Goal: Task Accomplishment & Management: Use online tool/utility

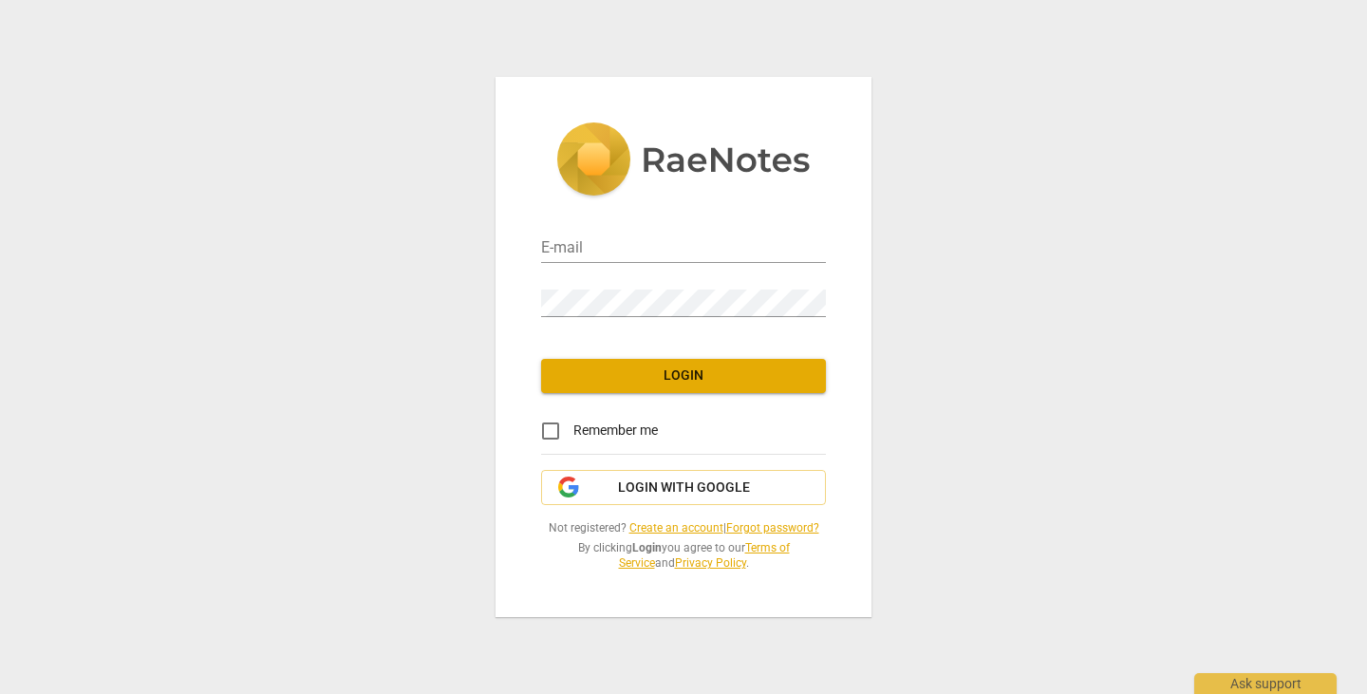
type input "[EMAIL_ADDRESS][DOMAIN_NAME]"
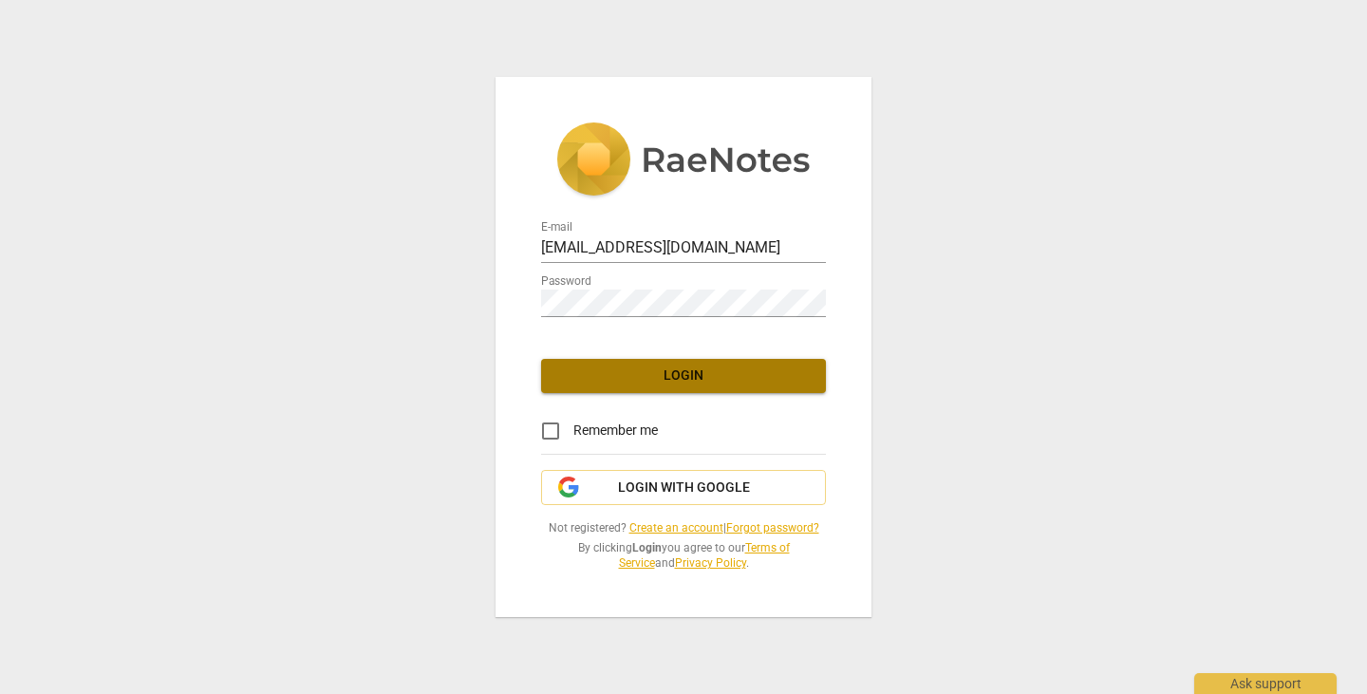
click at [697, 382] on span "Login" at bounding box center [683, 375] width 254 height 19
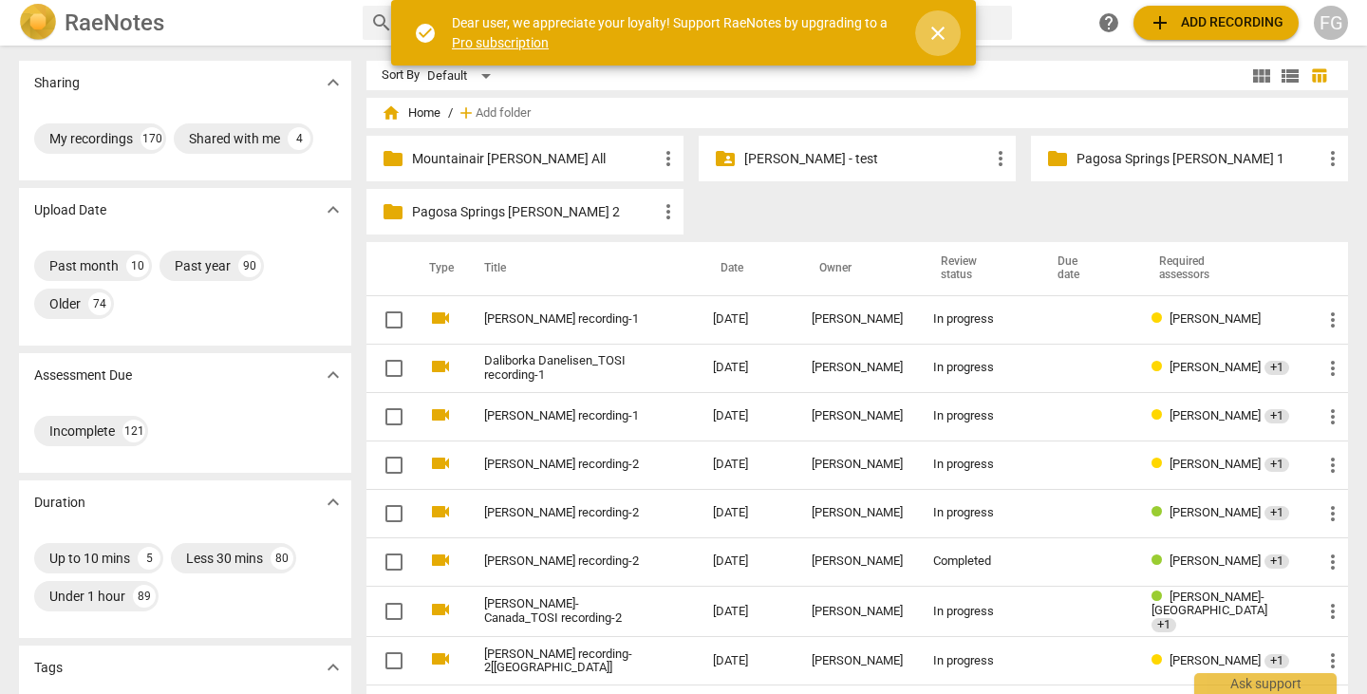
click at [938, 21] on button "close" at bounding box center [938, 33] width 46 height 46
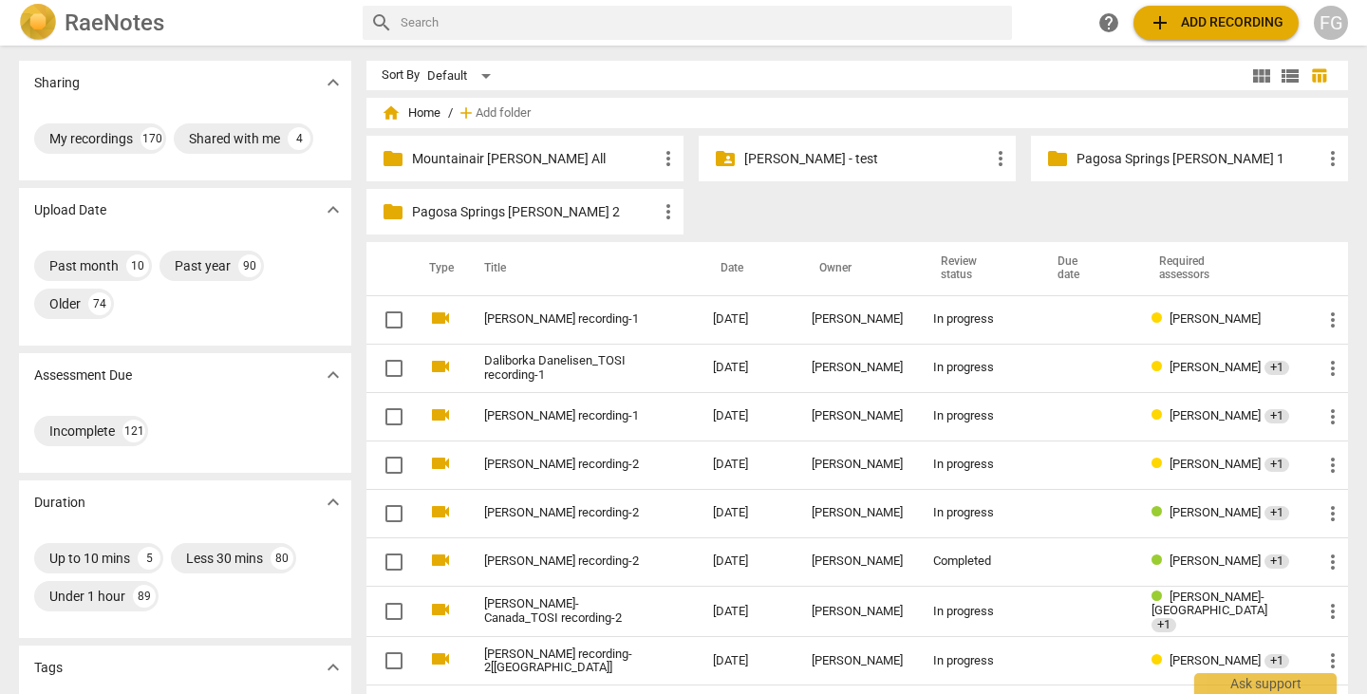
click at [1200, 18] on span "add Add recording" at bounding box center [1215, 22] width 135 height 23
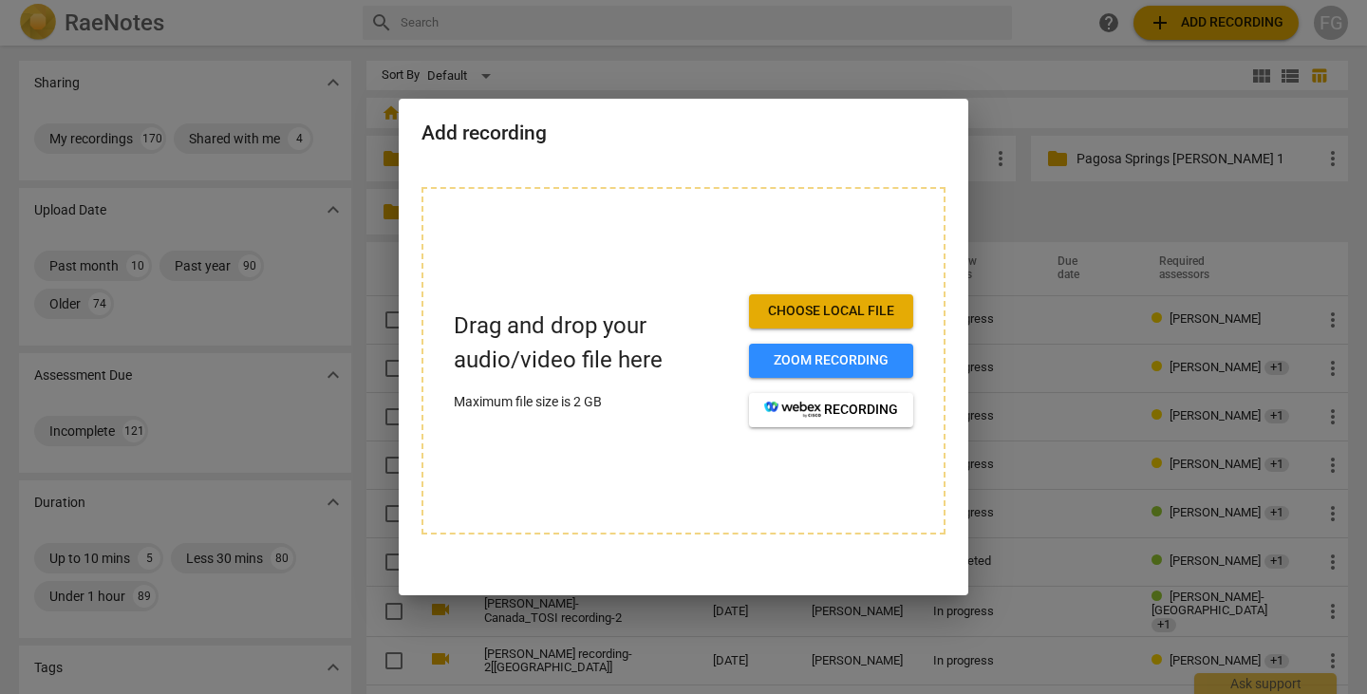
click at [566, 388] on div "Drag and drop your audio/video file here Maximum file size is 2 GB" at bounding box center [594, 360] width 280 height 102
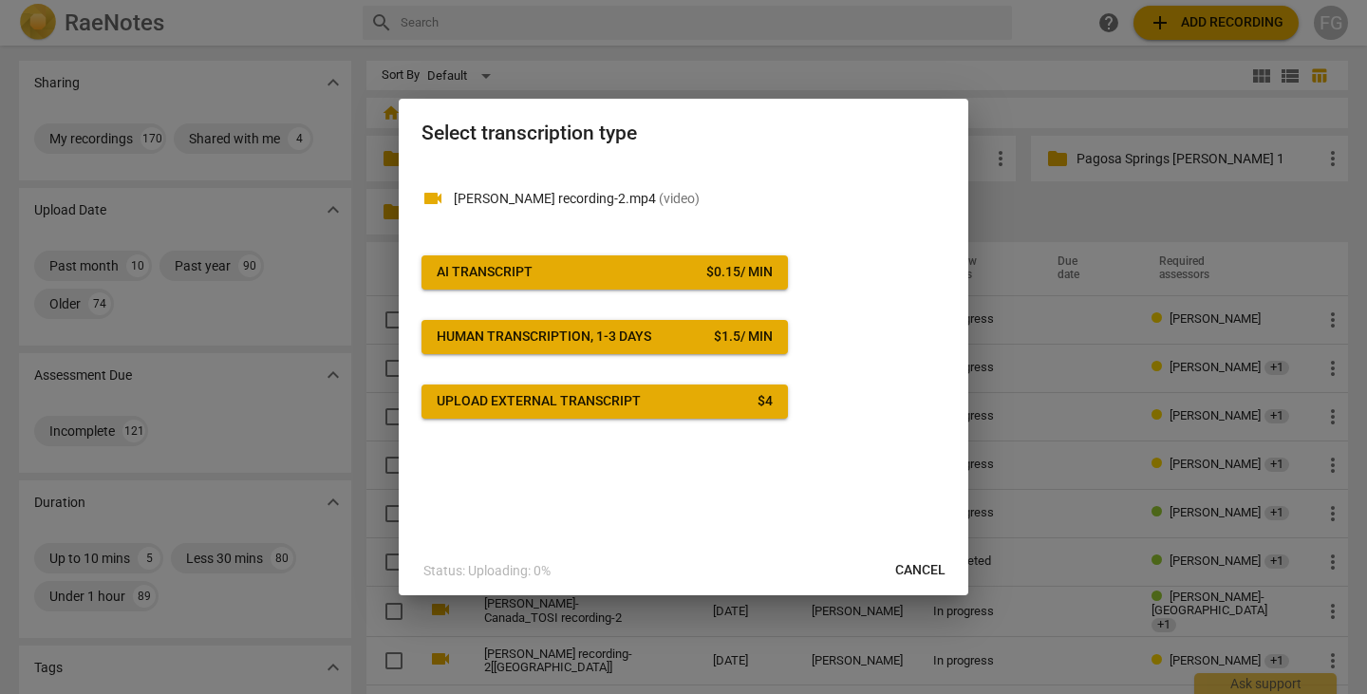
click at [674, 270] on span "AI Transcript $ 0.15 / min" at bounding box center [605, 272] width 336 height 19
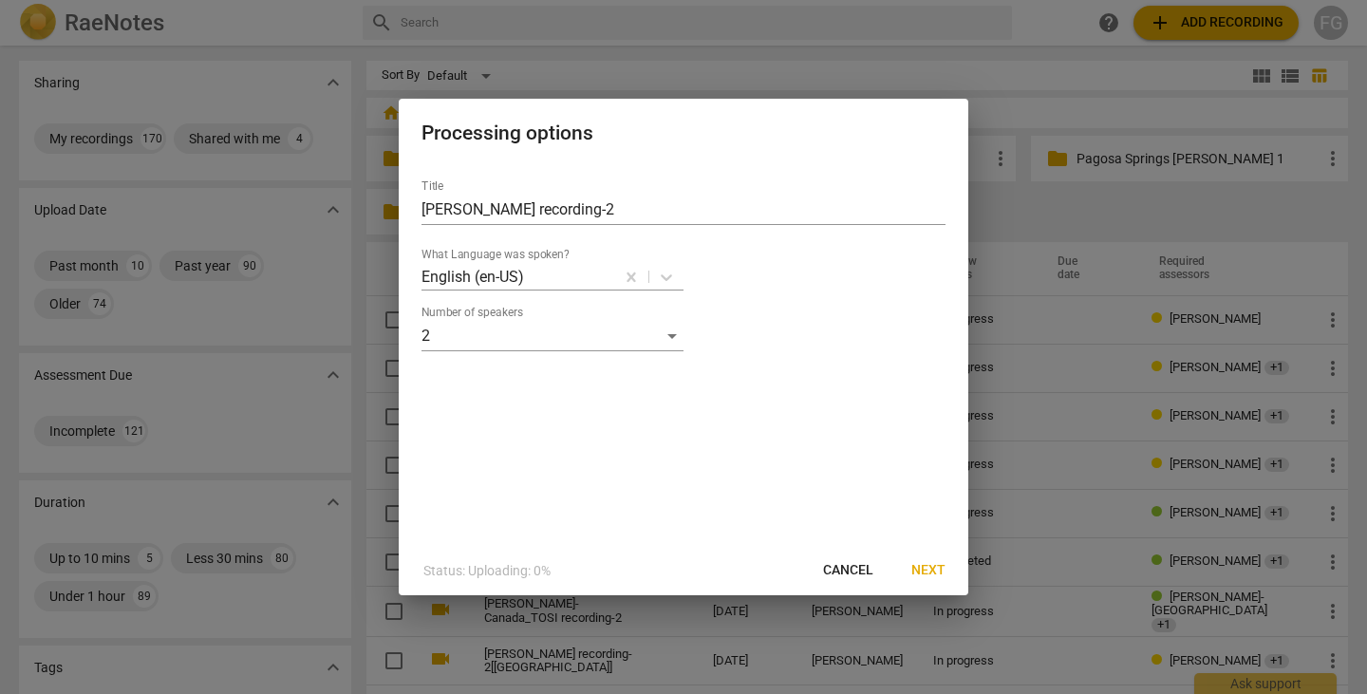
click at [929, 569] on span "Next" at bounding box center [928, 570] width 34 height 19
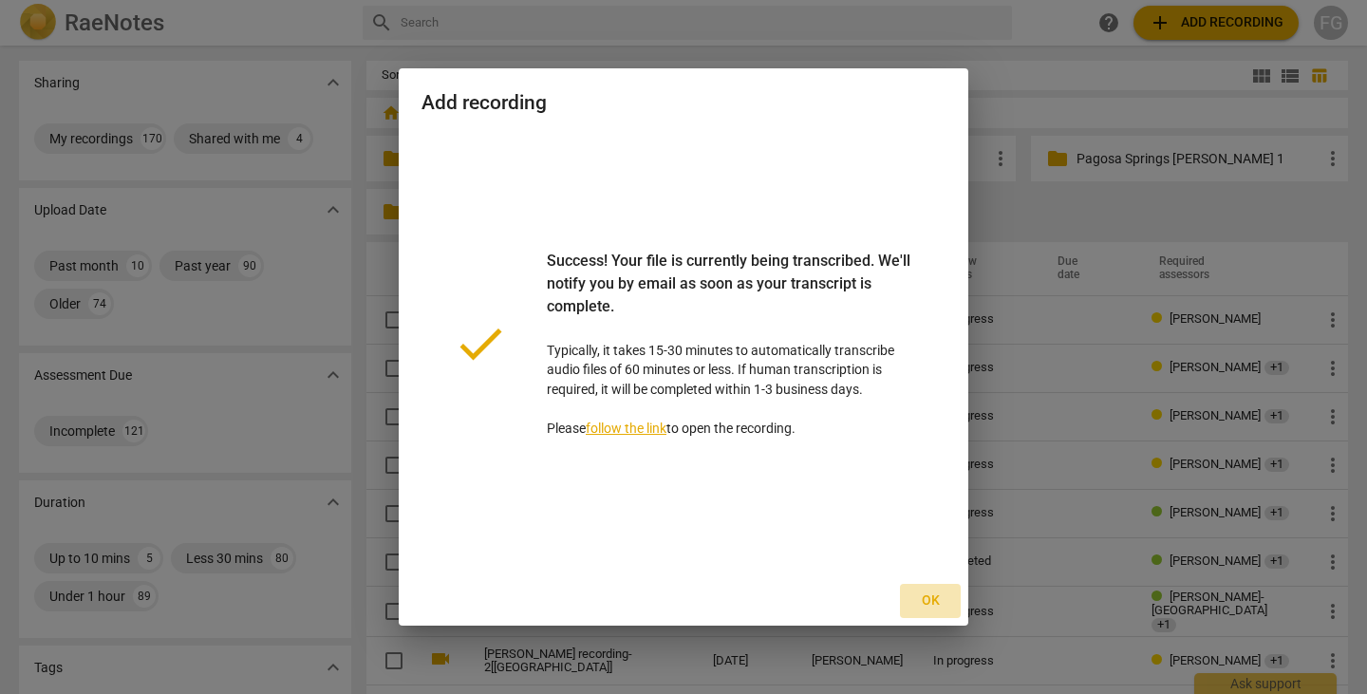
click at [935, 599] on span "Ok" at bounding box center [930, 600] width 30 height 19
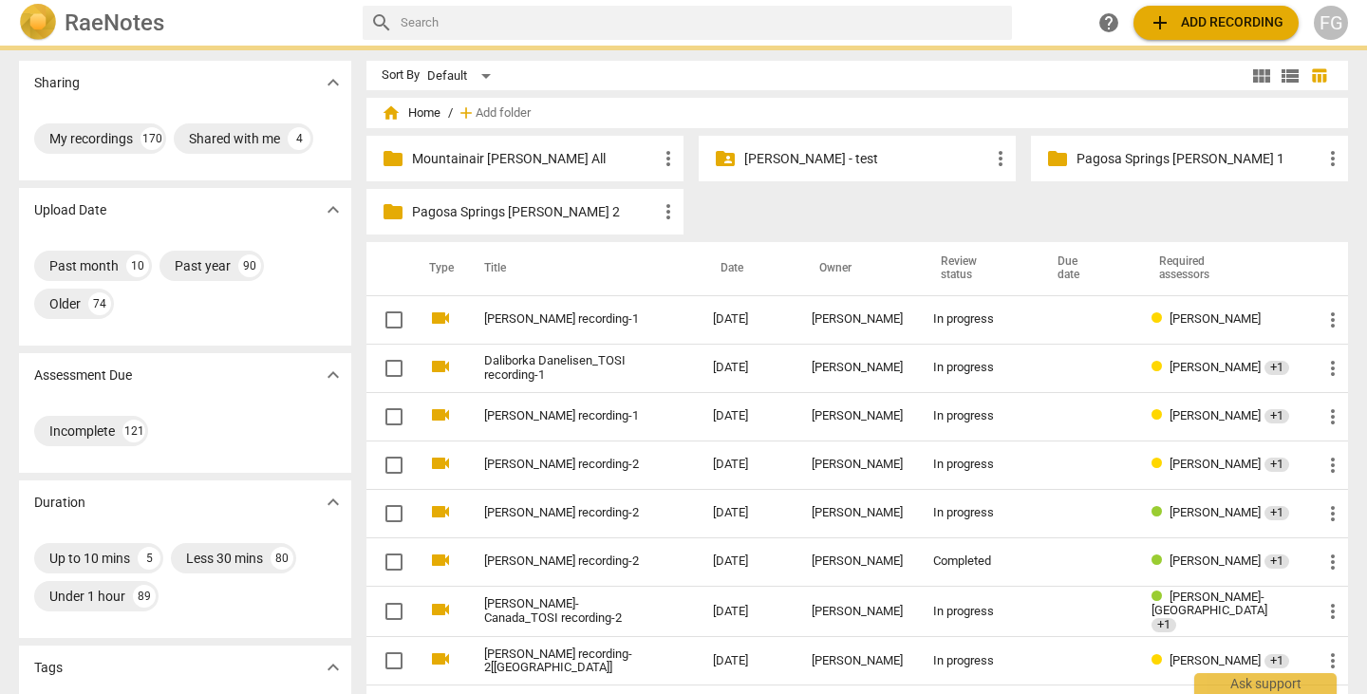
click at [1192, 42] on div "RaeNotes search help add Add recording FG" at bounding box center [683, 23] width 1367 height 46
click at [1196, 33] on span "add Add recording" at bounding box center [1215, 22] width 135 height 23
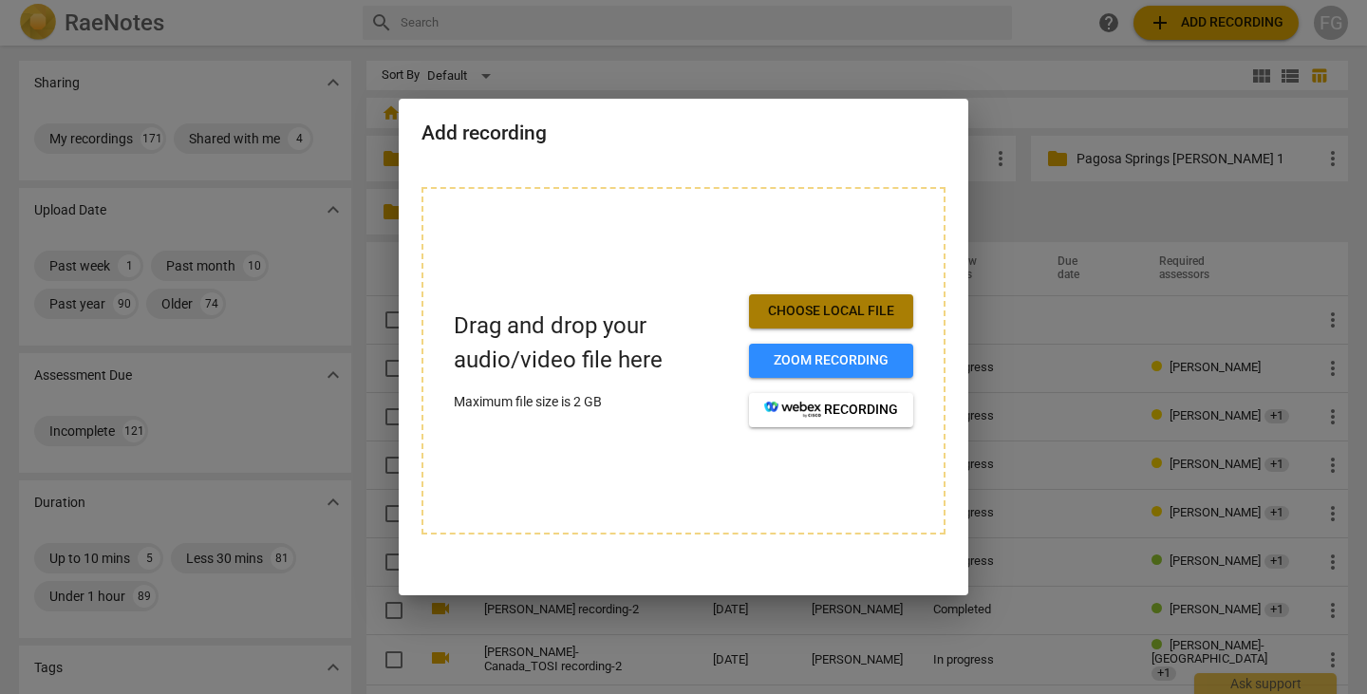
click at [808, 313] on span "Choose local file" at bounding box center [831, 311] width 134 height 19
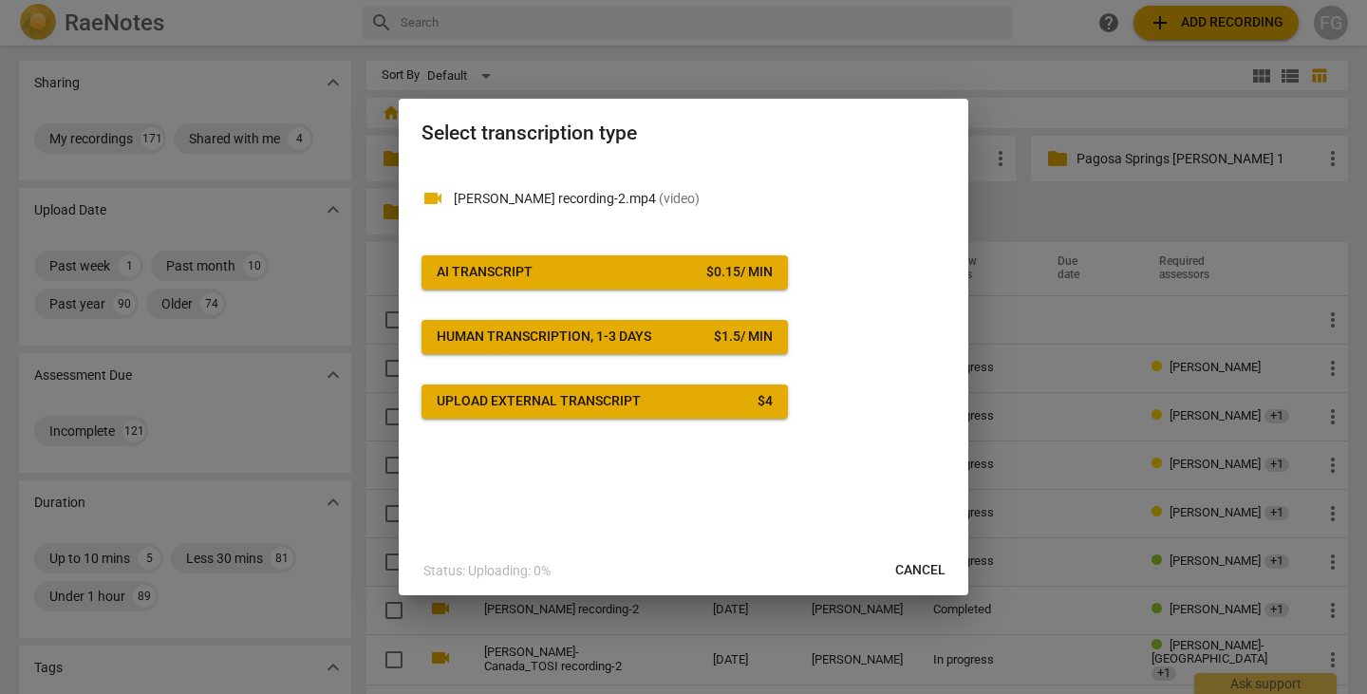
click at [612, 266] on span "AI Transcript $ 0.15 / min" at bounding box center [605, 272] width 336 height 19
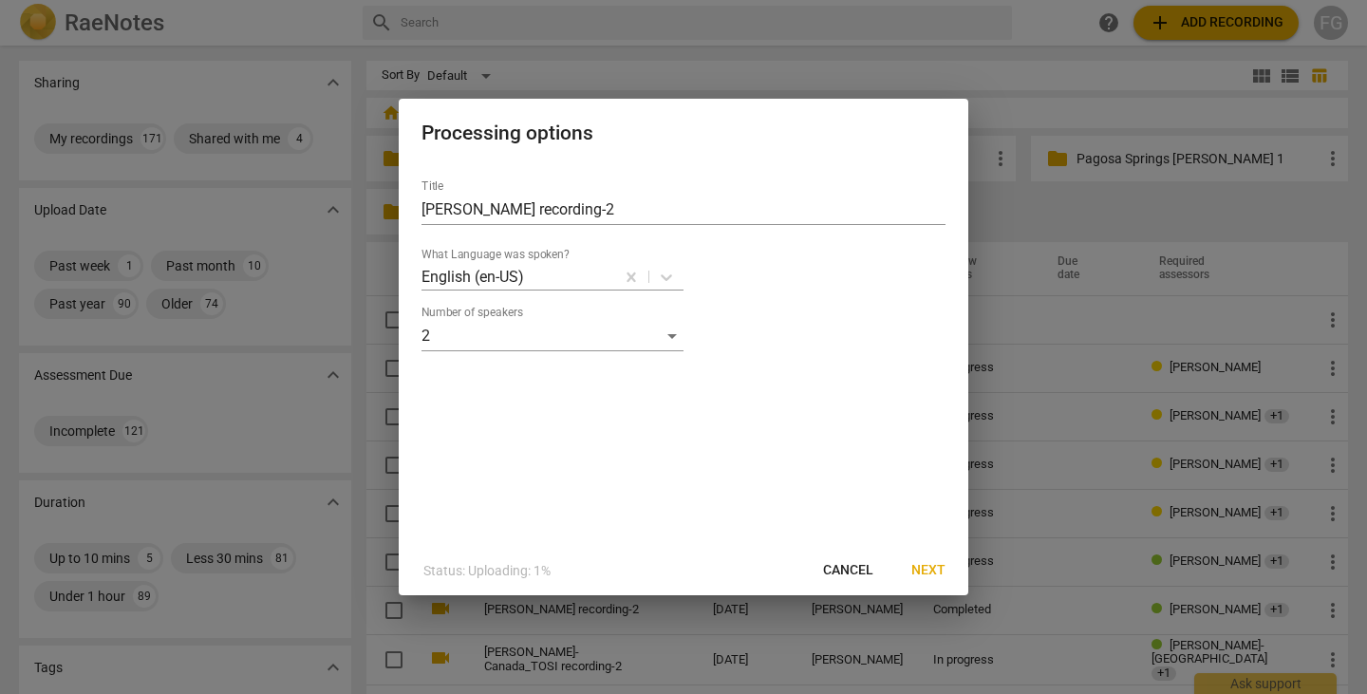
click at [943, 581] on button "Next" at bounding box center [928, 570] width 65 height 34
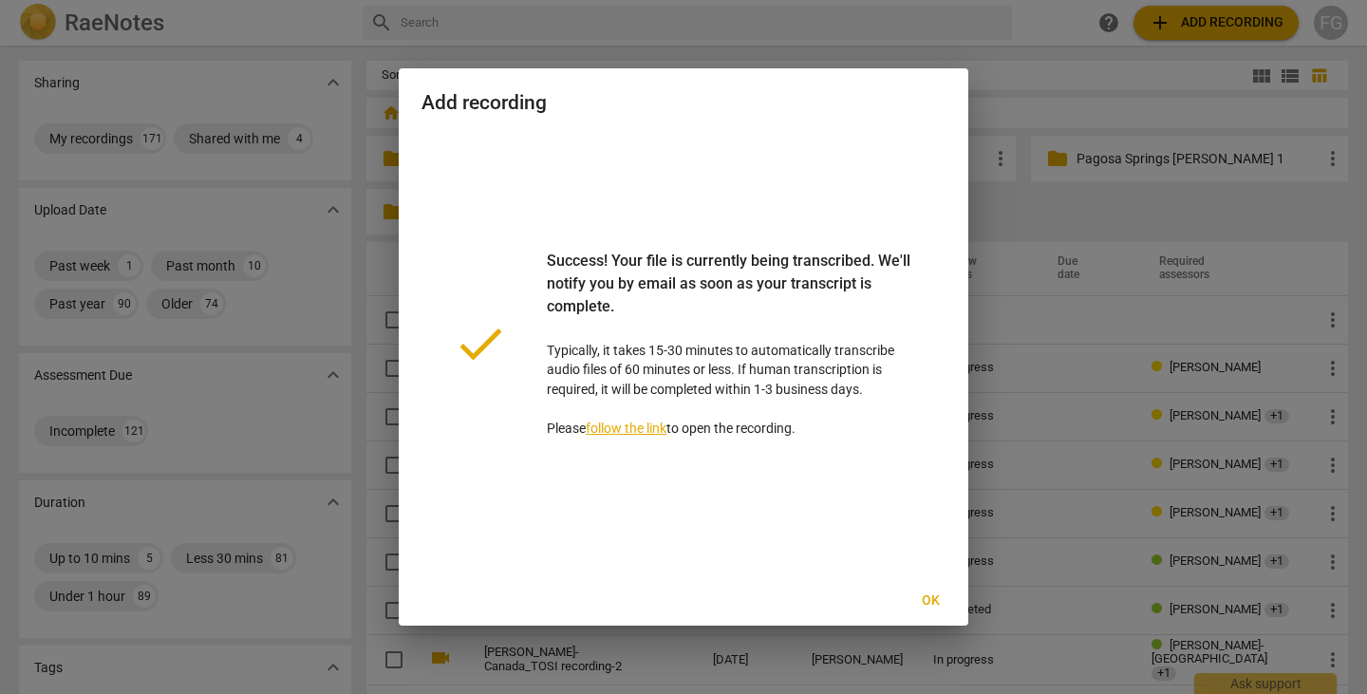
click at [930, 597] on span "Ok" at bounding box center [930, 600] width 30 height 19
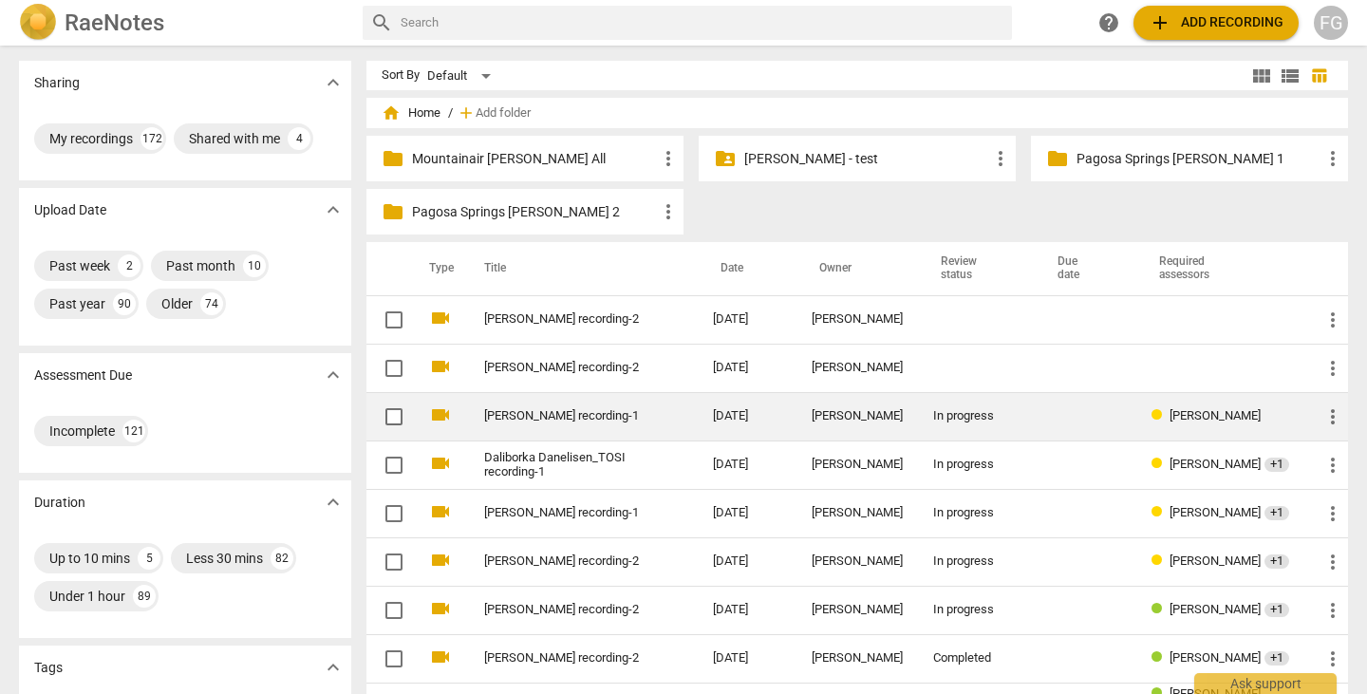
click at [607, 422] on link "Robin Skrine_TOSI recording-1" at bounding box center [564, 416] width 160 height 14
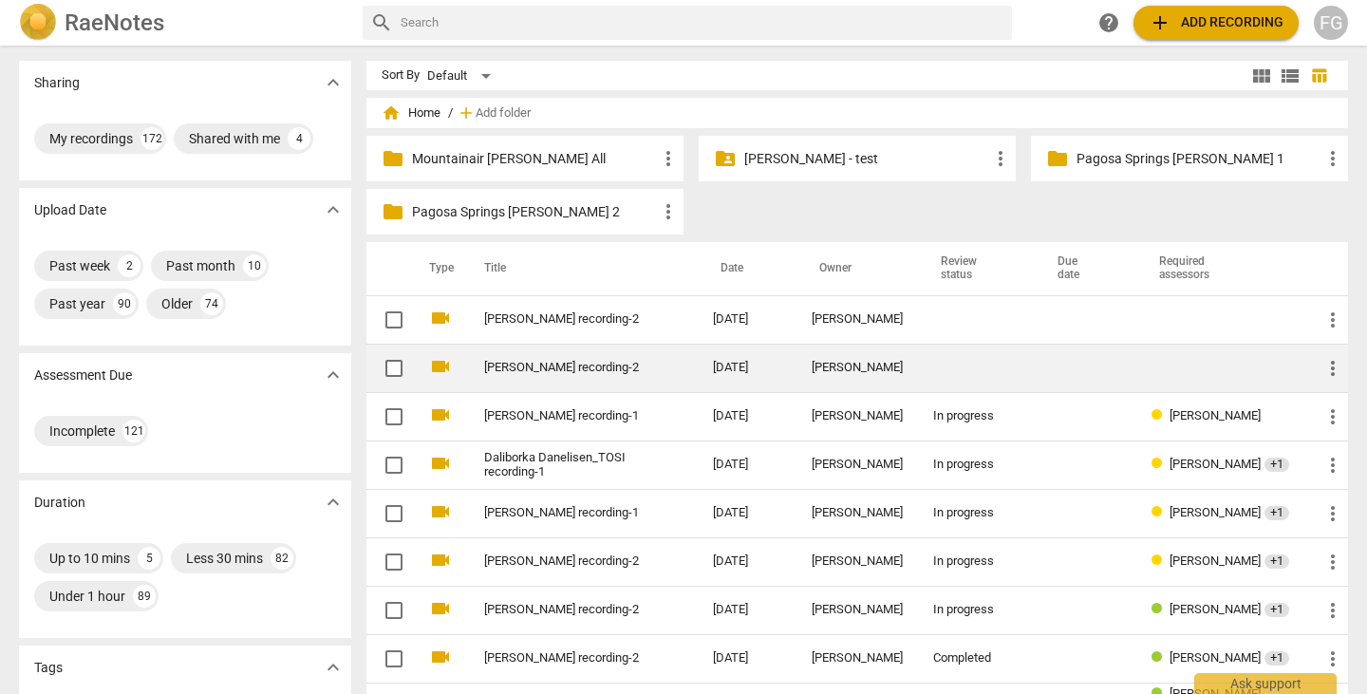
click at [578, 367] on link "[PERSON_NAME] recording-2" at bounding box center [564, 368] width 160 height 14
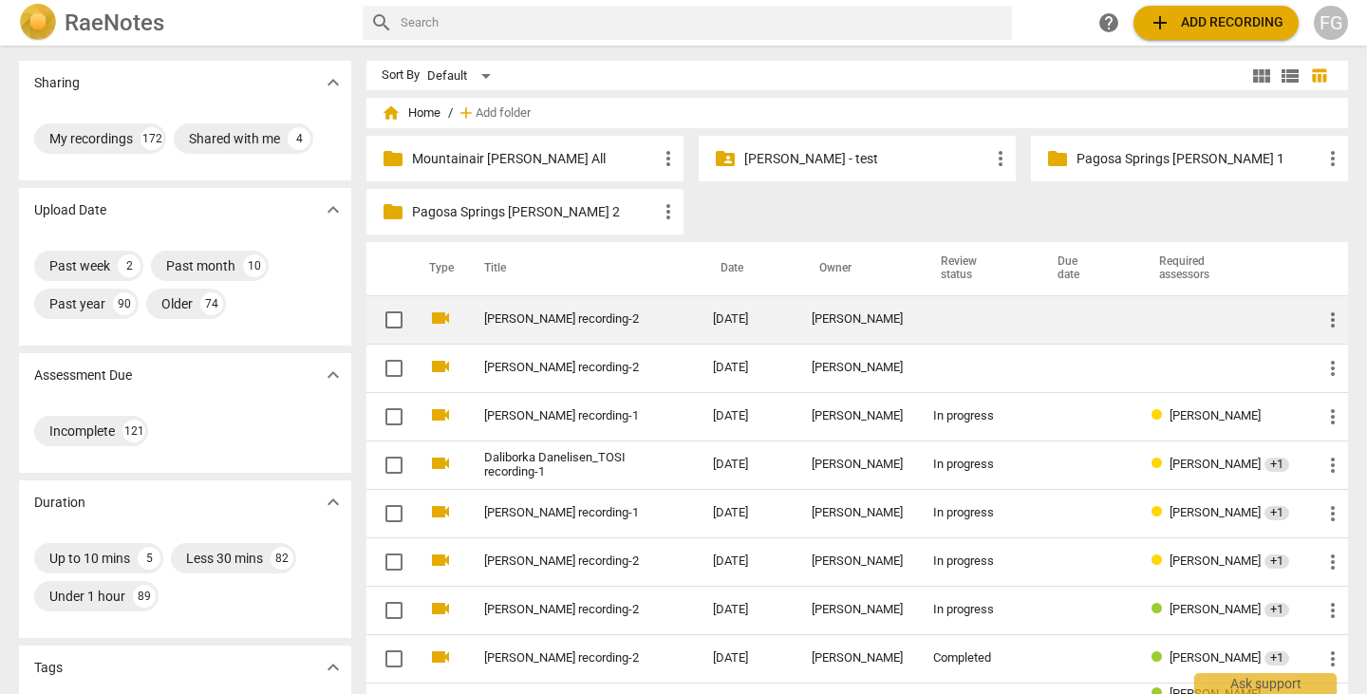
click at [556, 313] on link "James Murphy_TOSI recording-2" at bounding box center [564, 319] width 160 height 14
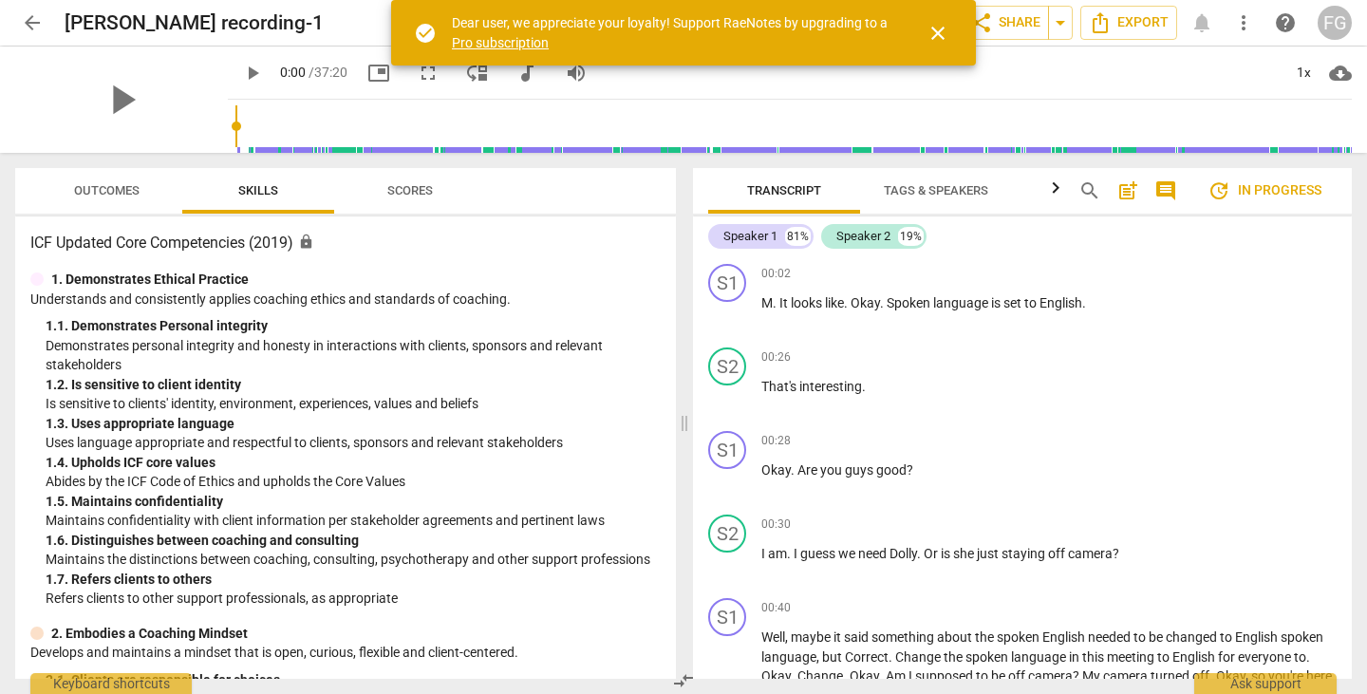
click at [937, 24] on span "close" at bounding box center [937, 33] width 23 height 23
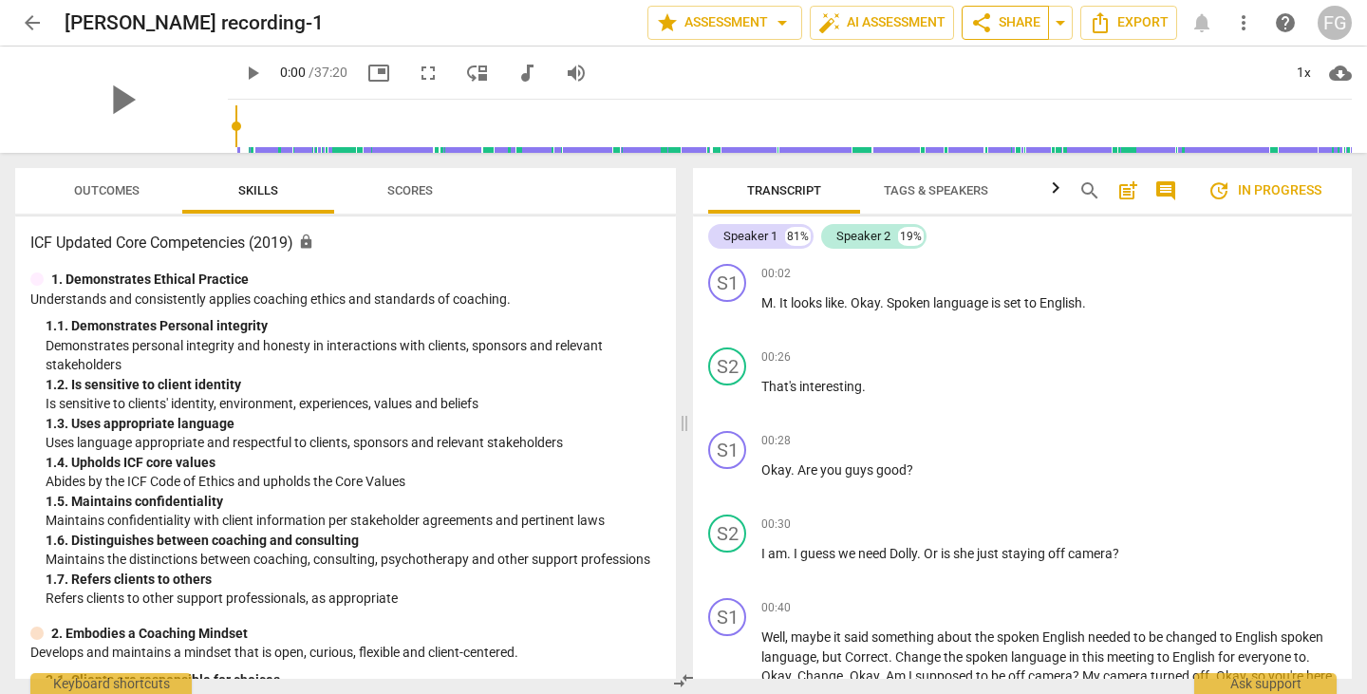
click at [993, 28] on span "share Share" at bounding box center [1005, 22] width 70 height 23
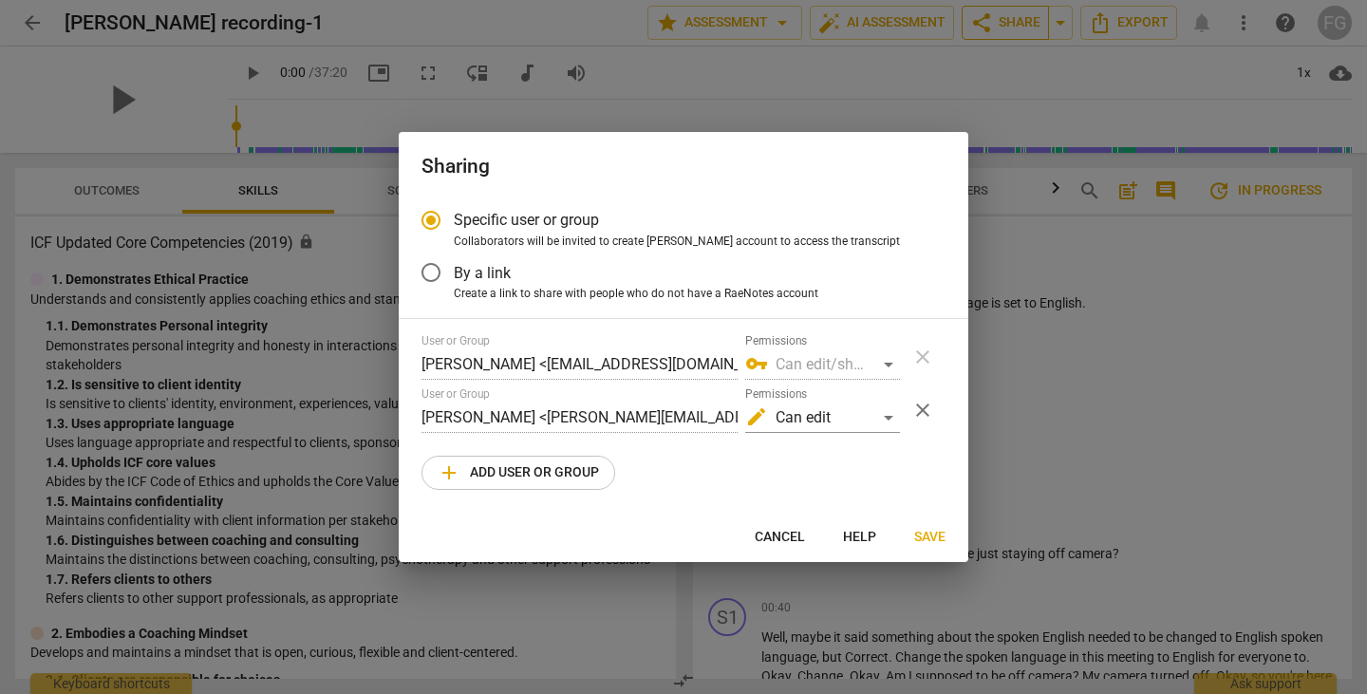
radio input "false"
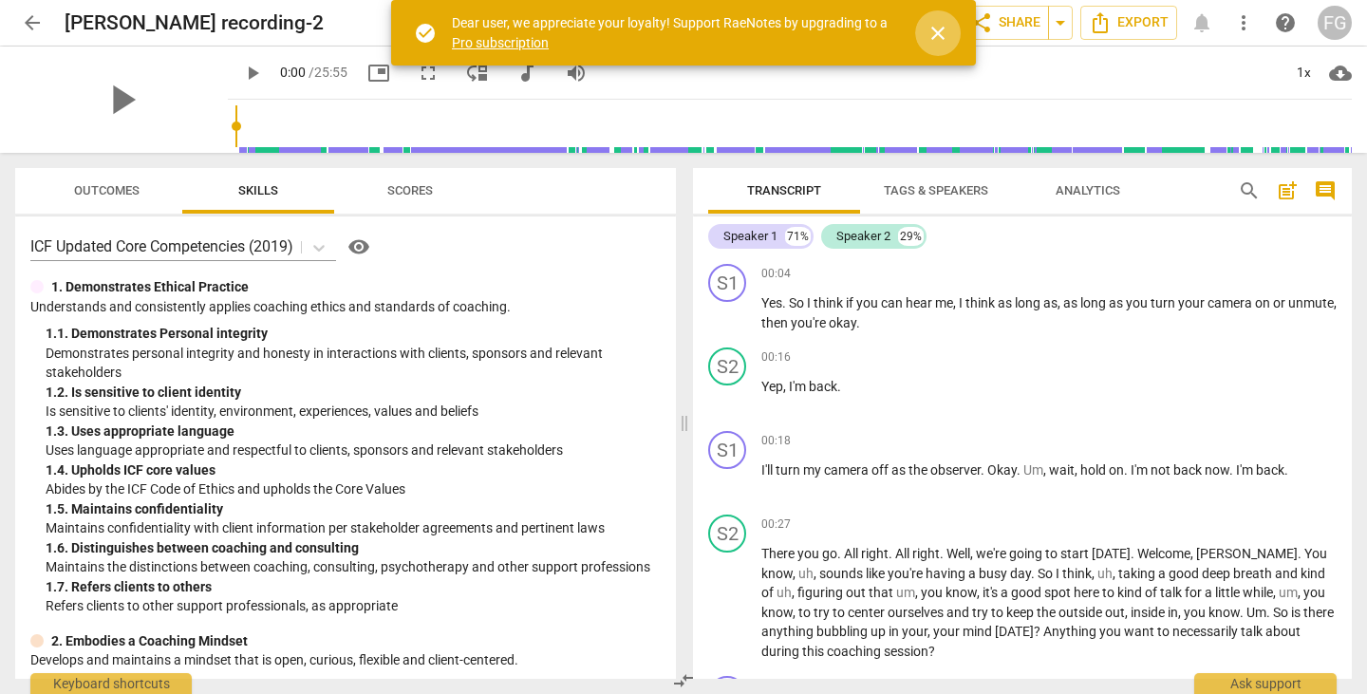
click at [940, 37] on span "close" at bounding box center [937, 33] width 23 height 23
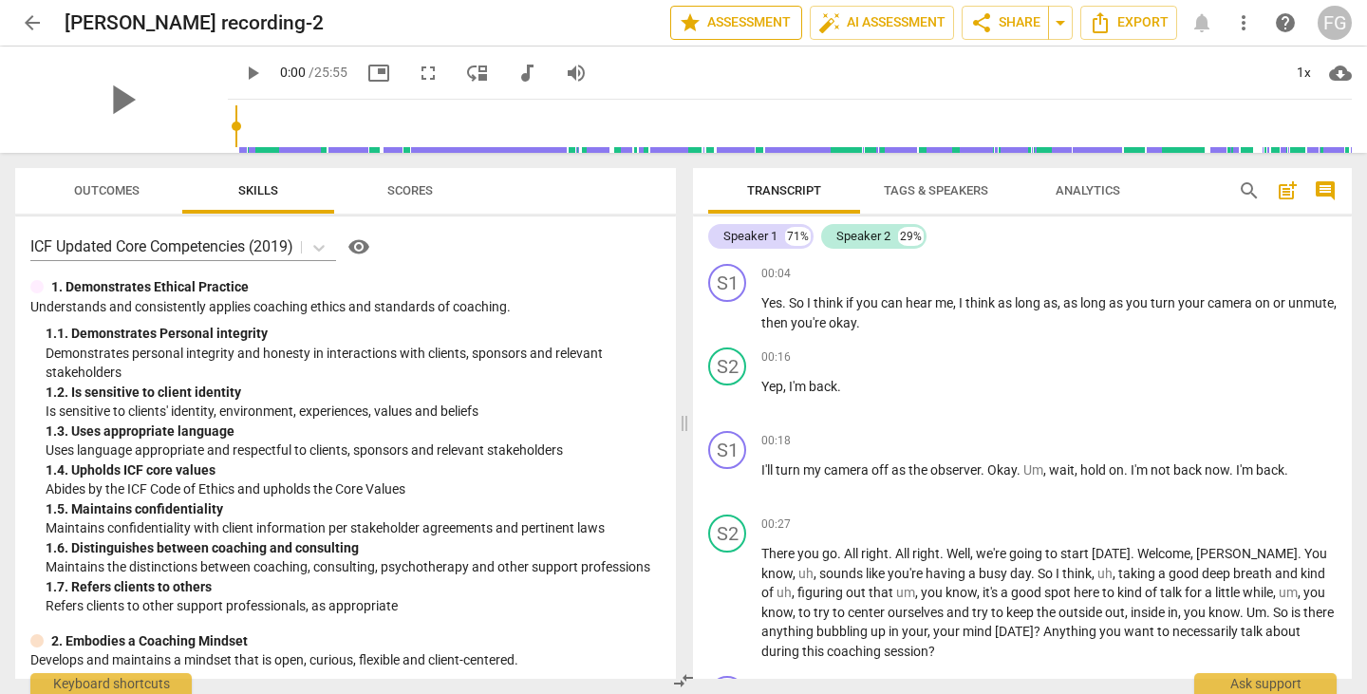
click at [737, 32] on span "star Assessment" at bounding box center [736, 22] width 115 height 23
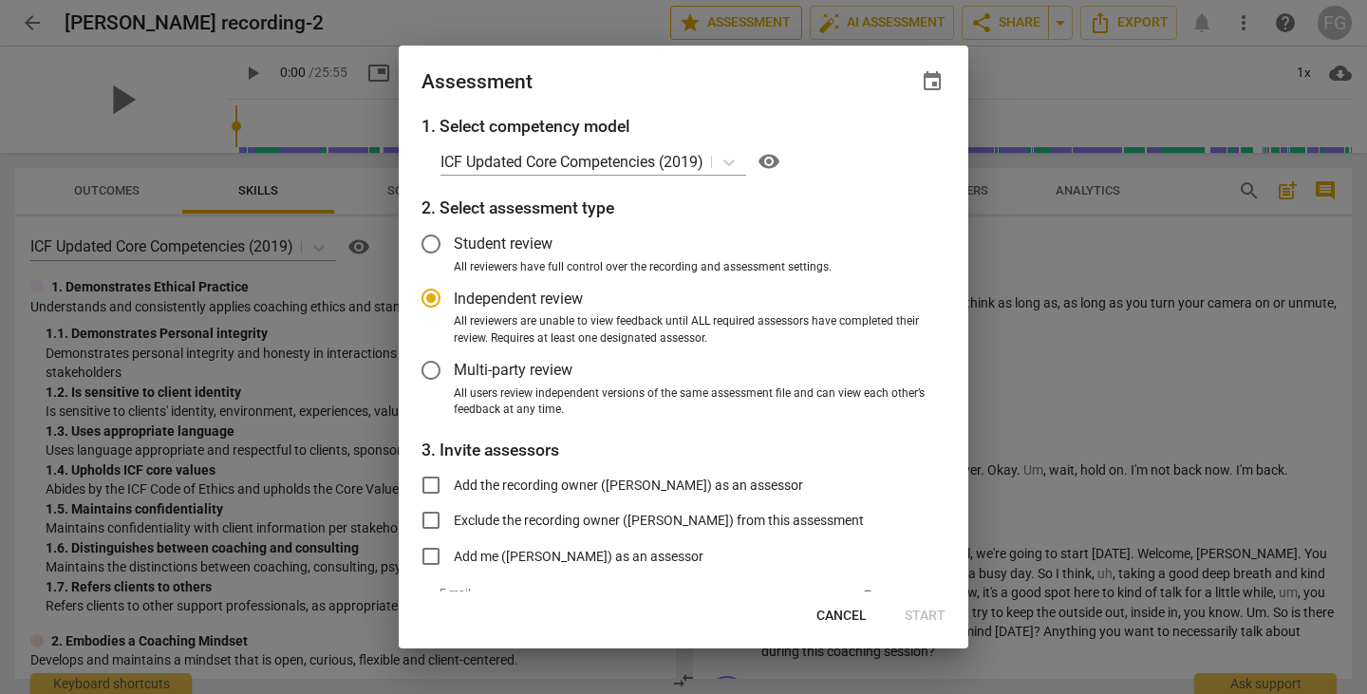
radio input "false"
click at [484, 403] on span "All users review independent versions of the same assessment file and can view …" at bounding box center [692, 401] width 476 height 33
click at [0, 0] on input "All users review independent versions of the same assessment file and can view …" at bounding box center [0, 0] width 0 height 0
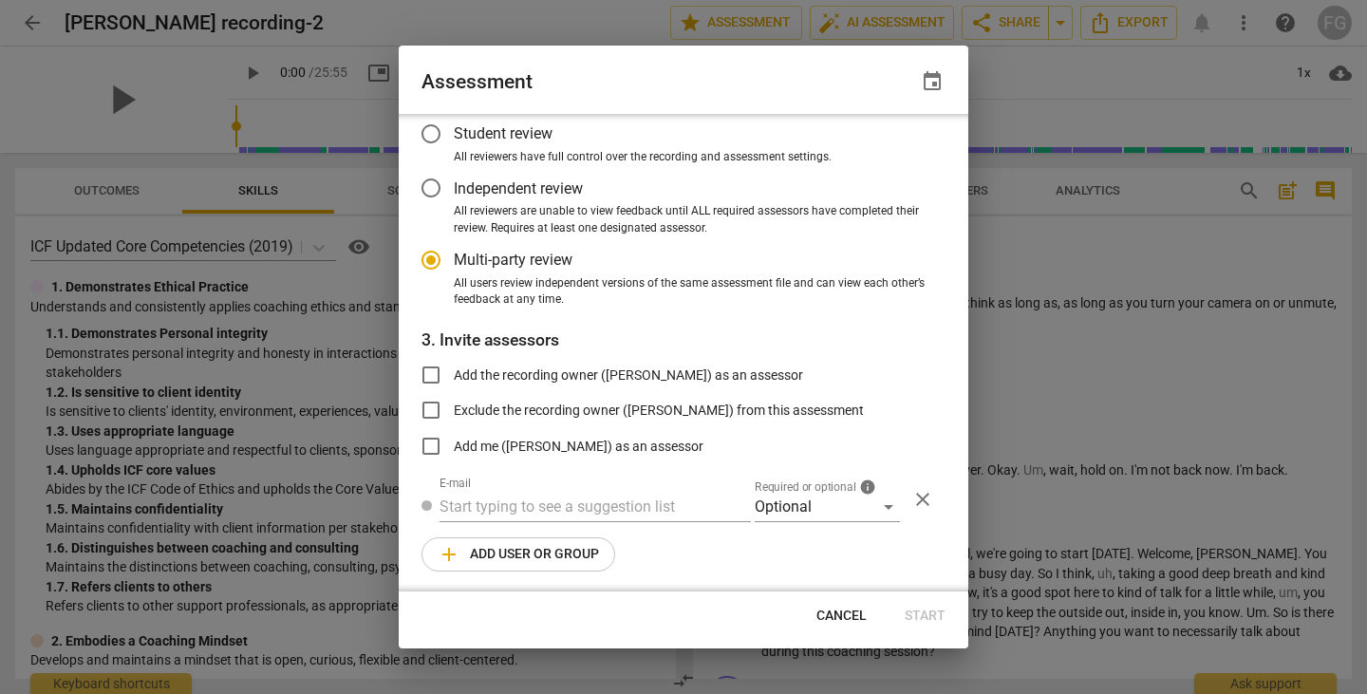
radio input "false"
click at [513, 512] on input "text" at bounding box center [594, 505] width 311 height 30
paste input "carl.franco@invitechange.com"
type input "carl.franco@invitechange.com"
click at [819, 515] on div "Optional" at bounding box center [827, 505] width 145 height 30
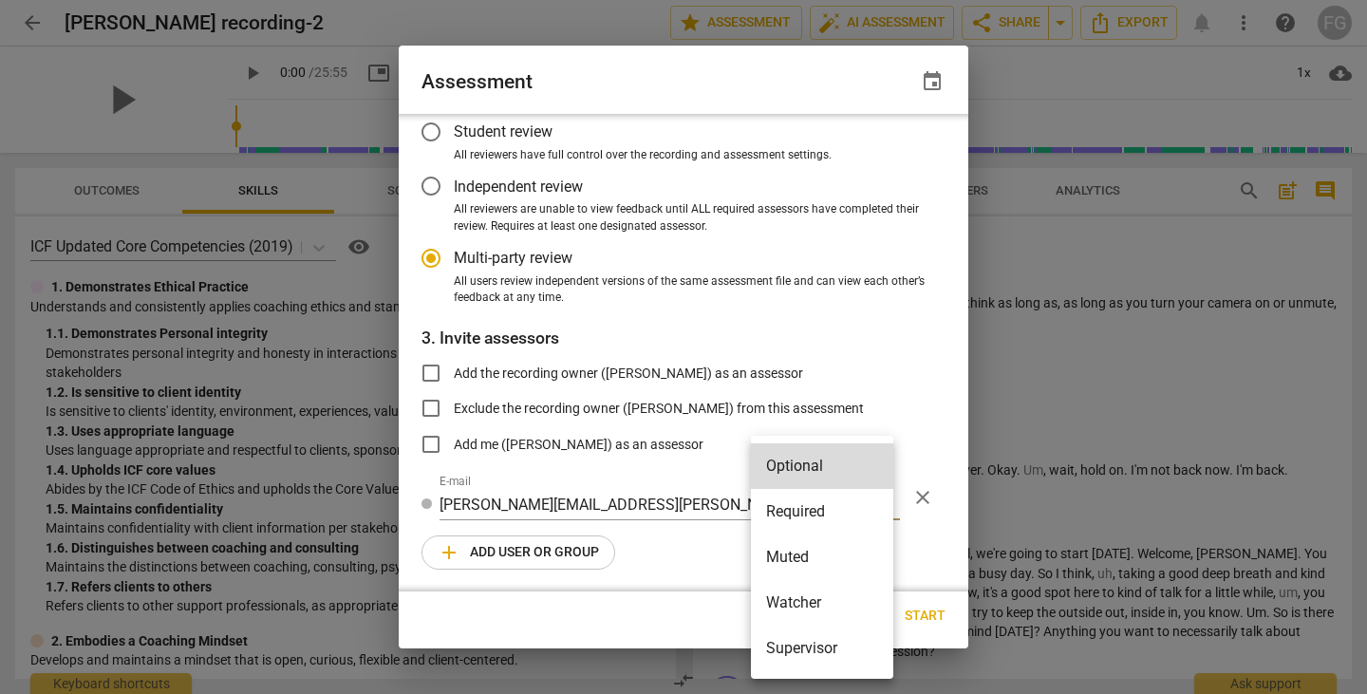
click at [817, 515] on li "Required" at bounding box center [822, 512] width 142 height 46
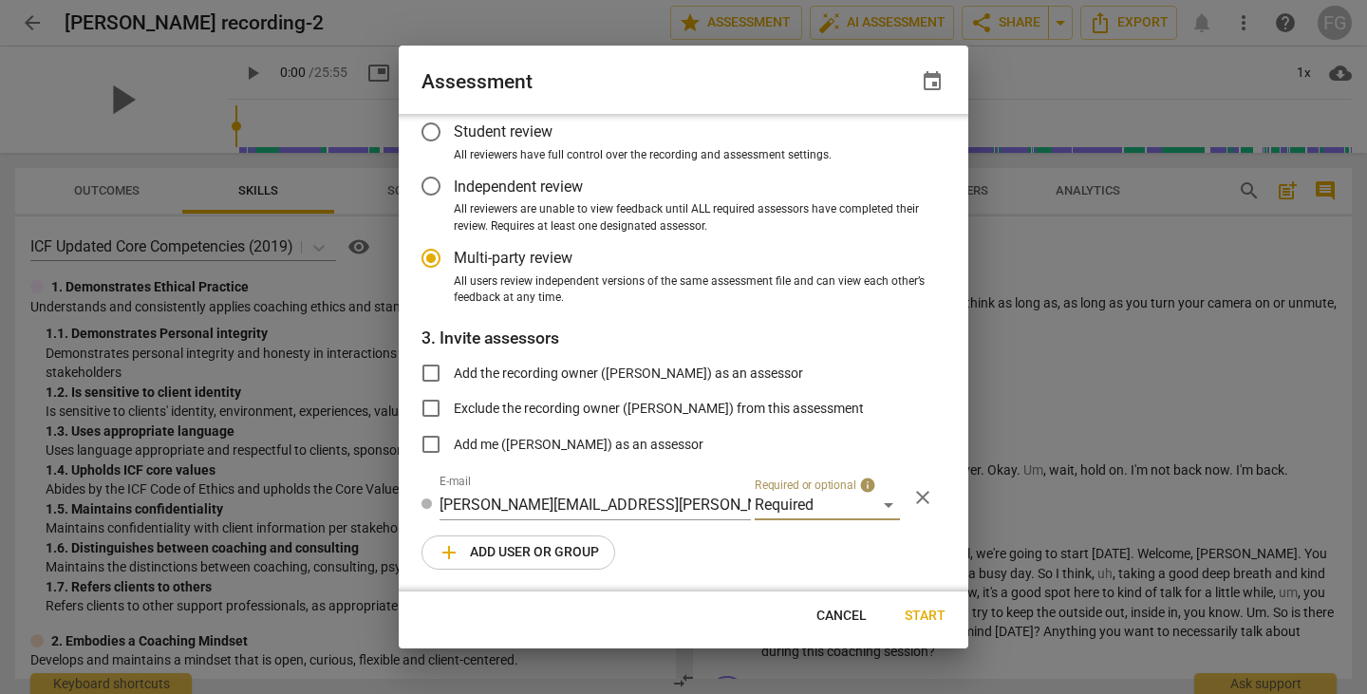
click at [550, 557] on span "add Add user or group" at bounding box center [518, 552] width 161 height 23
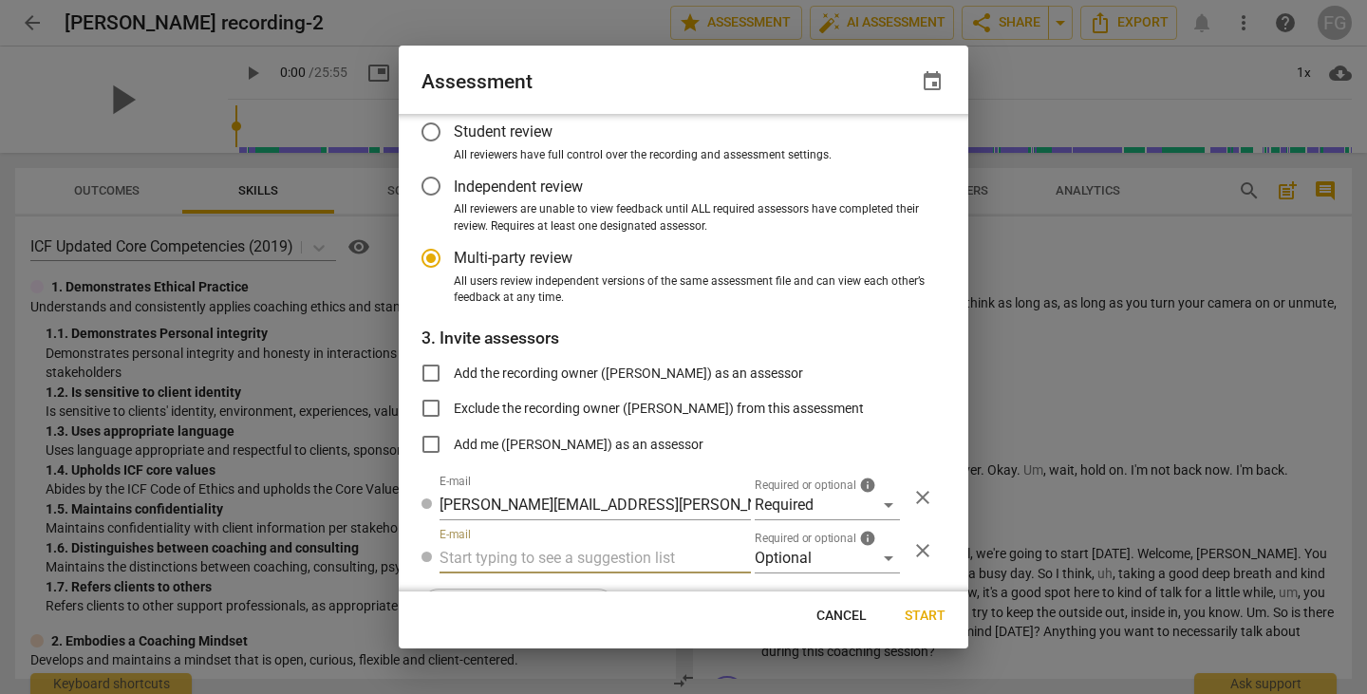
radio input "false"
click at [586, 556] on input "text" at bounding box center [594, 558] width 311 height 30
paste input "jamesemurphymd@gmail.com"
type input "jamesemurphymd@gmail.com"
click at [786, 558] on div "Optional" at bounding box center [827, 558] width 145 height 30
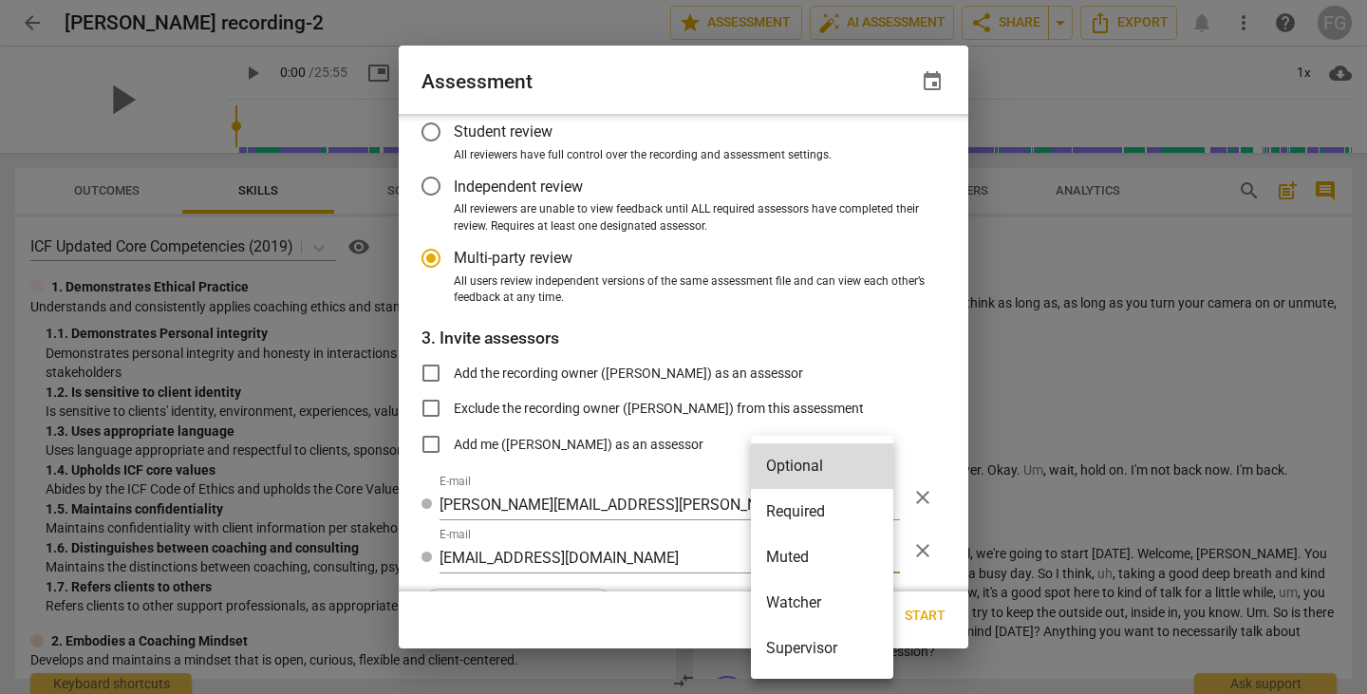
click at [799, 491] on li "Required" at bounding box center [822, 512] width 142 height 46
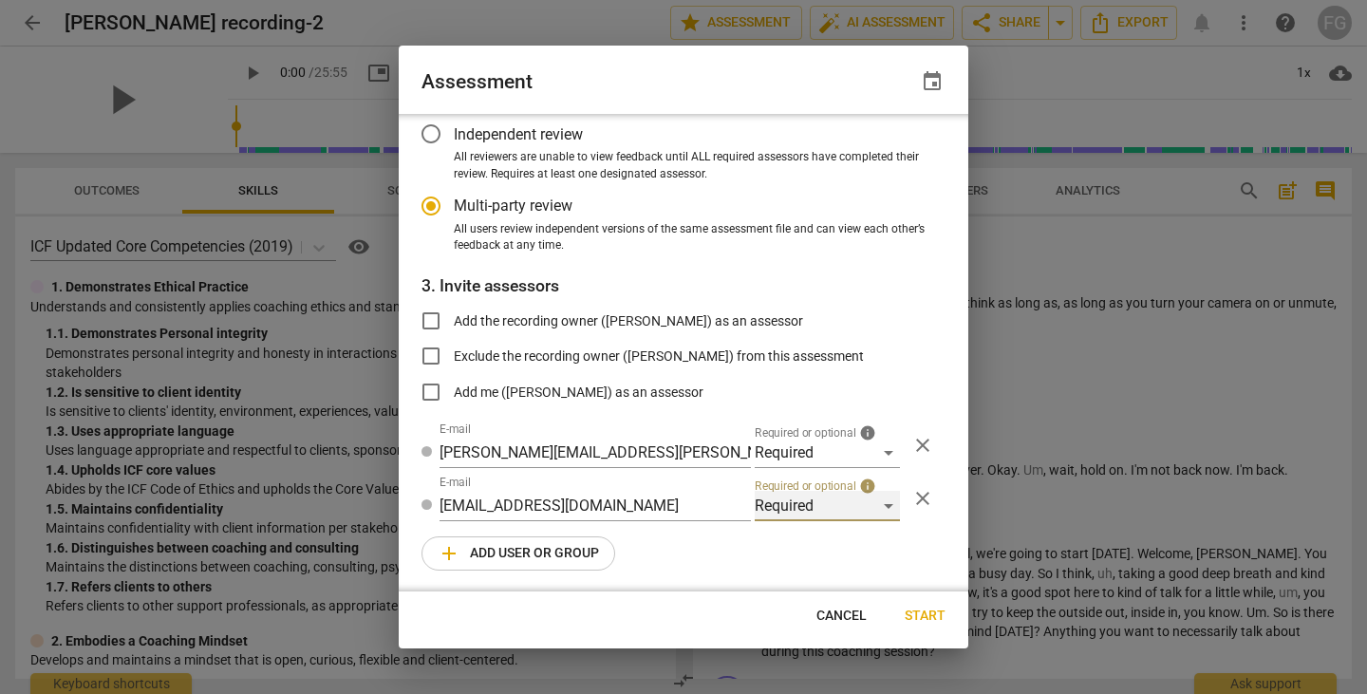
scroll to position [165, 0]
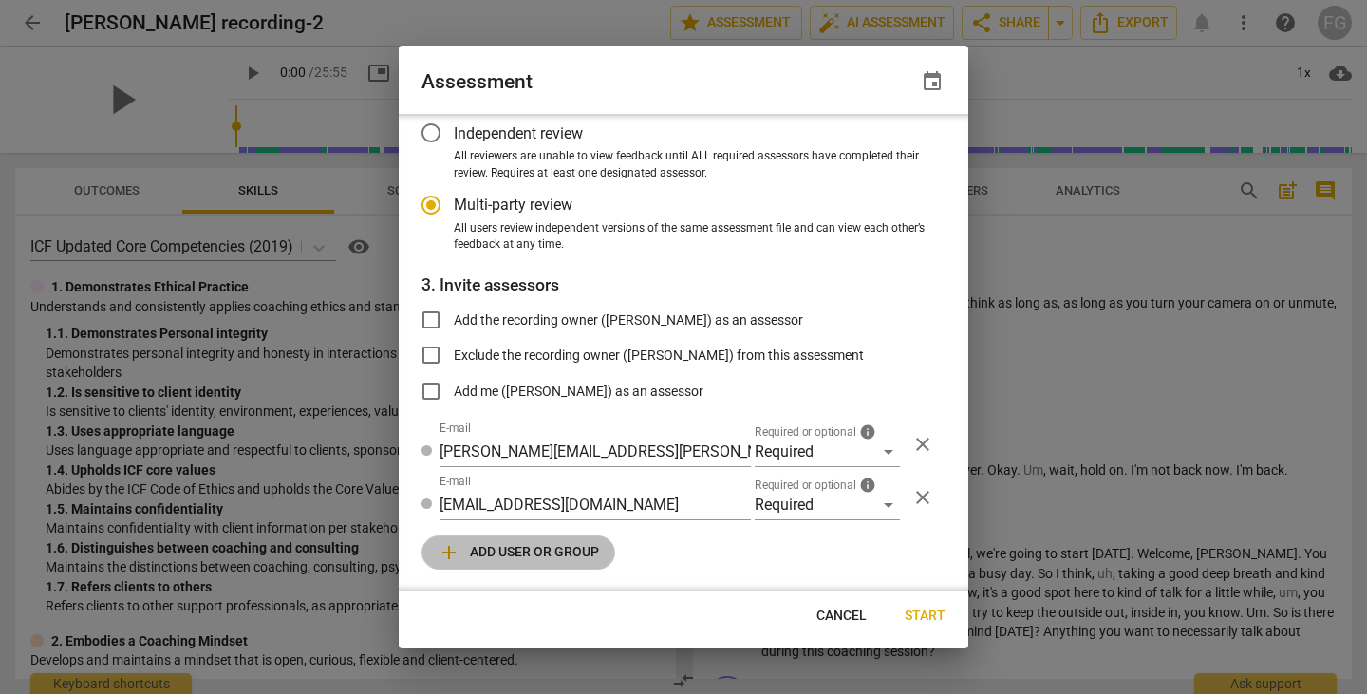
click at [560, 556] on span "add Add user or group" at bounding box center [518, 552] width 161 height 23
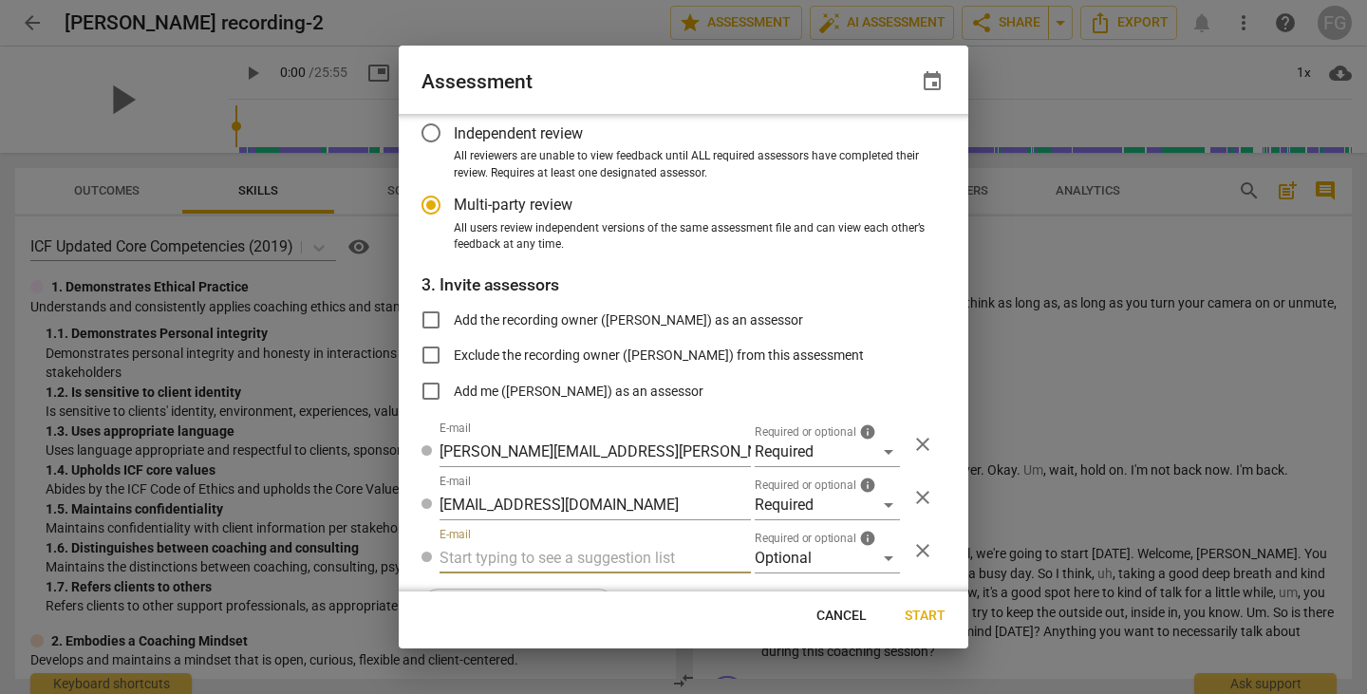
radio input "false"
click at [550, 555] on input "text" at bounding box center [594, 558] width 311 height 30
type input "fgaillour@gmail.com"
click at [768, 558] on div "Optional" at bounding box center [827, 558] width 145 height 30
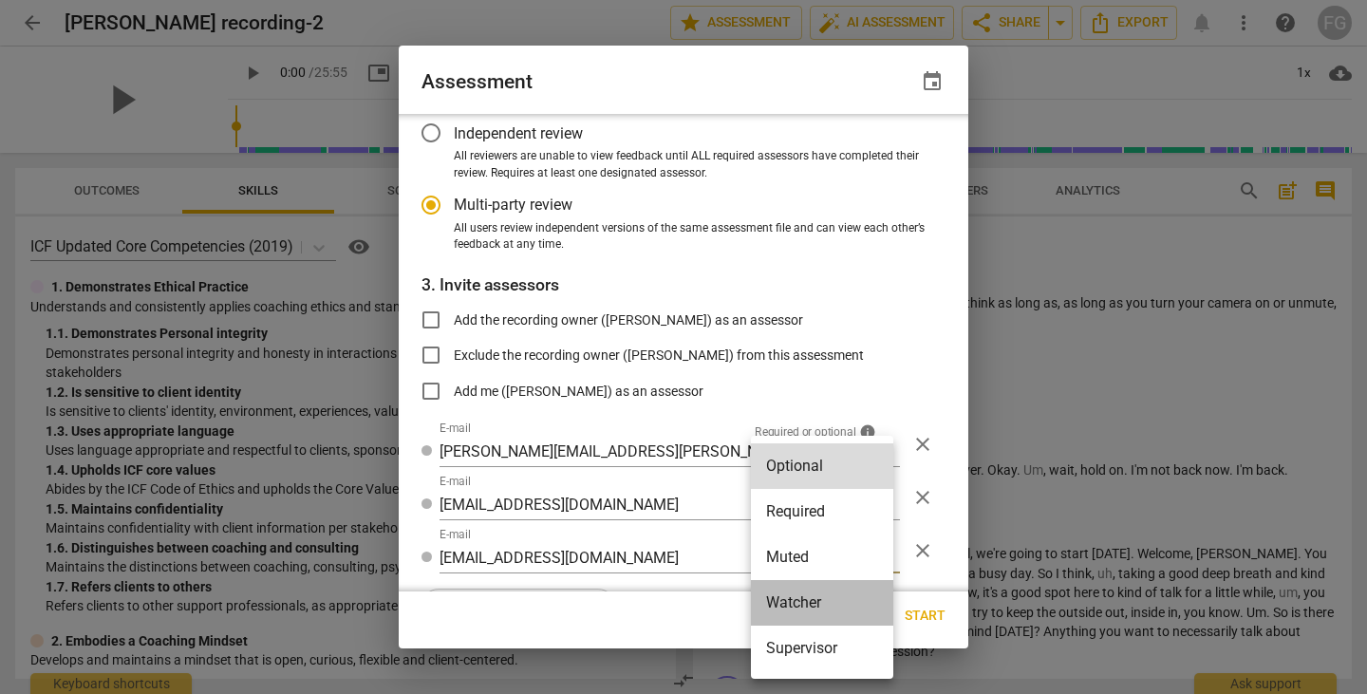
click at [783, 592] on li "Watcher" at bounding box center [822, 603] width 142 height 46
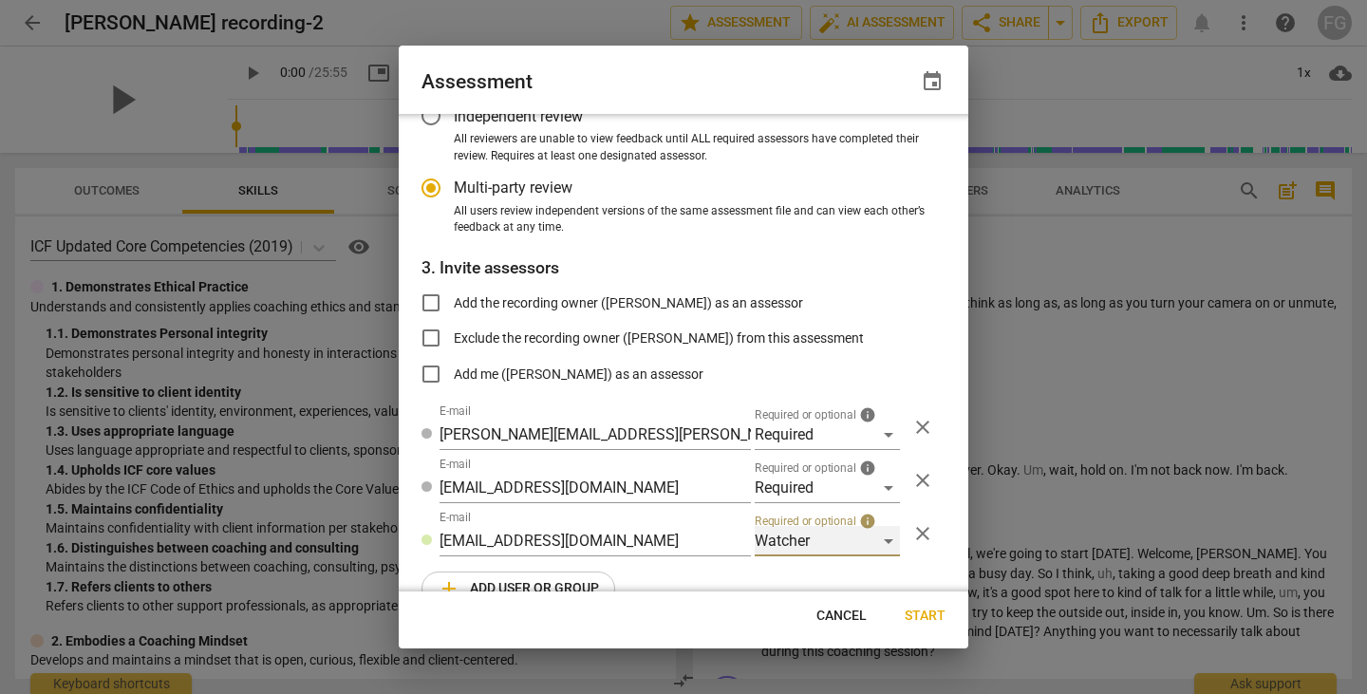
scroll to position [218, 0]
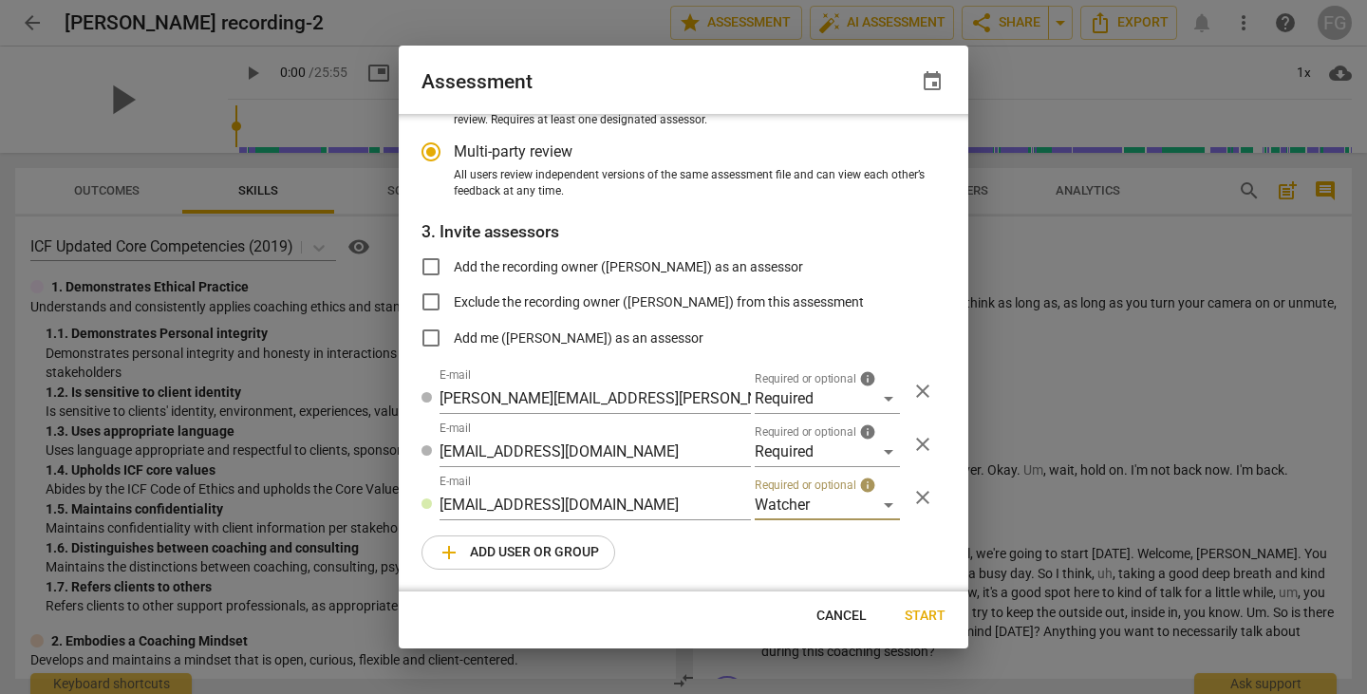
click at [935, 612] on span "Start" at bounding box center [925, 615] width 41 height 19
radio input "false"
type input "carl franco <carl.franco@invitechange.com>"
type input "[PERSON_NAME] <[EMAIL_ADDRESS][DOMAIN_NAME]>"
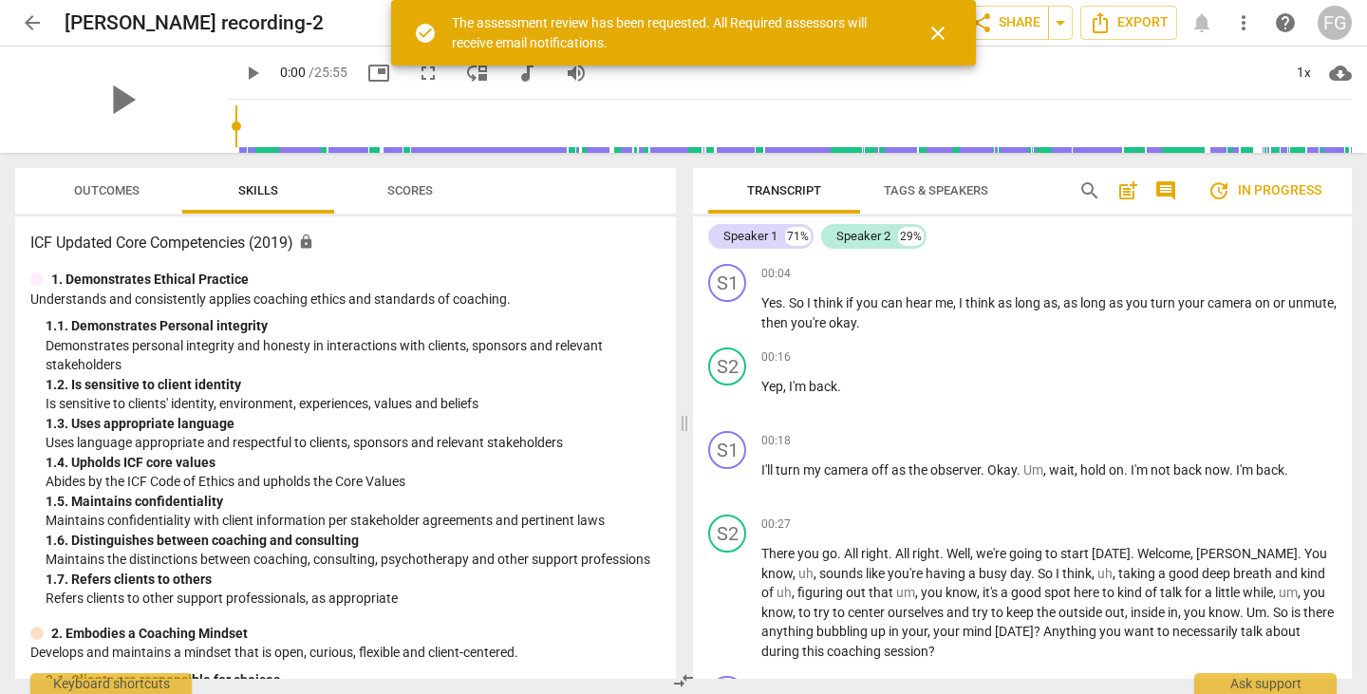
drag, startPoint x: 938, startPoint y: 27, endPoint x: 967, endPoint y: 25, distance: 29.5
click at [938, 27] on span "close" at bounding box center [937, 33] width 23 height 23
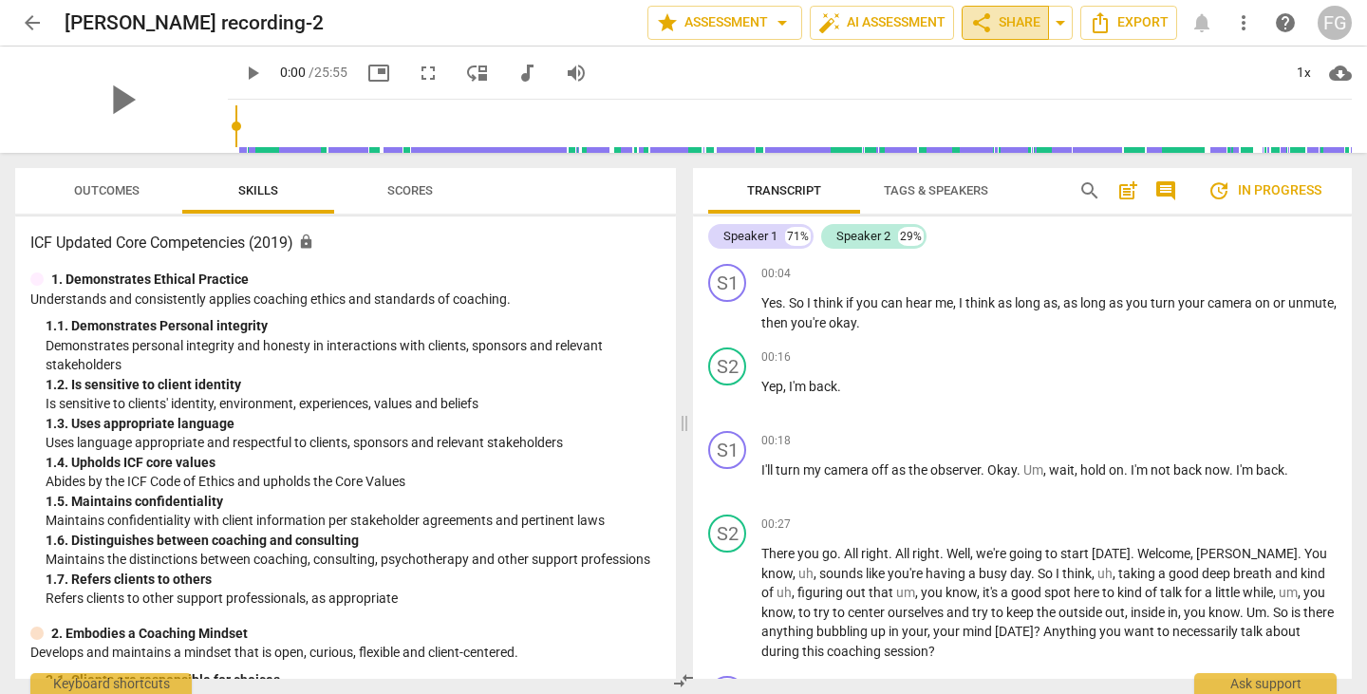
click at [1025, 23] on span "share Share" at bounding box center [1005, 22] width 70 height 23
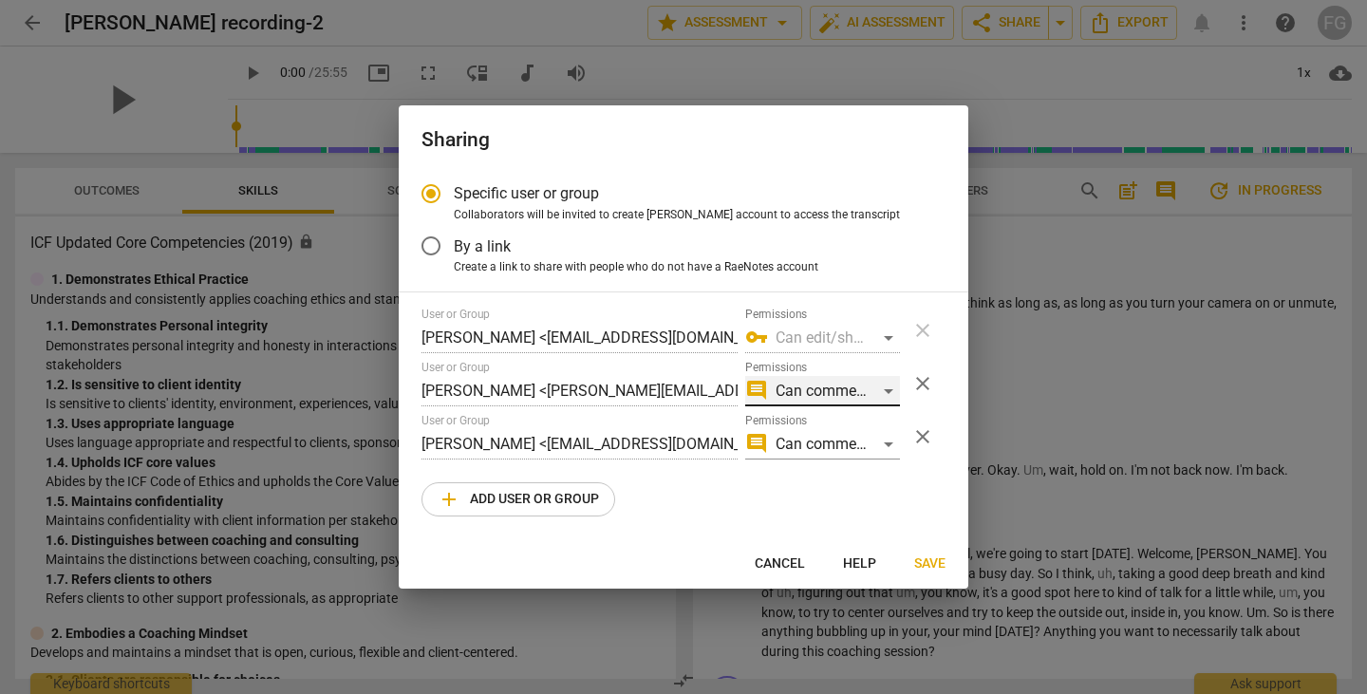
click at [882, 393] on div "comment Can comment" at bounding box center [822, 391] width 155 height 30
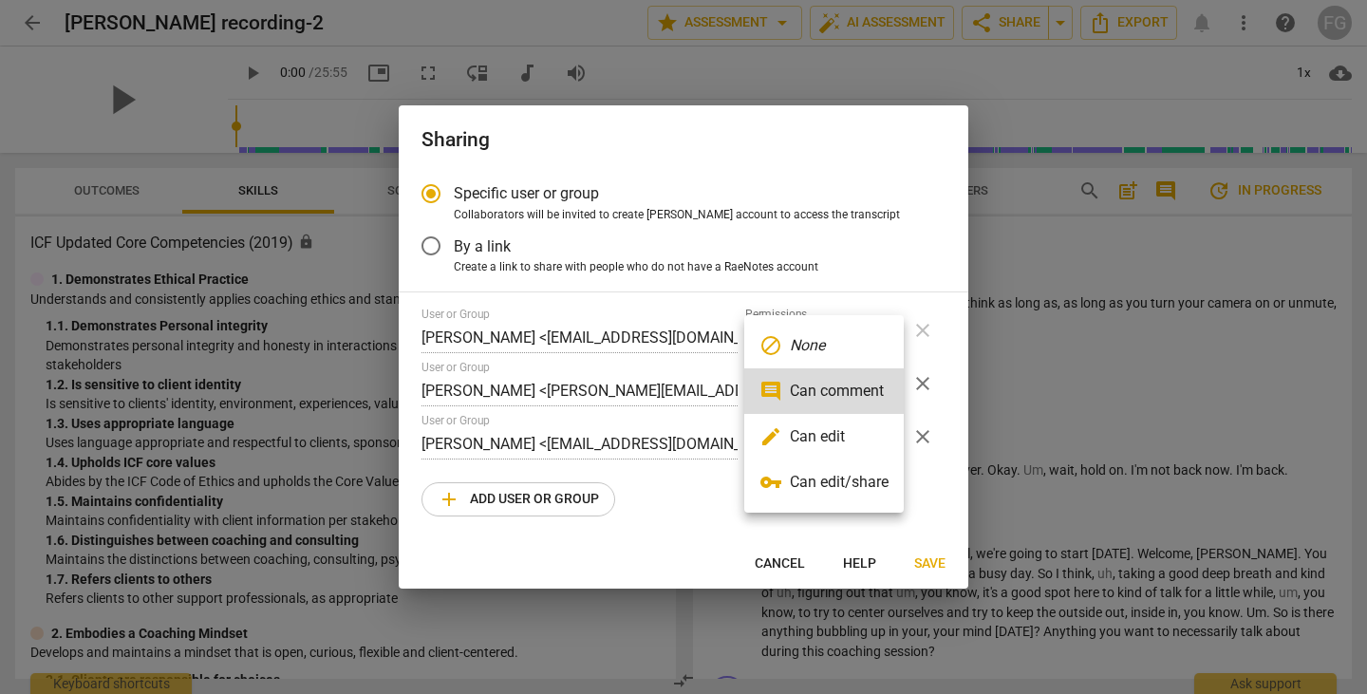
click at [864, 439] on li "edit Can edit" at bounding box center [823, 437] width 159 height 46
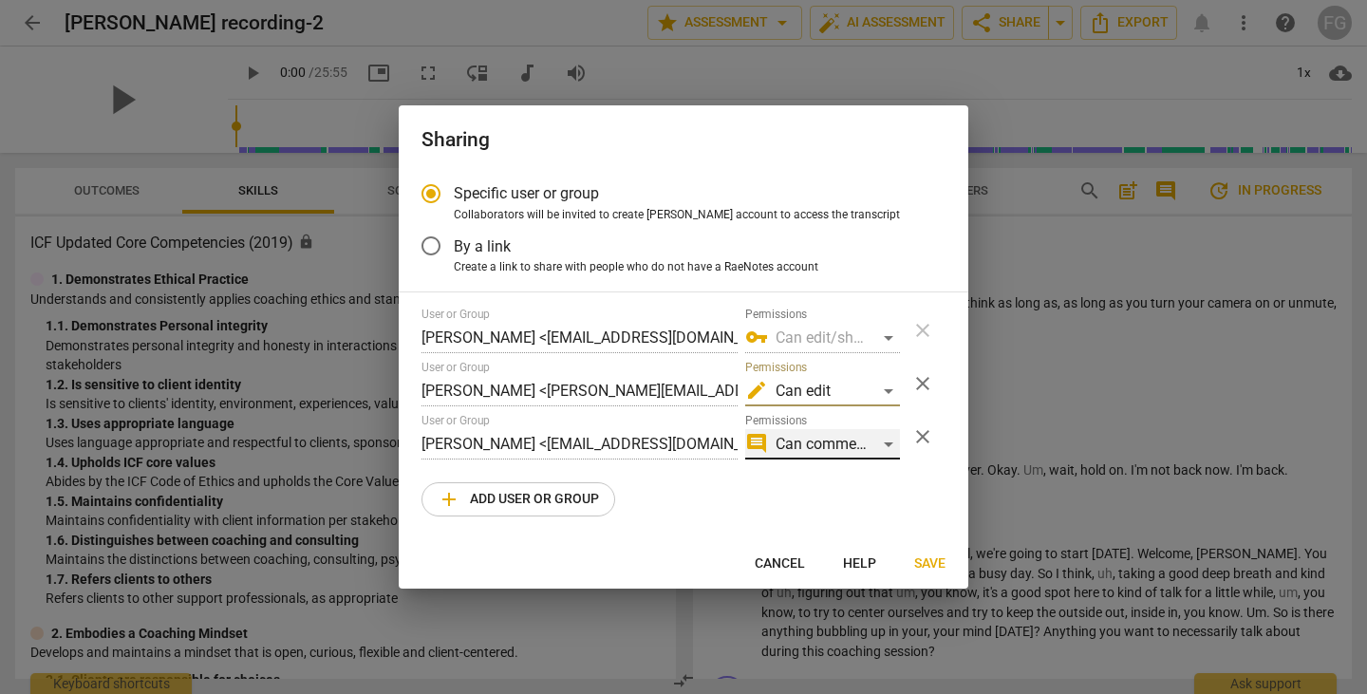
click at [886, 444] on div "comment Can comment" at bounding box center [822, 444] width 155 height 30
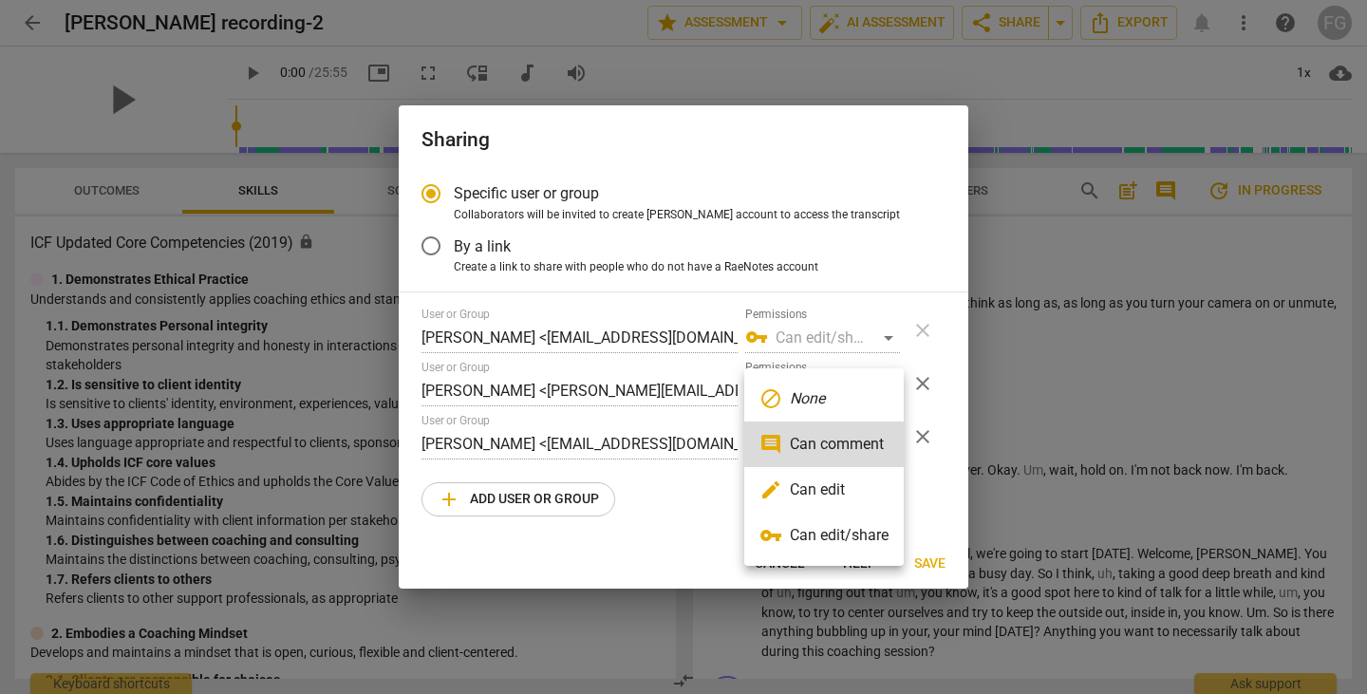
click at [806, 491] on li "edit Can edit" at bounding box center [823, 490] width 159 height 46
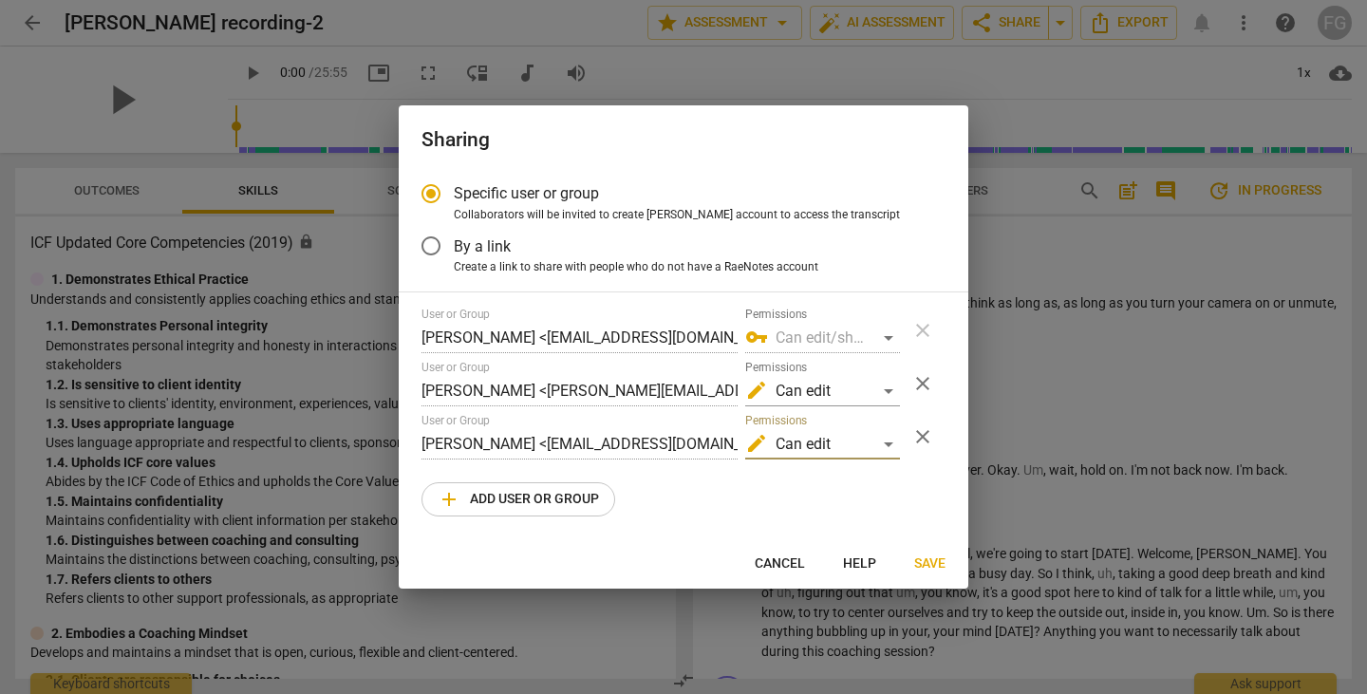
click at [942, 567] on span "Save" at bounding box center [929, 563] width 31 height 19
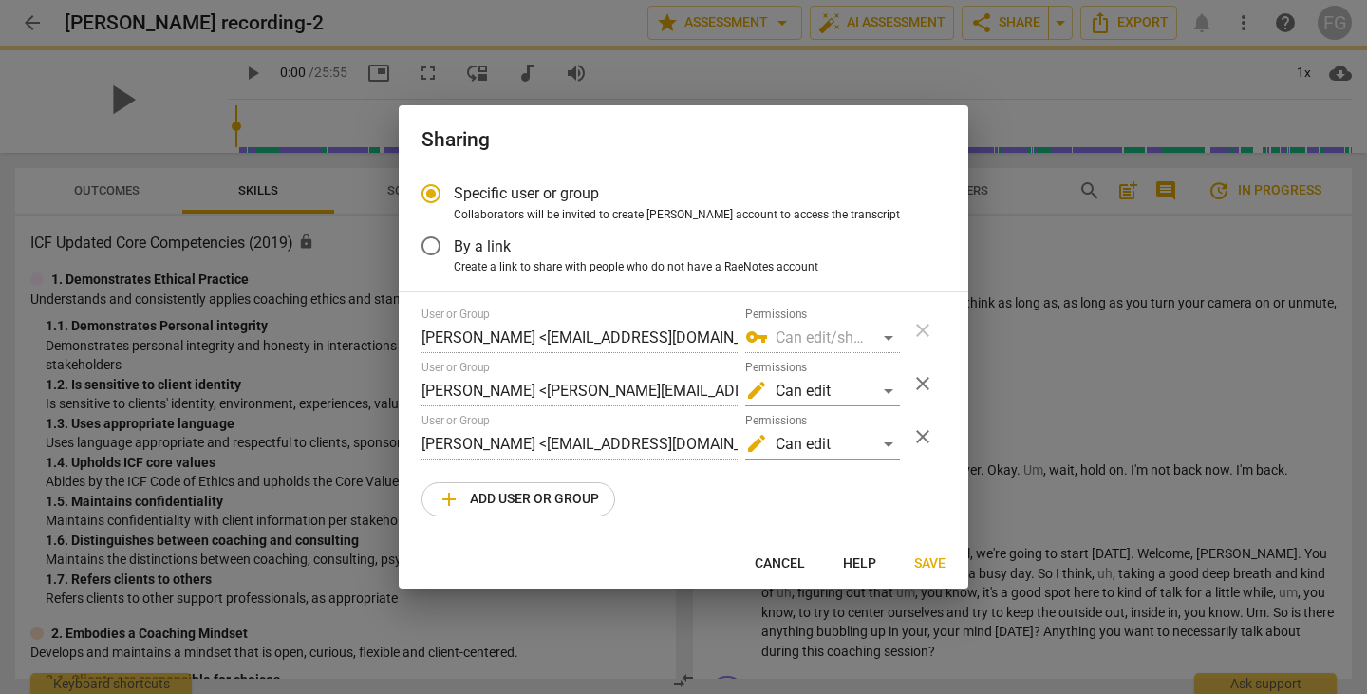
radio input "false"
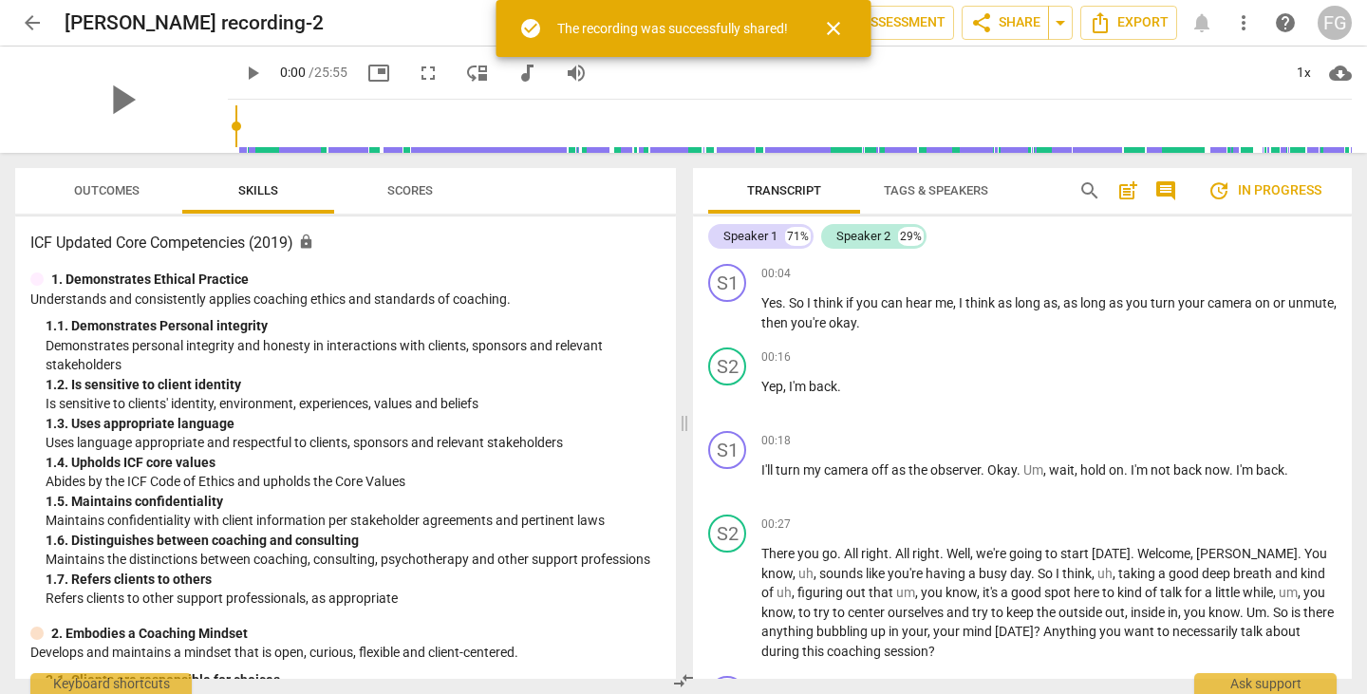
click at [28, 16] on span "arrow_back" at bounding box center [32, 22] width 23 height 23
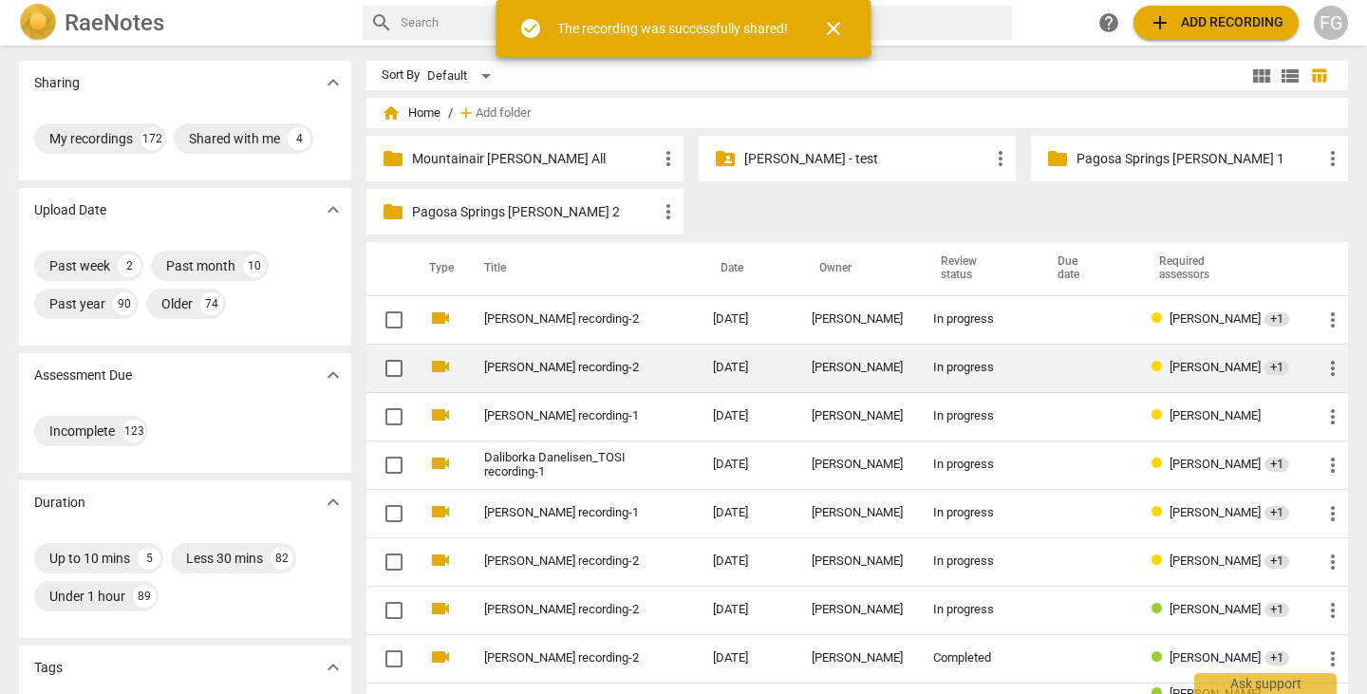
click at [565, 373] on link "Halle Ellison_TOSI recording-2" at bounding box center [564, 368] width 160 height 14
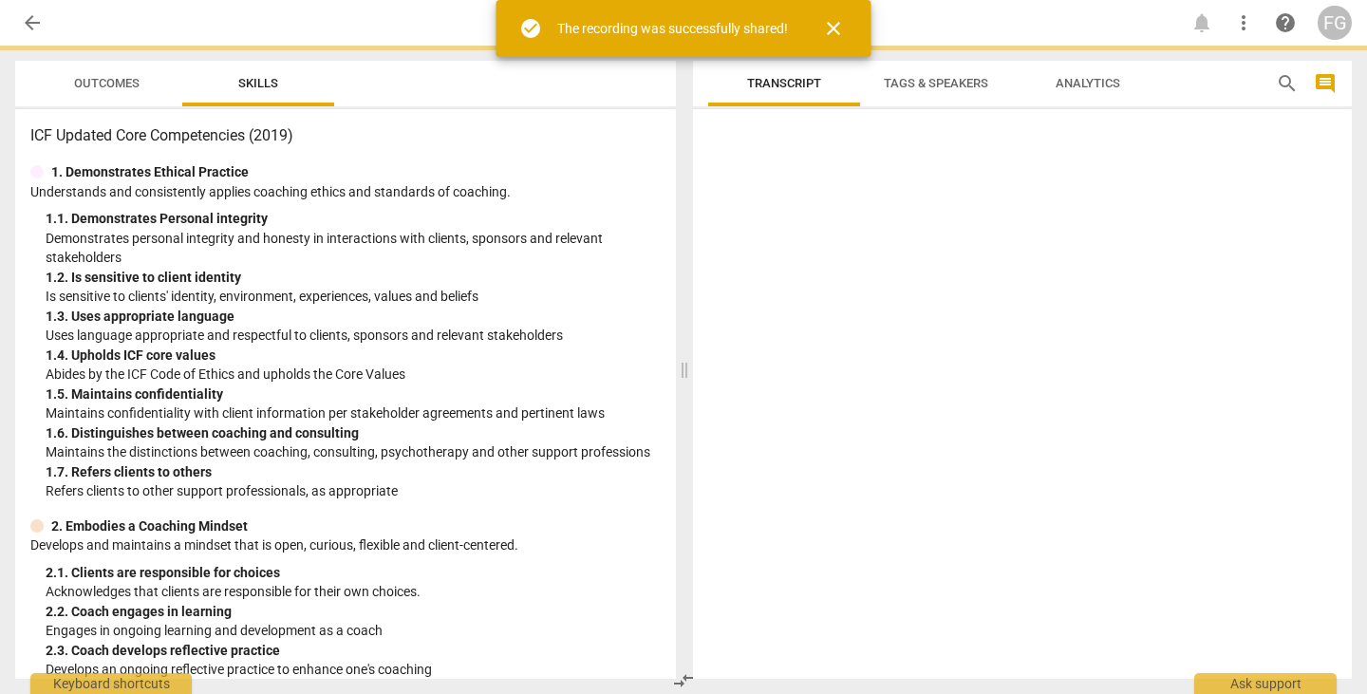
click at [833, 32] on span "close" at bounding box center [833, 28] width 23 height 23
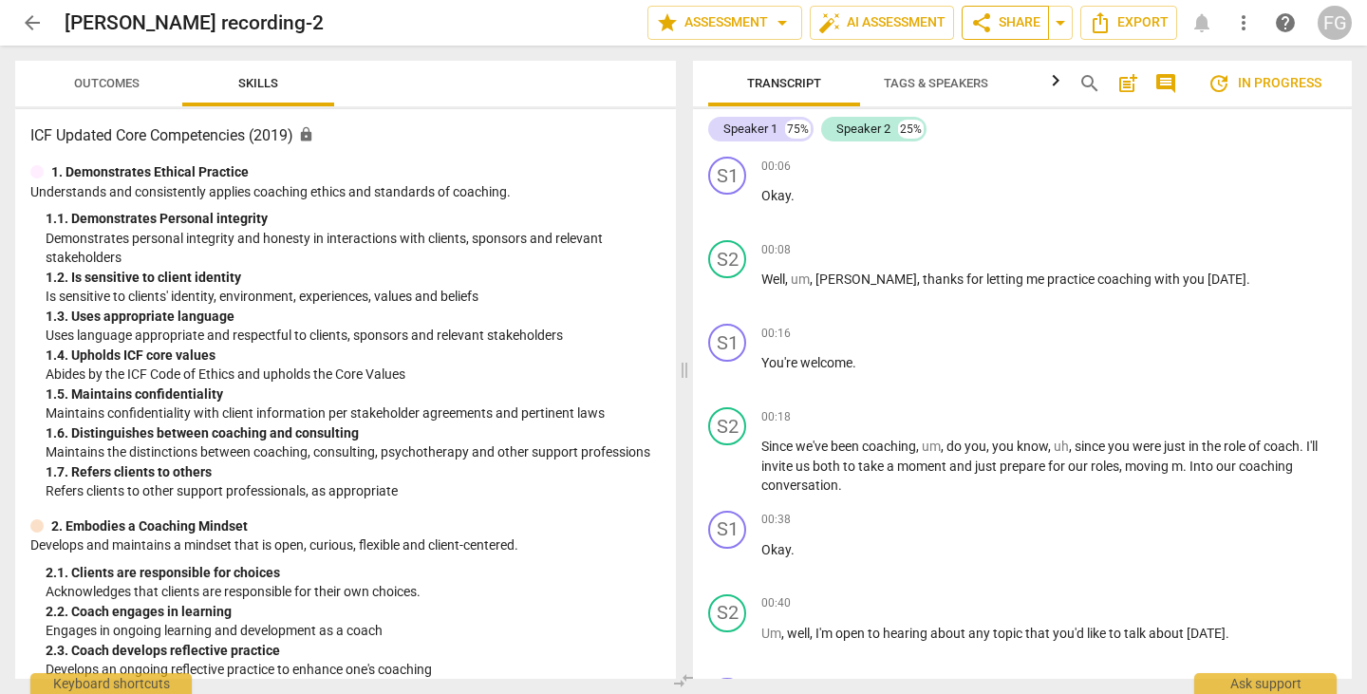
click at [1024, 25] on span "share Share" at bounding box center [1005, 22] width 70 height 23
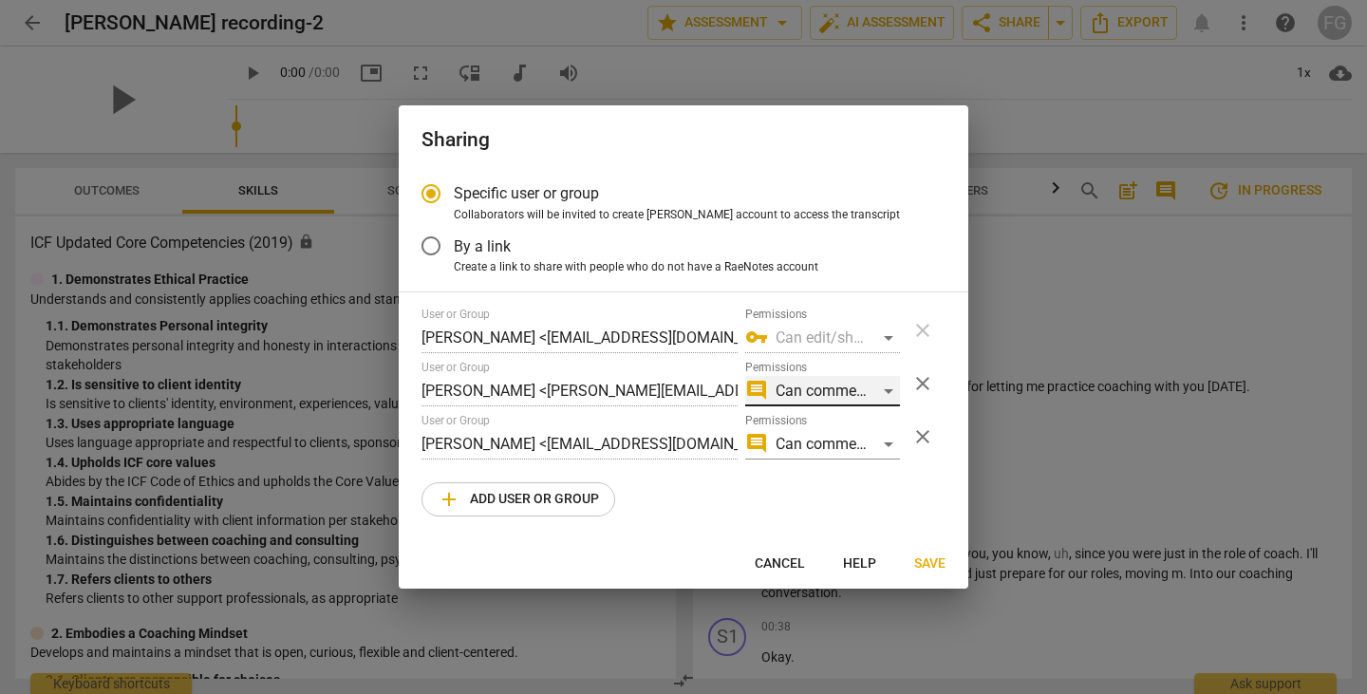
click at [887, 394] on div "comment Can comment" at bounding box center [822, 391] width 155 height 30
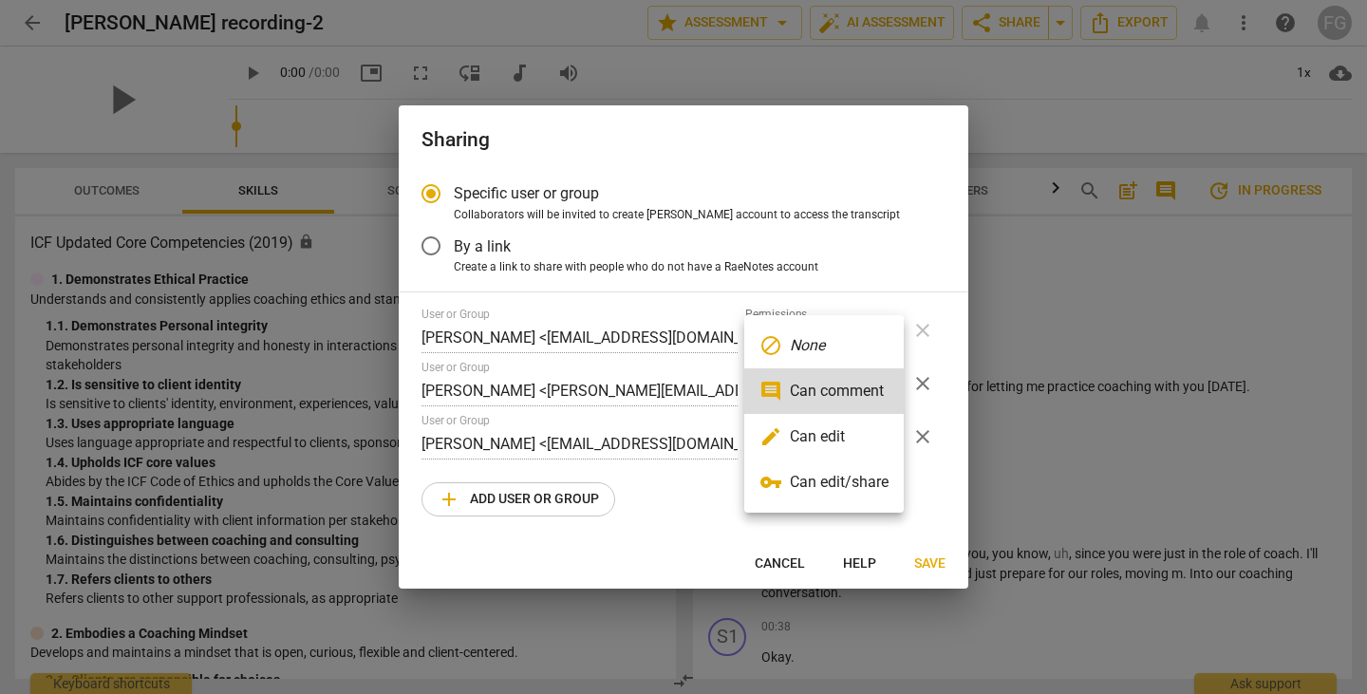
click at [835, 451] on li "edit Can edit" at bounding box center [823, 437] width 159 height 46
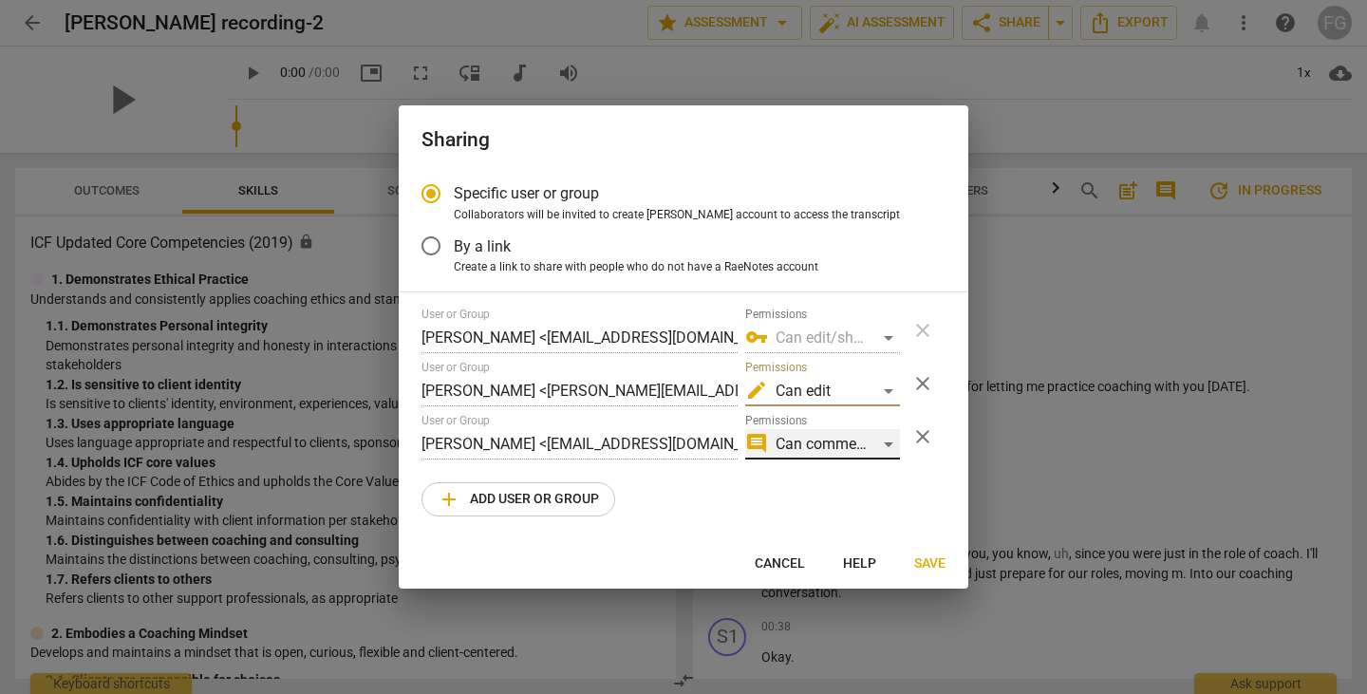
click at [851, 443] on div "comment Can comment" at bounding box center [822, 444] width 155 height 30
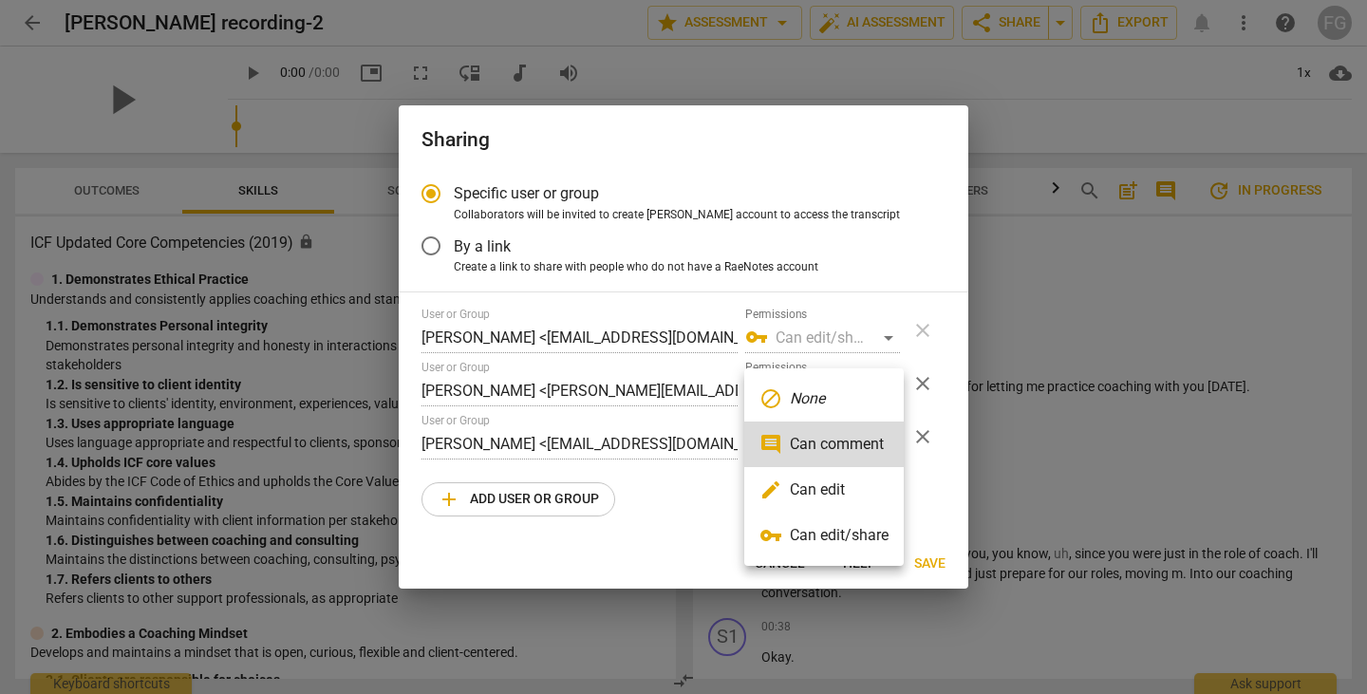
click at [830, 488] on li "edit Can edit" at bounding box center [823, 490] width 159 height 46
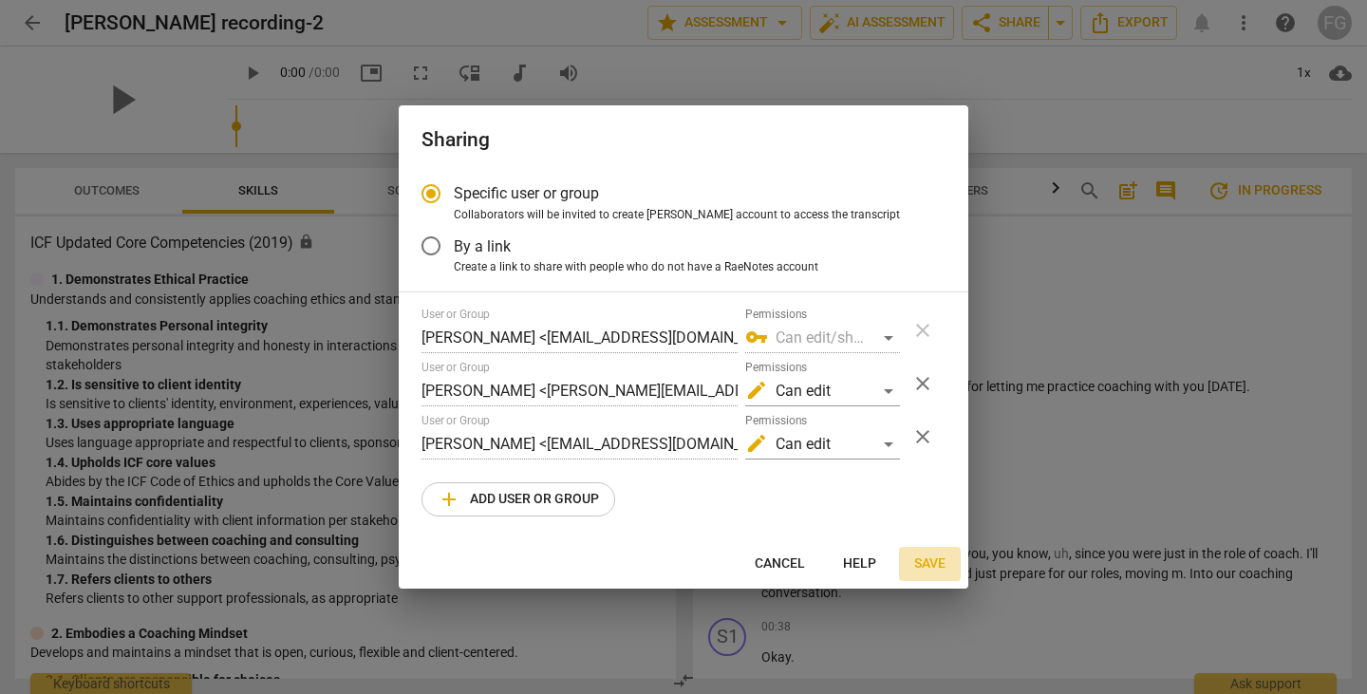
click at [924, 557] on span "Save" at bounding box center [929, 563] width 31 height 19
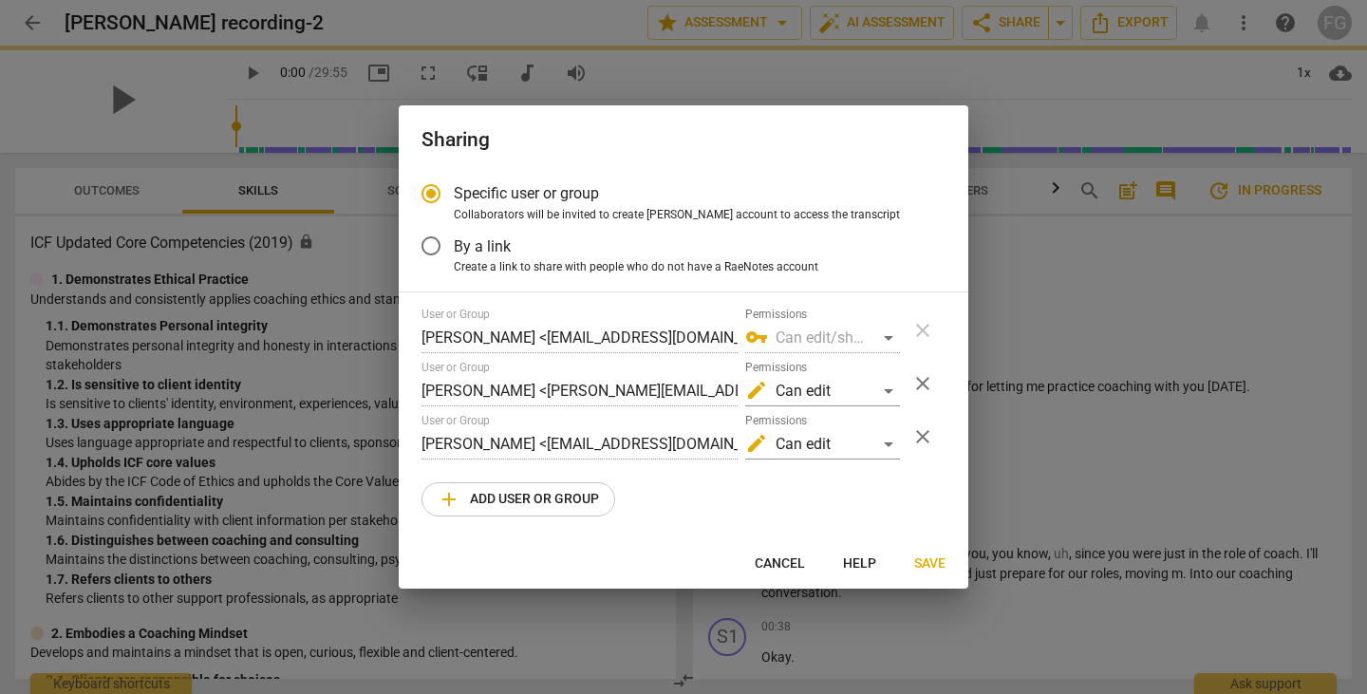
radio input "false"
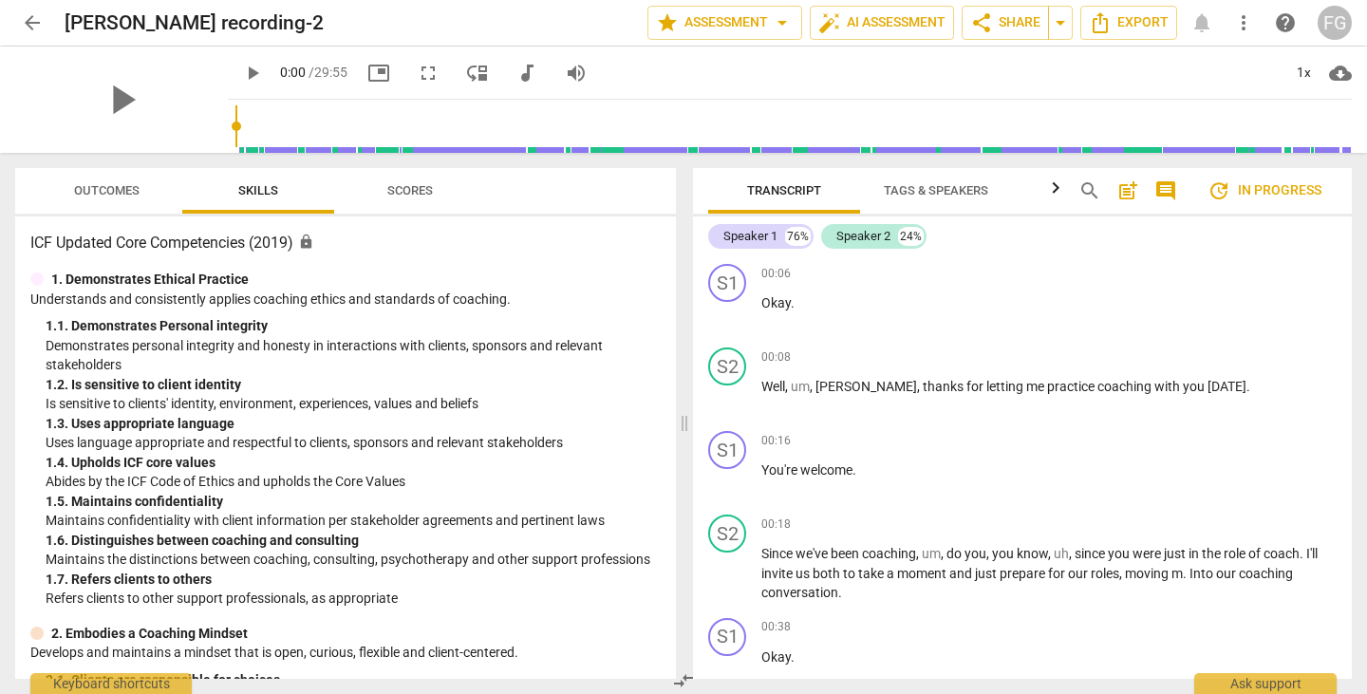
click at [27, 22] on span "arrow_back" at bounding box center [32, 22] width 23 height 23
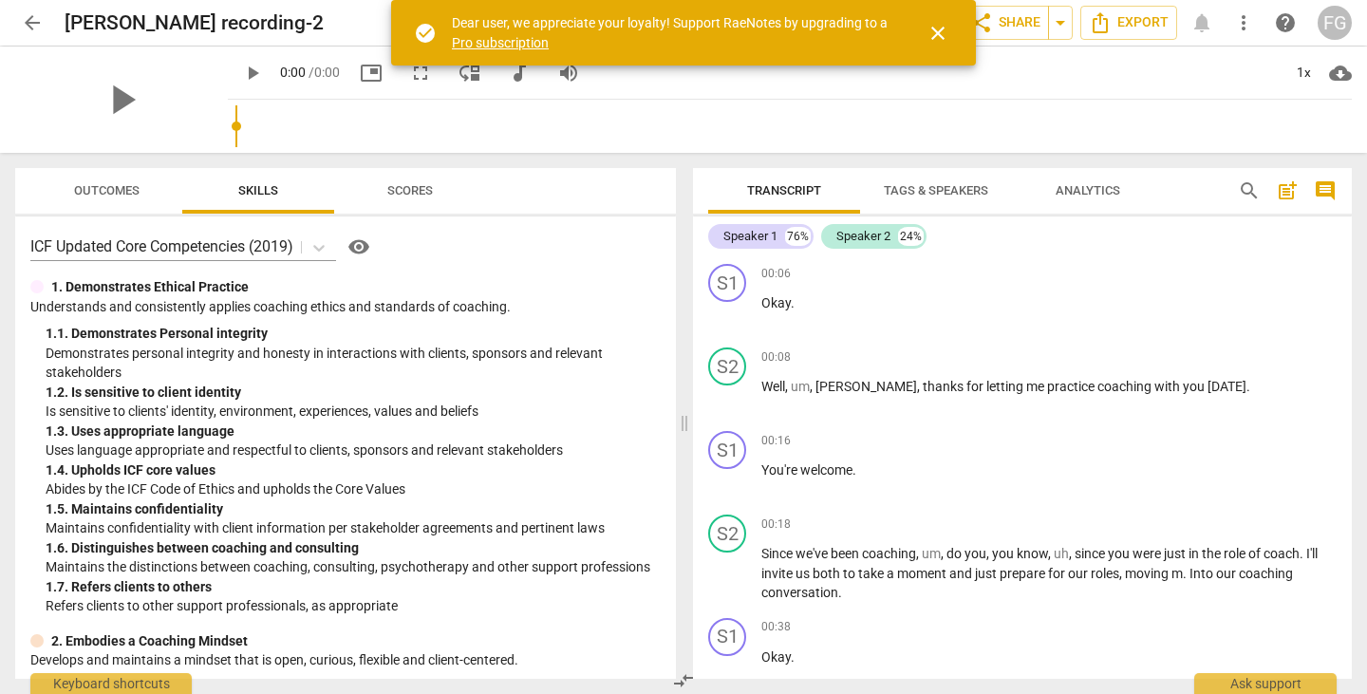
click at [942, 31] on span "close" at bounding box center [937, 33] width 23 height 23
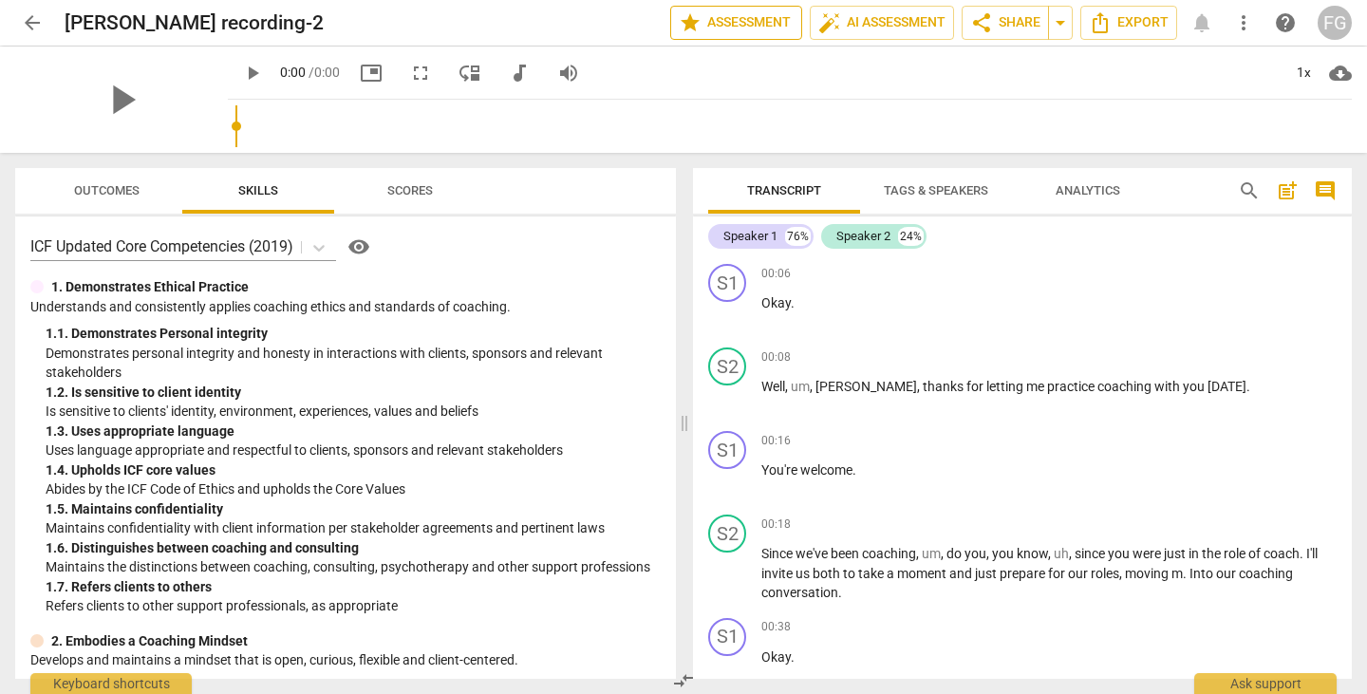
click at [747, 29] on span "star Assessment" at bounding box center [736, 22] width 115 height 23
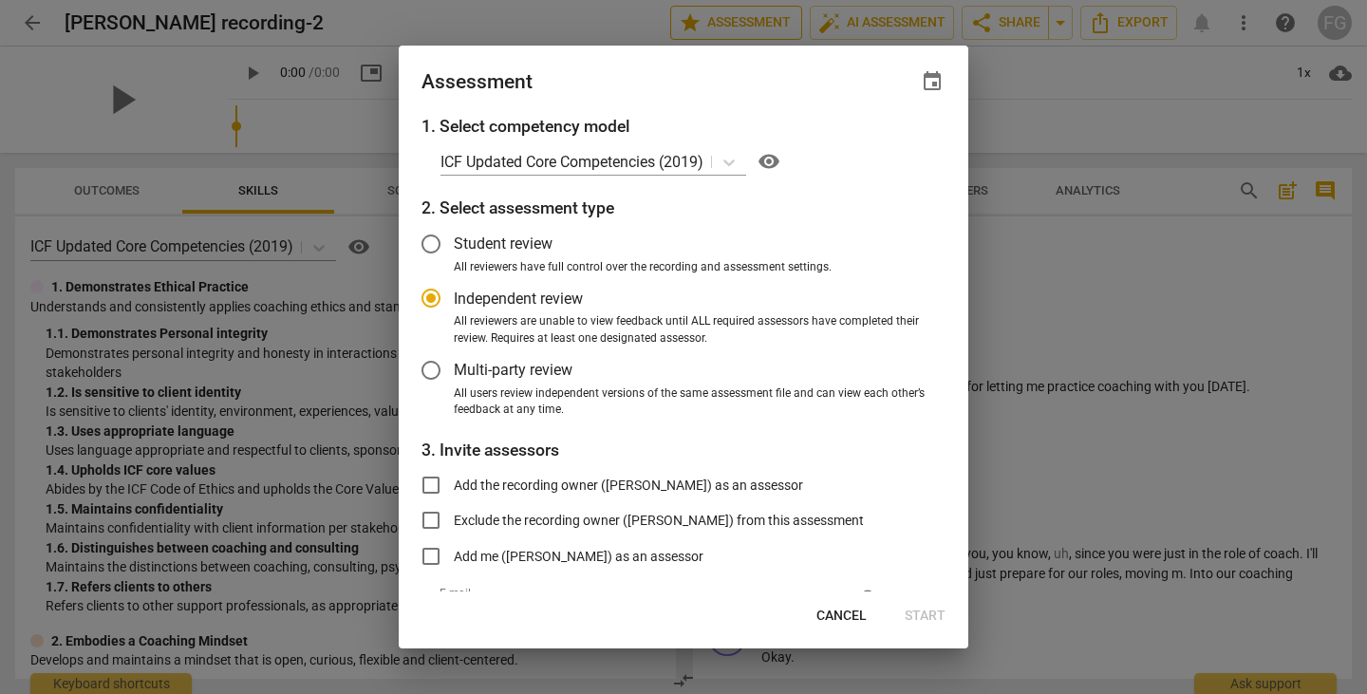
radio input "false"
click at [507, 376] on span "Multi-party review" at bounding box center [513, 370] width 119 height 22
click at [454, 376] on input "Multi-party review" at bounding box center [431, 370] width 46 height 46
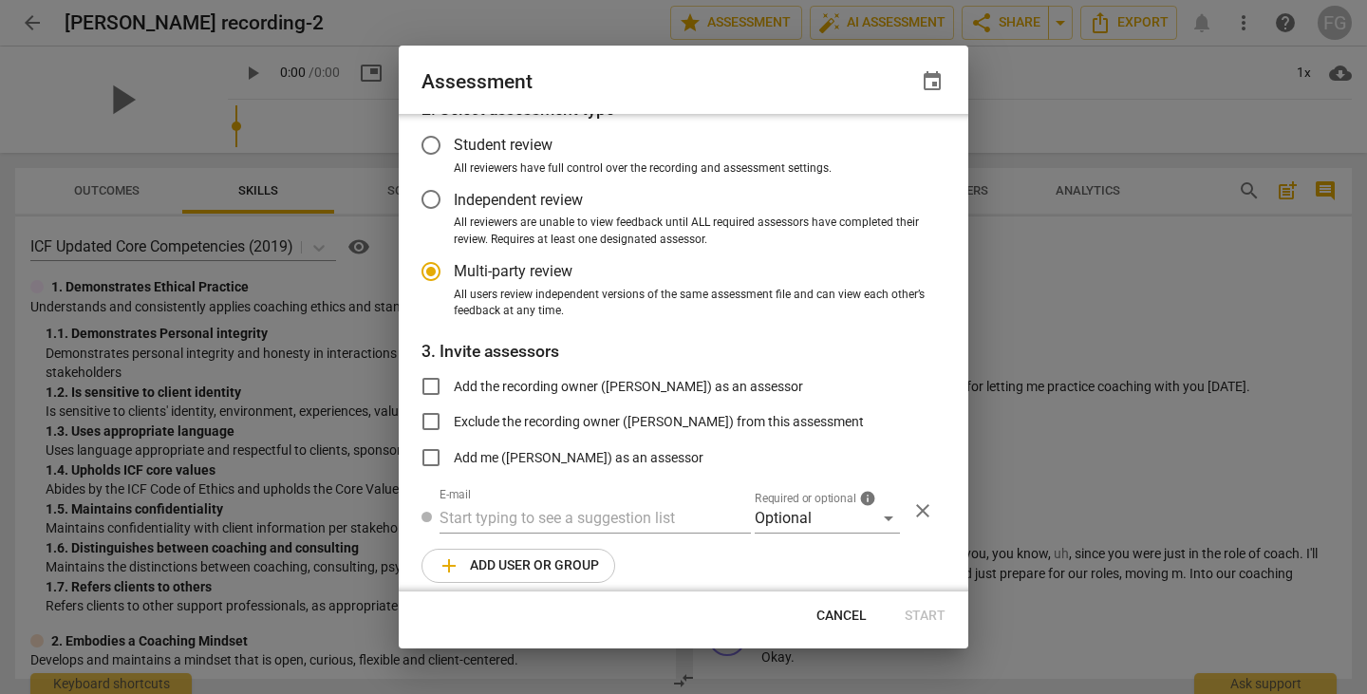
radio input "false"
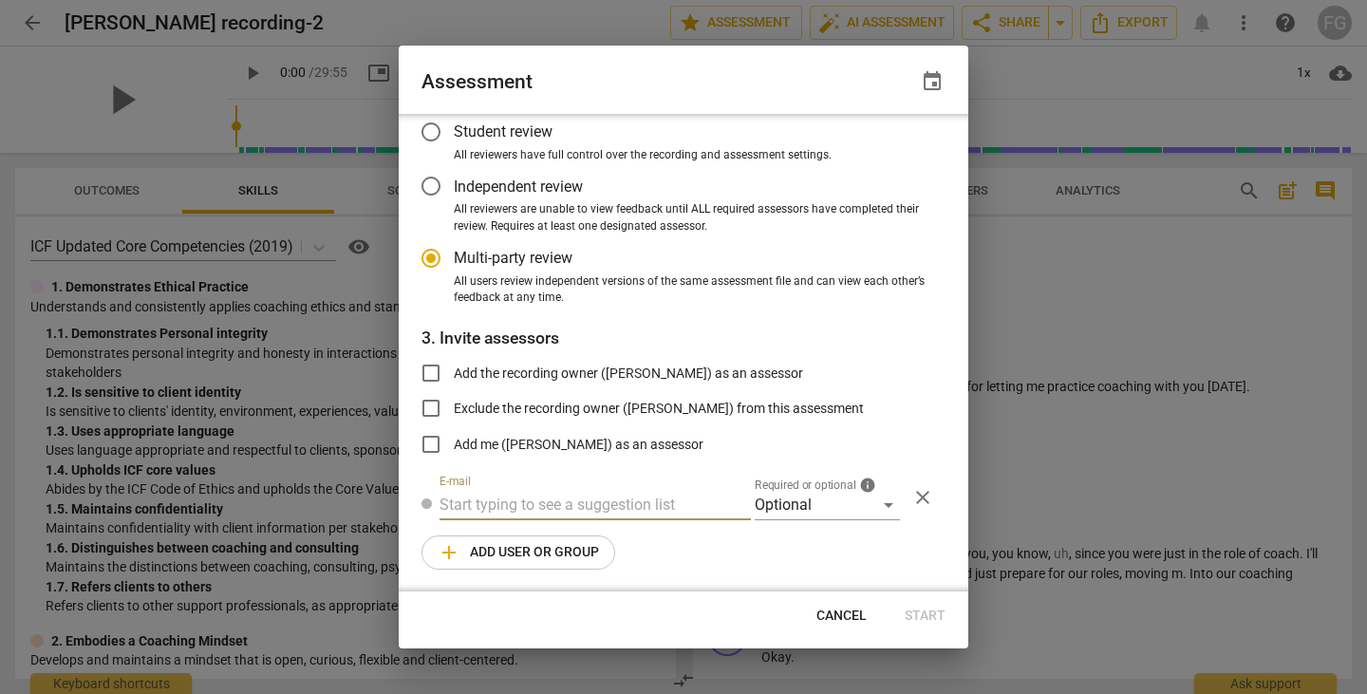
click at [512, 513] on input "text" at bounding box center [594, 505] width 311 height 30
paste input "carl.franco@invitechange.com"
type input "carl.franco@invitechange.com"
click at [812, 502] on div "Optional" at bounding box center [827, 505] width 145 height 30
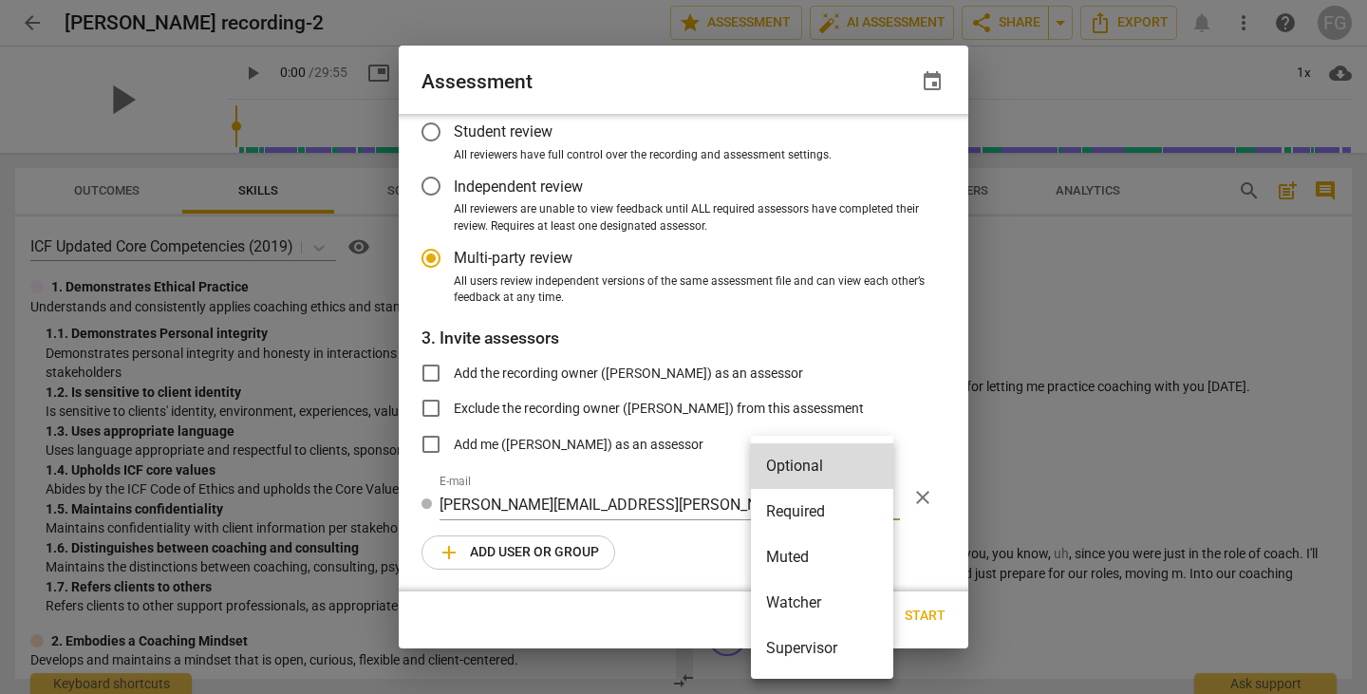
drag, startPoint x: 787, startPoint y: 513, endPoint x: 752, endPoint y: 513, distance: 35.1
click at [786, 513] on li "Required" at bounding box center [822, 512] width 142 height 46
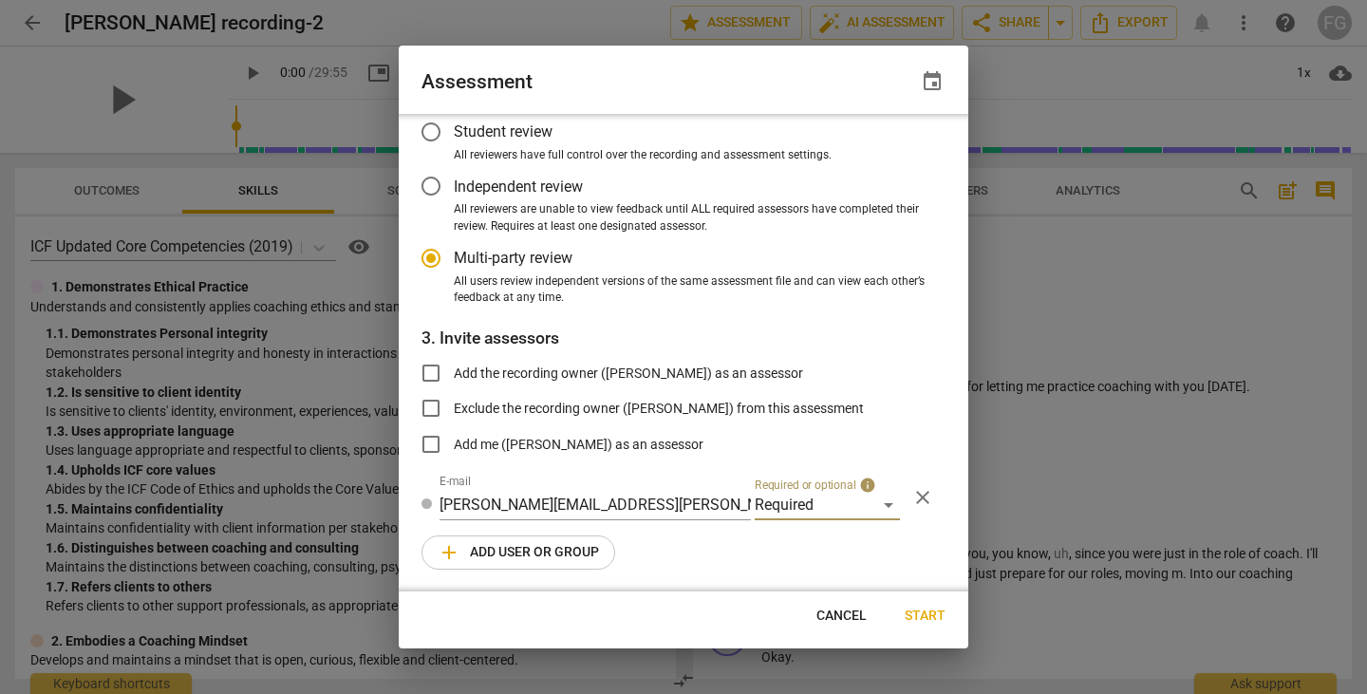
click at [534, 550] on span "add Add user or group" at bounding box center [518, 552] width 161 height 23
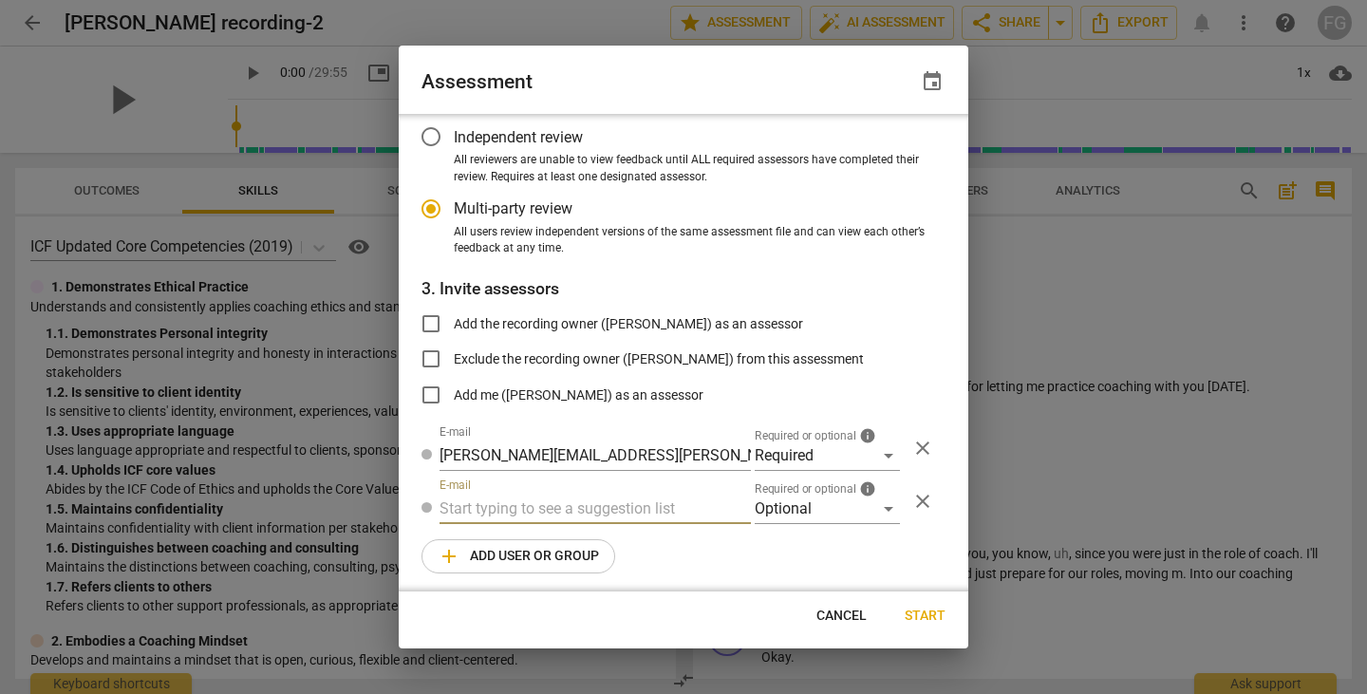
scroll to position [165, 0]
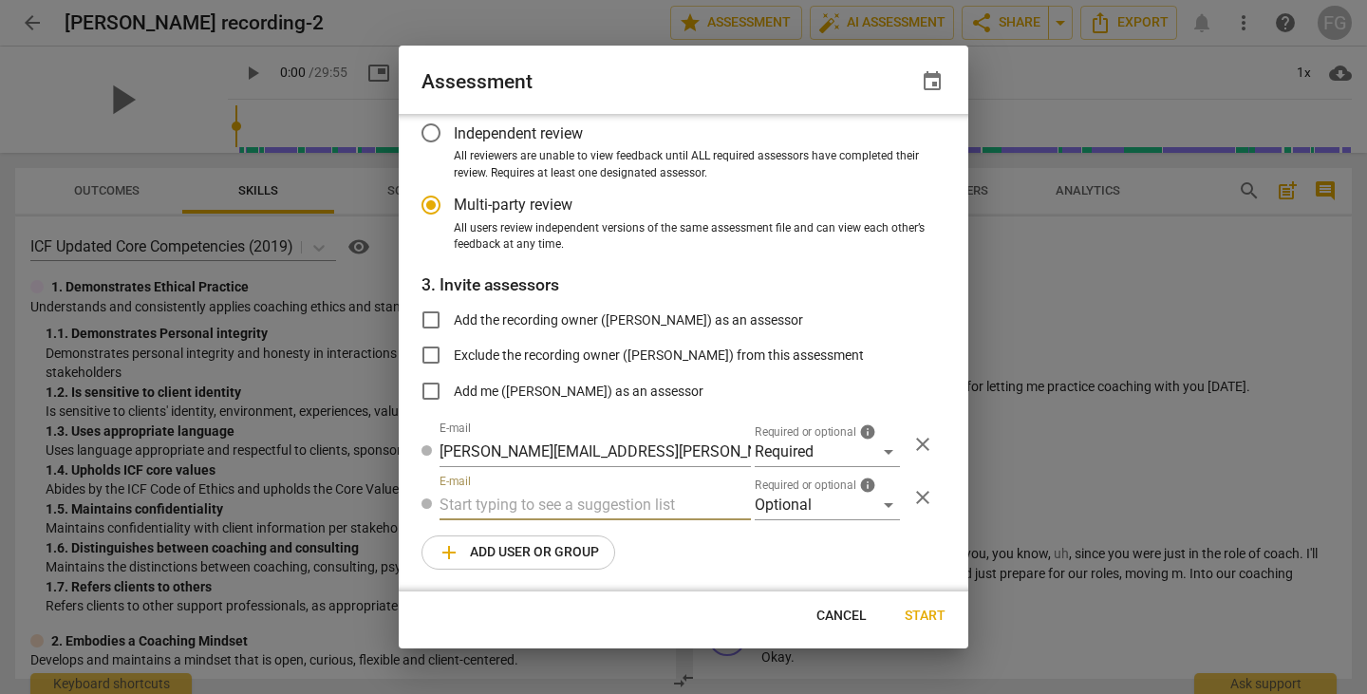
click at [531, 503] on input "text" at bounding box center [594, 505] width 311 height 30
radio input "false"
click at [621, 515] on input "text" at bounding box center [594, 505] width 311 height 30
paste input "hbeitoll@yahoo.com"
type input "hbeitoll@yahoo.com"
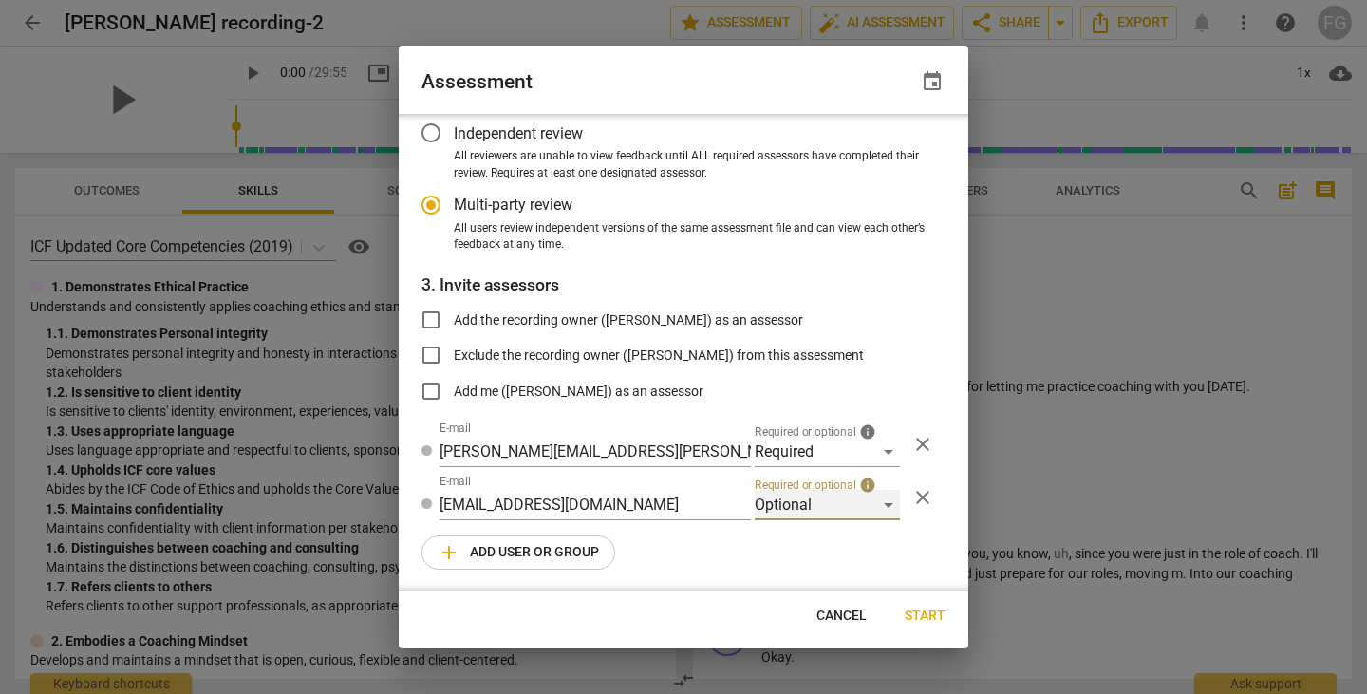
click at [777, 505] on div "Optional" at bounding box center [827, 505] width 145 height 30
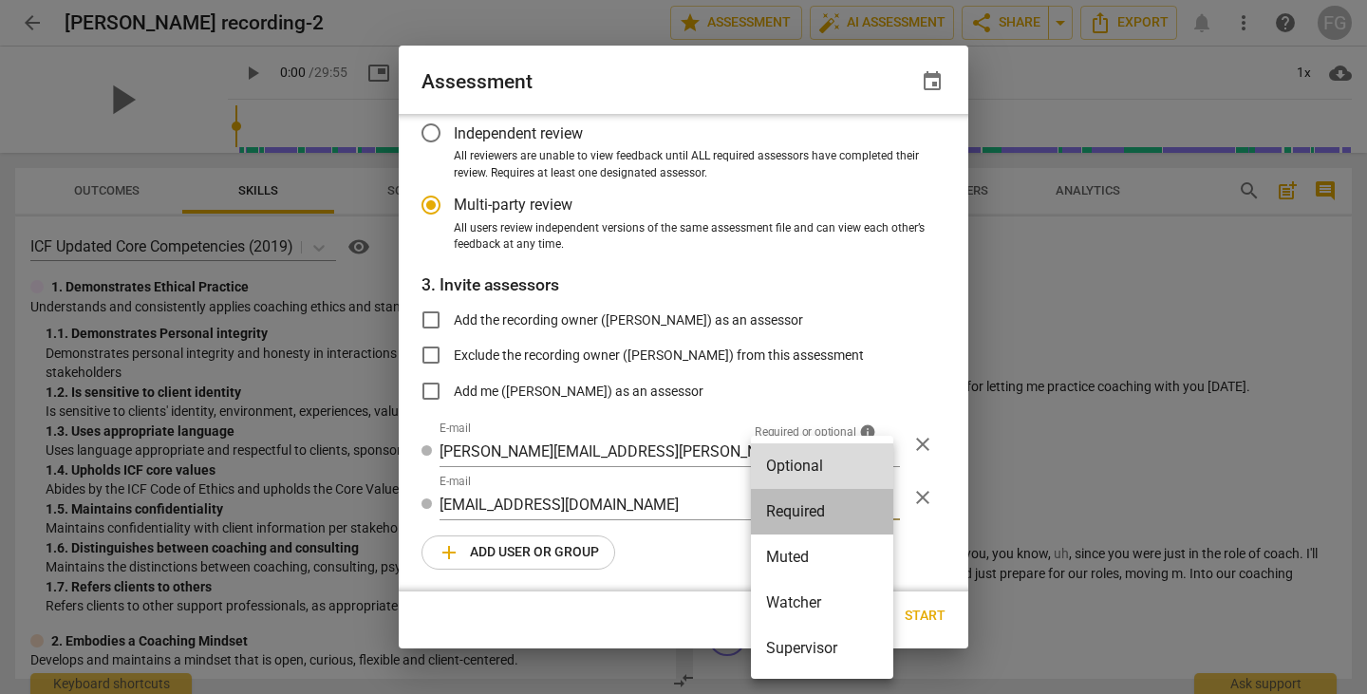
drag, startPoint x: 790, startPoint y: 508, endPoint x: 691, endPoint y: 513, distance: 98.8
click at [790, 509] on li "Required" at bounding box center [822, 512] width 142 height 46
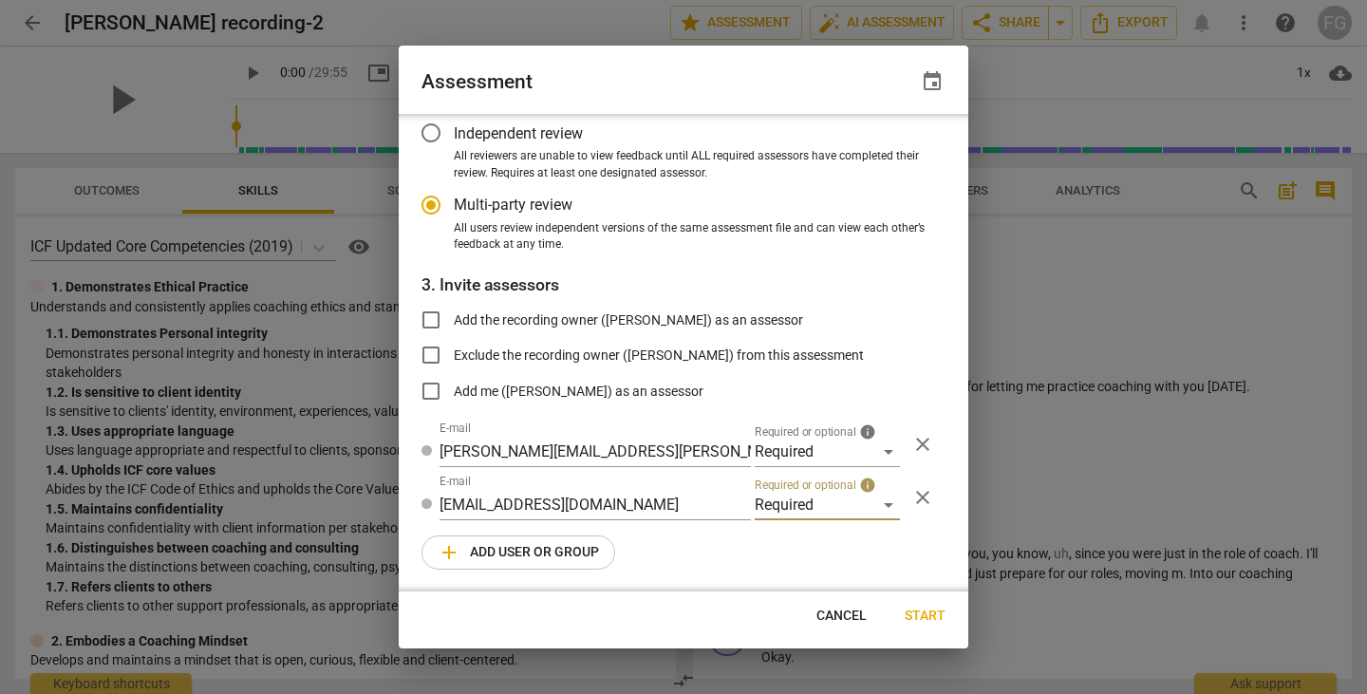
click at [569, 550] on span "add Add user or group" at bounding box center [518, 552] width 161 height 23
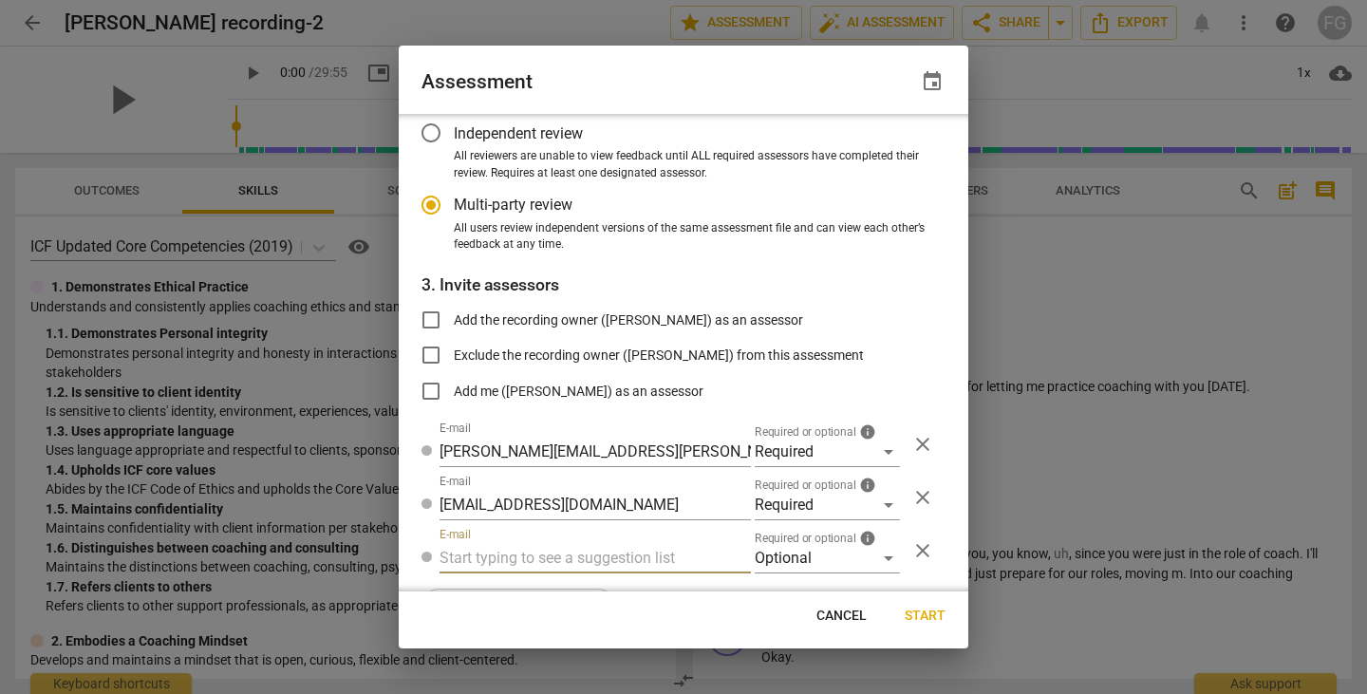
radio input "false"
click at [567, 550] on input "text" at bounding box center [594, 558] width 311 height 30
type input "fgaillour@gmail.com"
click at [784, 558] on div "Optional" at bounding box center [827, 558] width 145 height 30
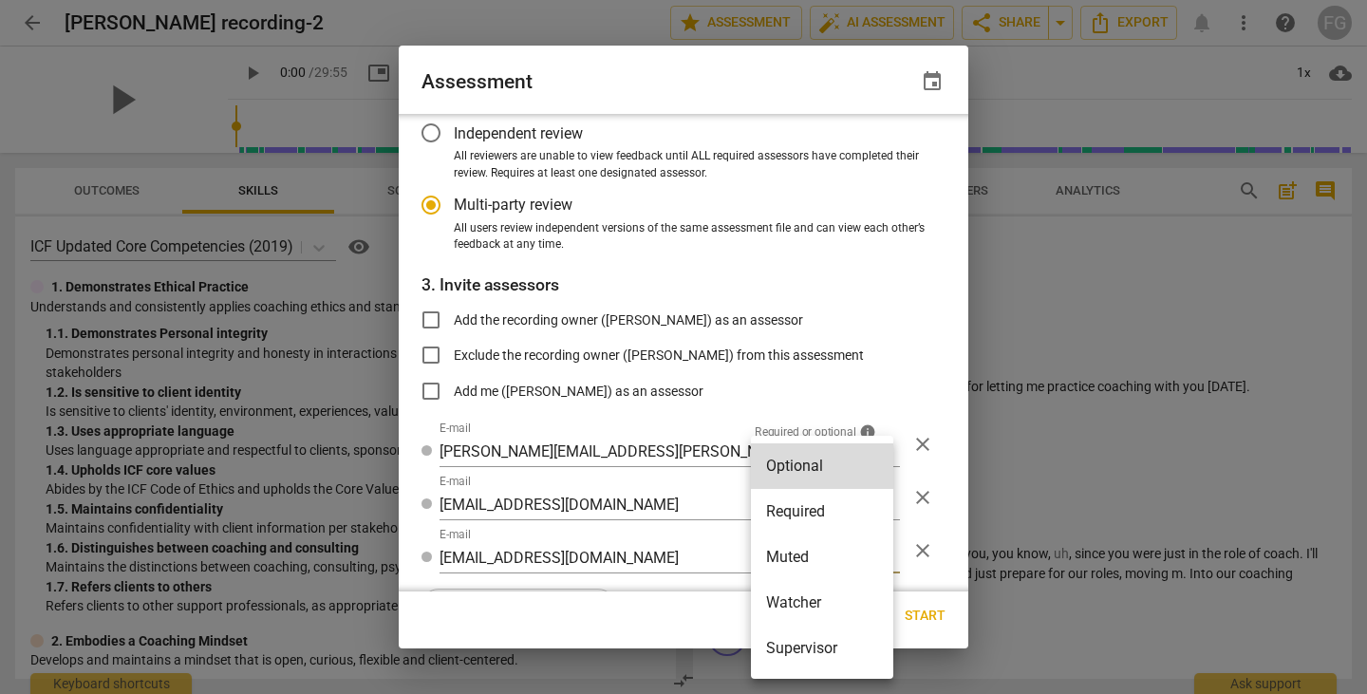
click at [811, 615] on li "Watcher" at bounding box center [822, 603] width 142 height 46
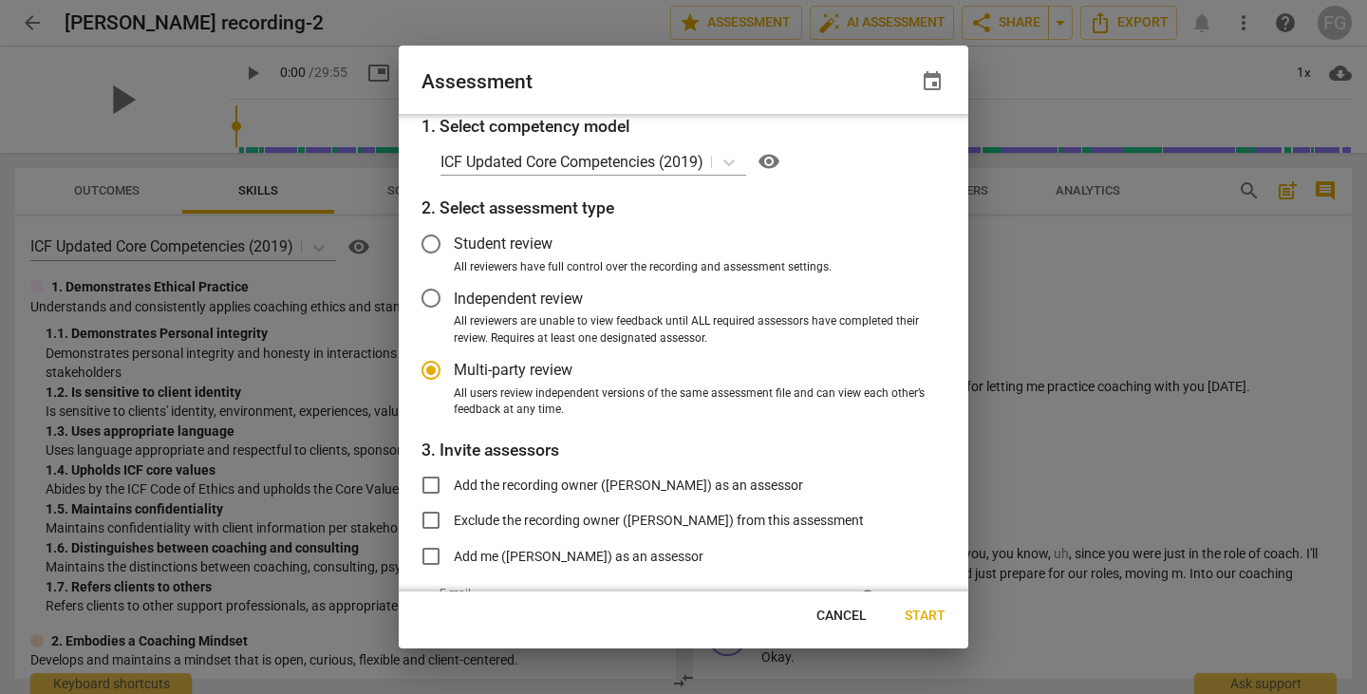
scroll to position [218, 0]
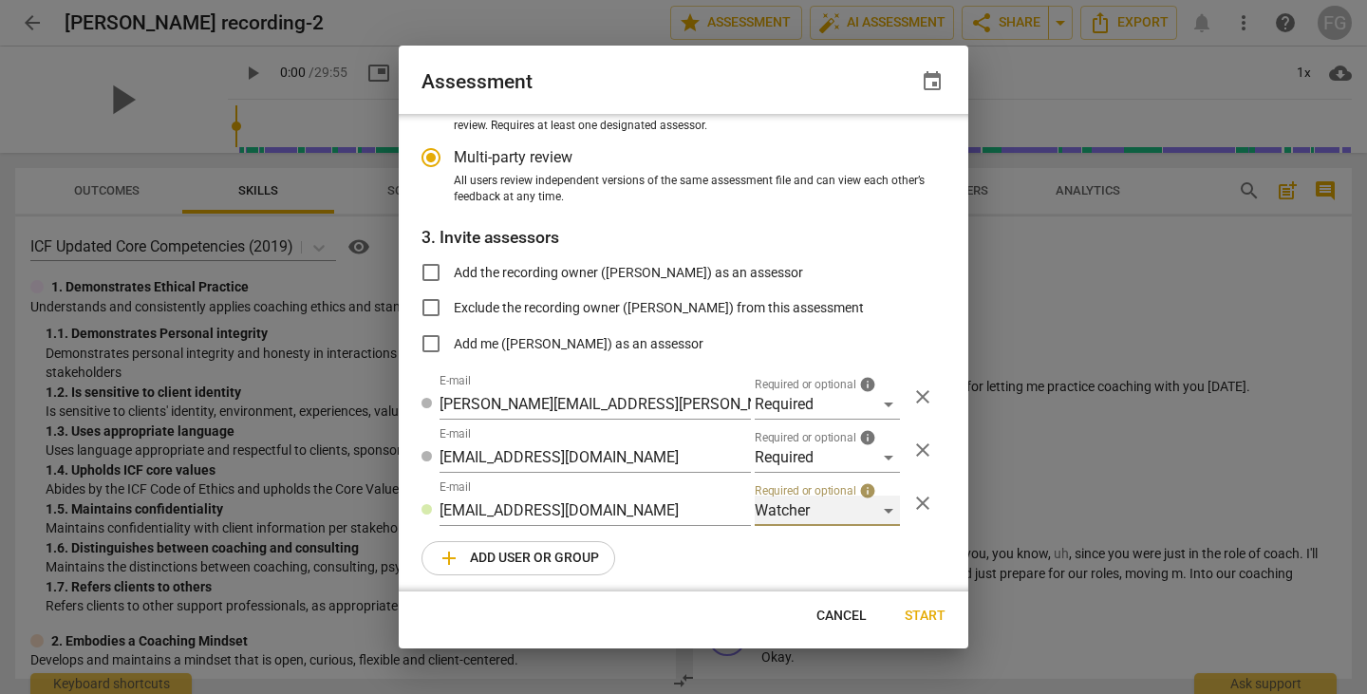
radio input "false"
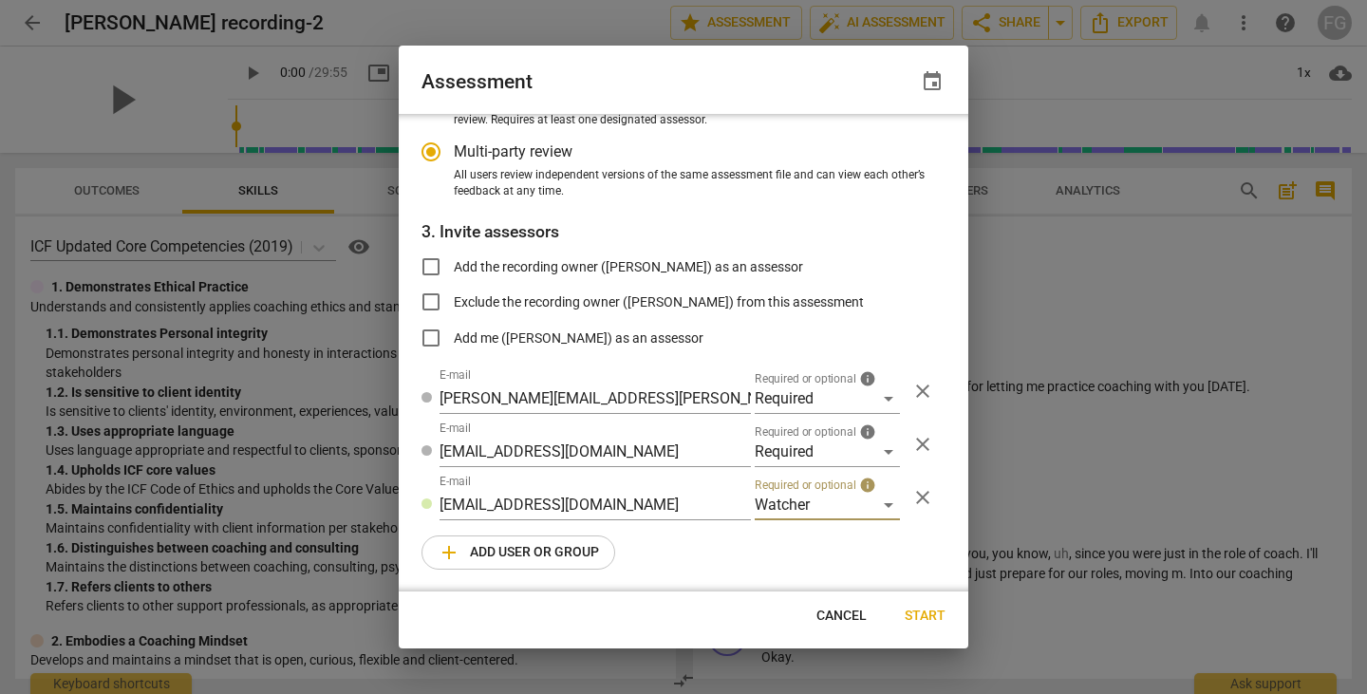
click at [919, 622] on span "Start" at bounding box center [925, 615] width 41 height 19
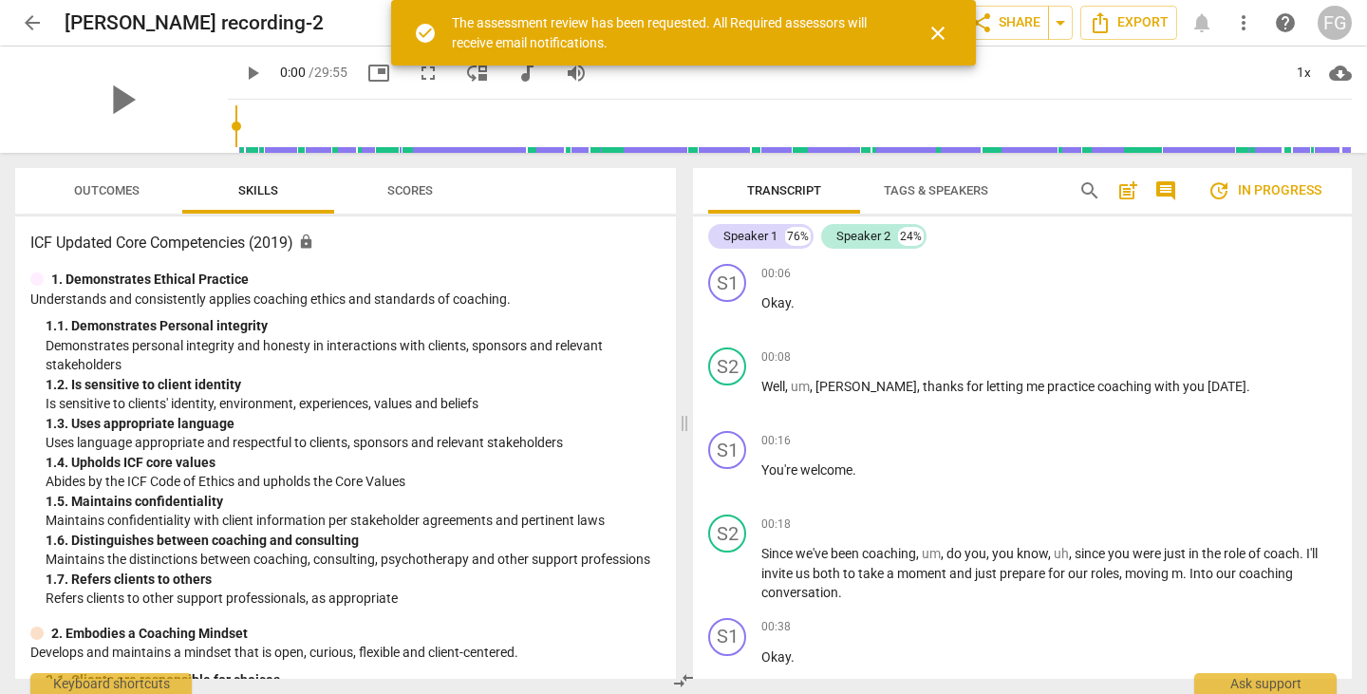
click at [931, 32] on span "close" at bounding box center [937, 33] width 23 height 23
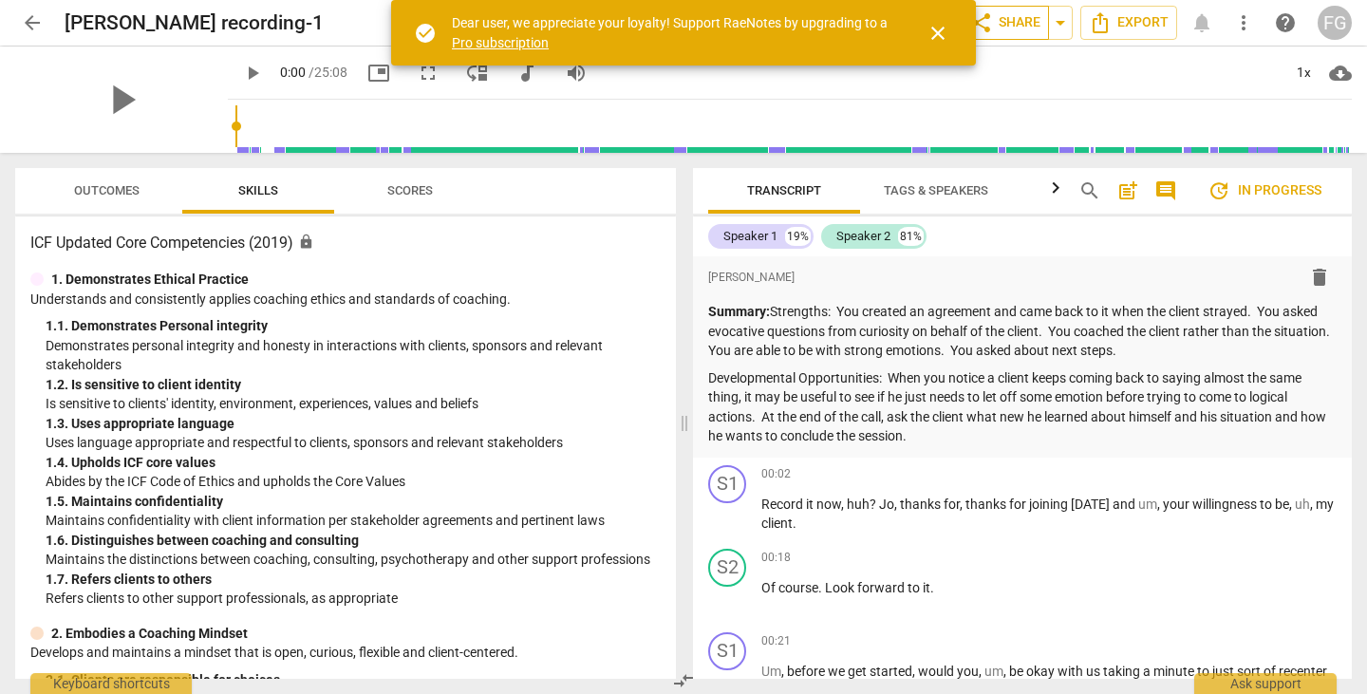
click at [1005, 23] on span "share Share" at bounding box center [1005, 22] width 70 height 23
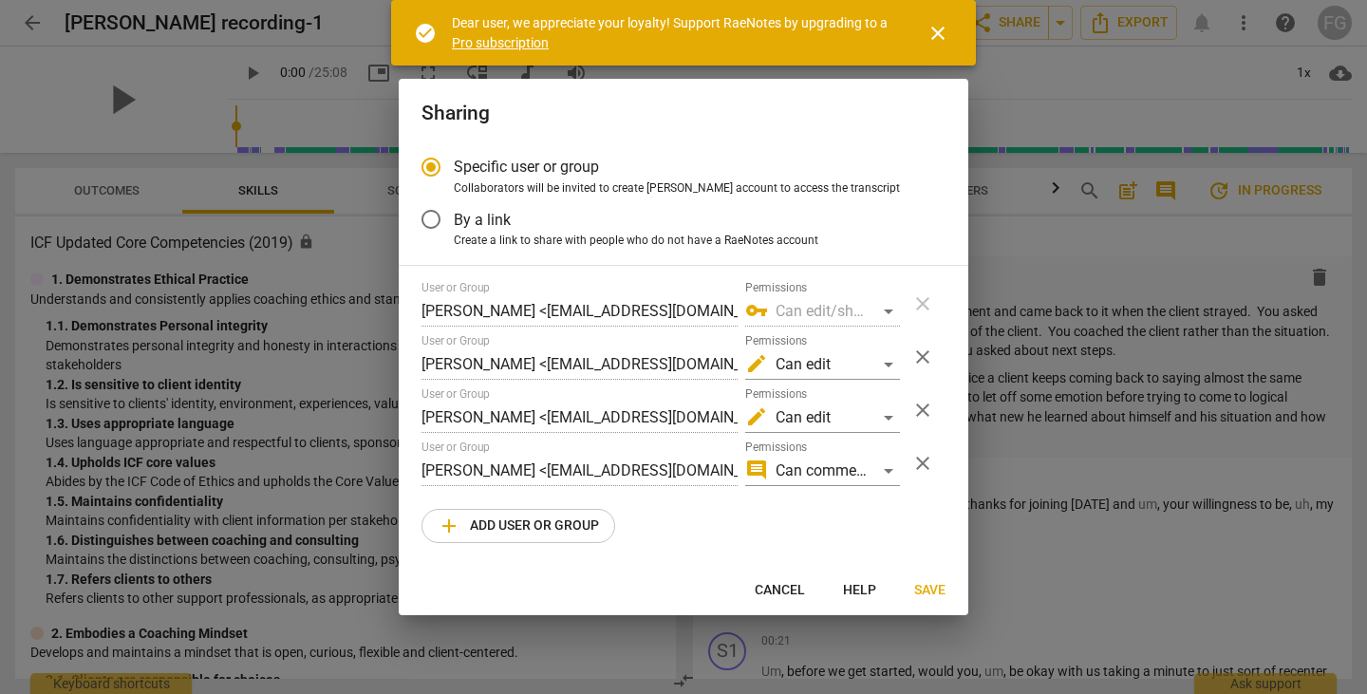
radio input "false"
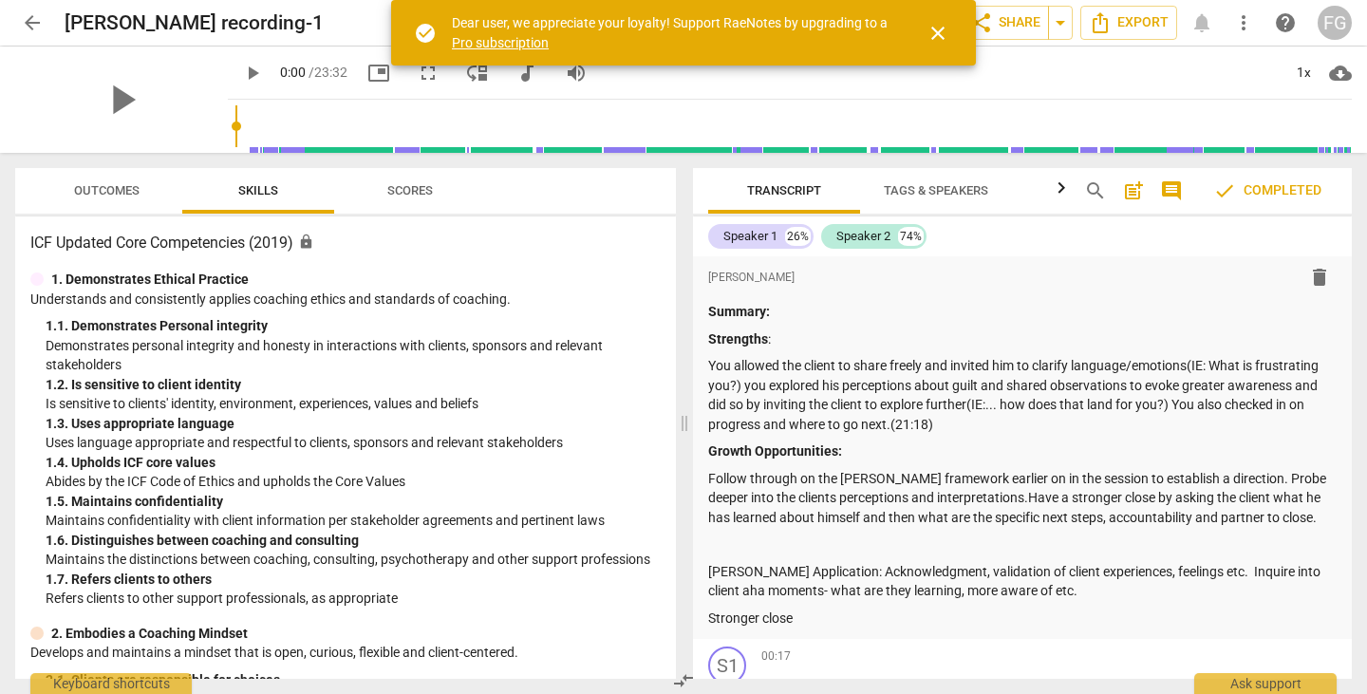
click at [940, 36] on span "close" at bounding box center [937, 33] width 23 height 23
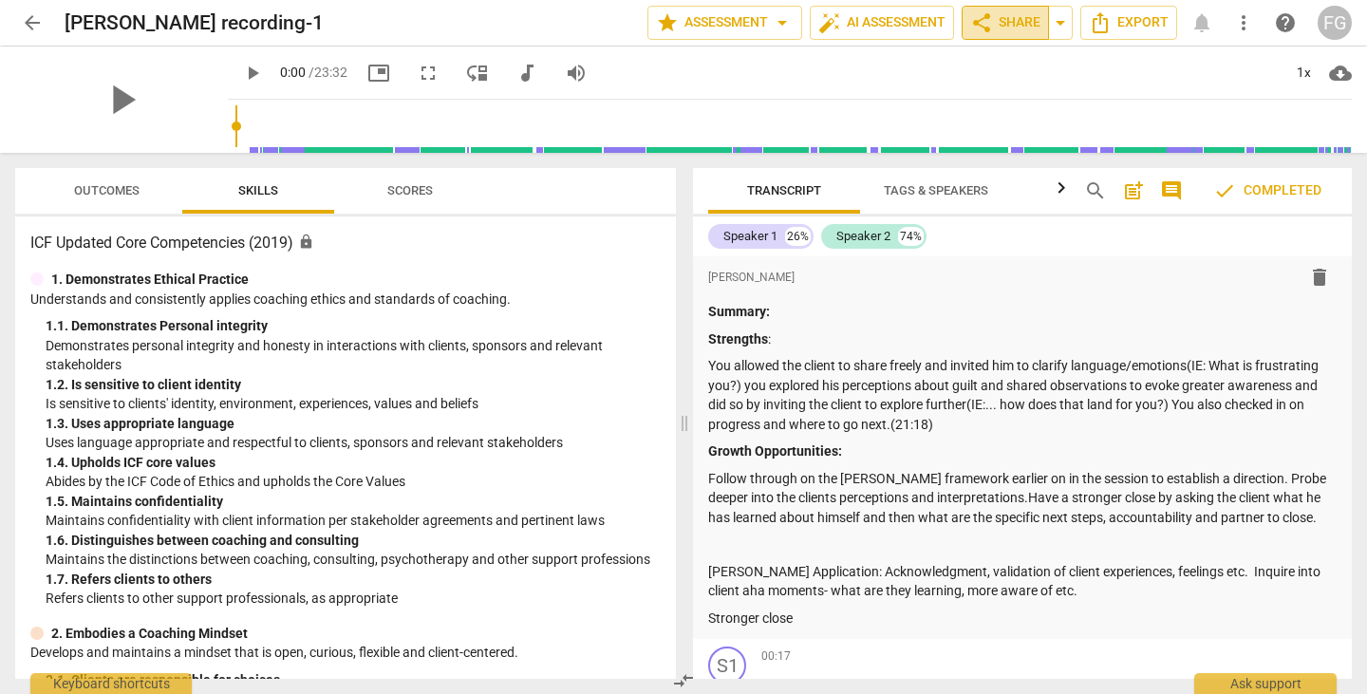
click at [986, 27] on span "share" at bounding box center [981, 22] width 23 height 23
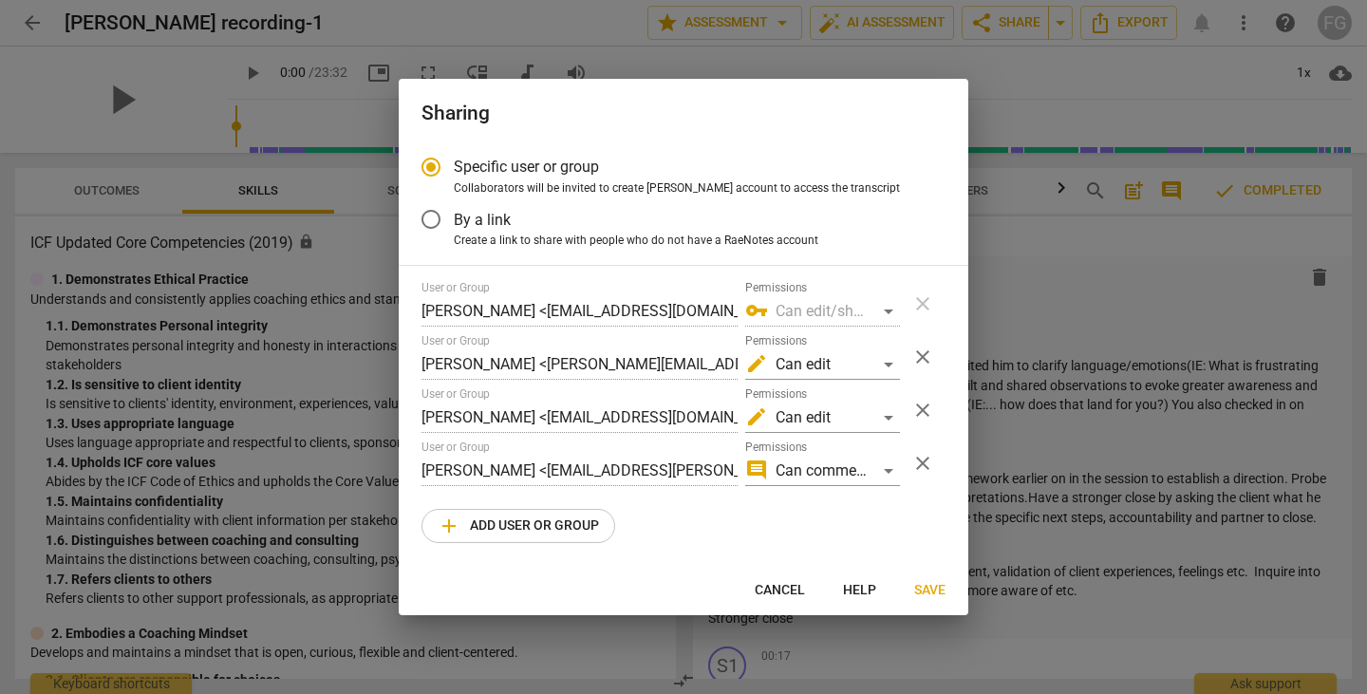
radio input "false"
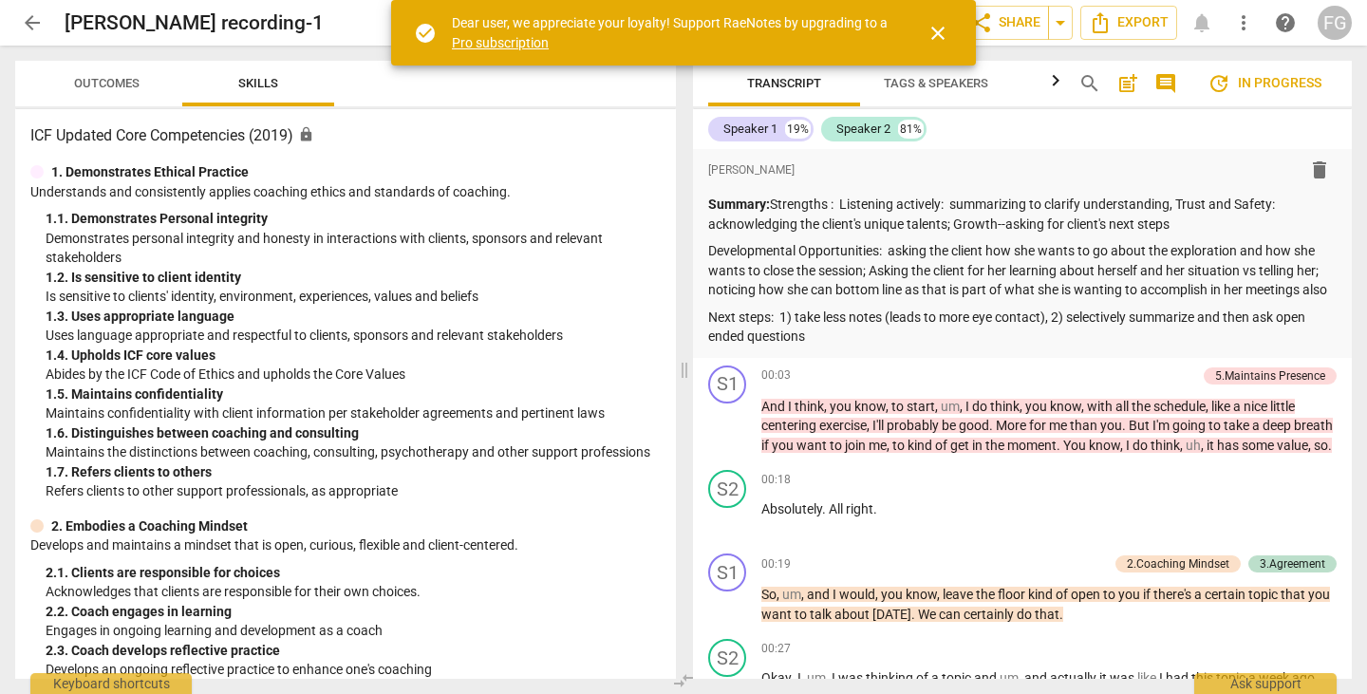
click at [938, 36] on span "close" at bounding box center [937, 33] width 23 height 23
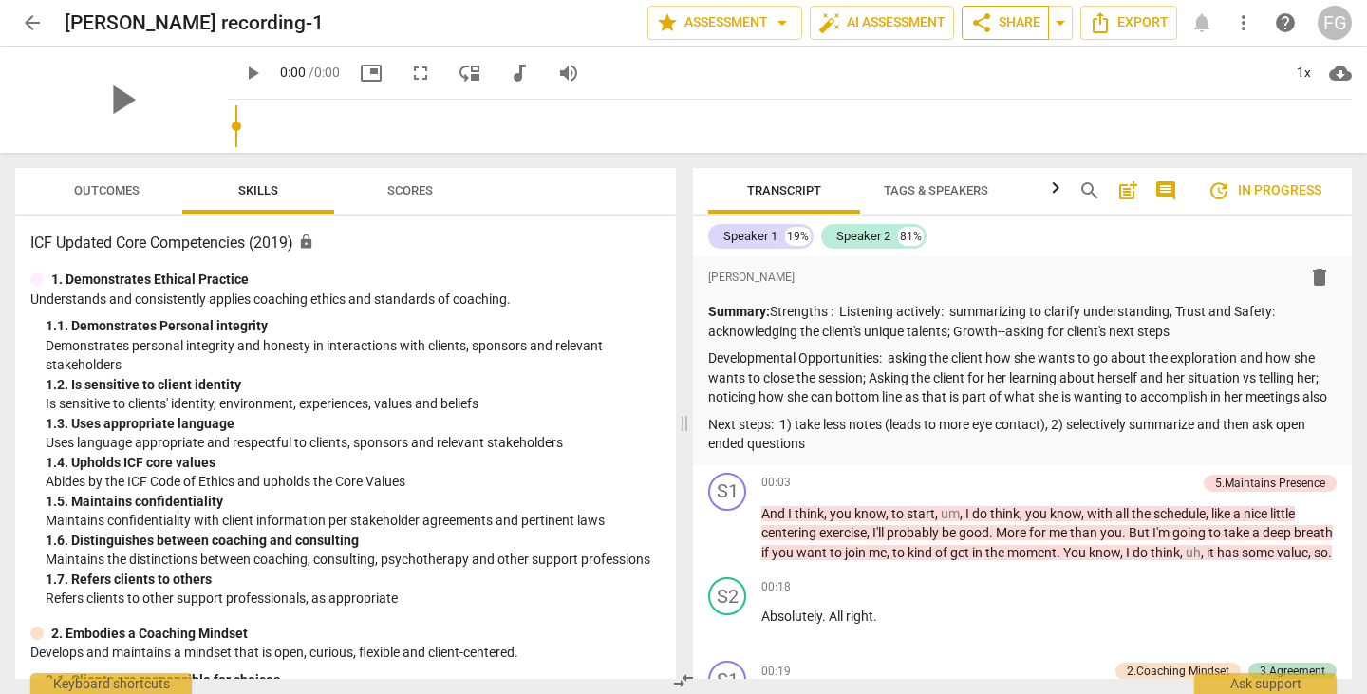
click at [991, 30] on span "share" at bounding box center [981, 22] width 23 height 23
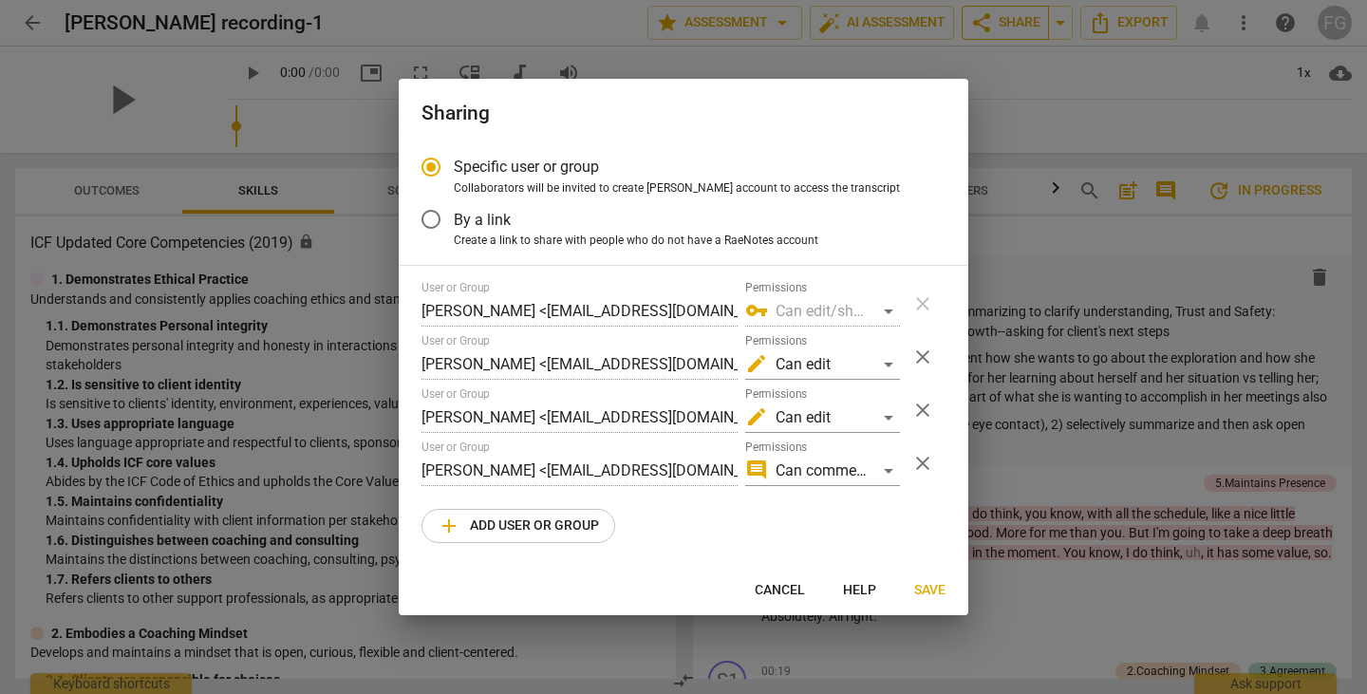
radio input "false"
